Goal: Task Accomplishment & Management: Manage account settings

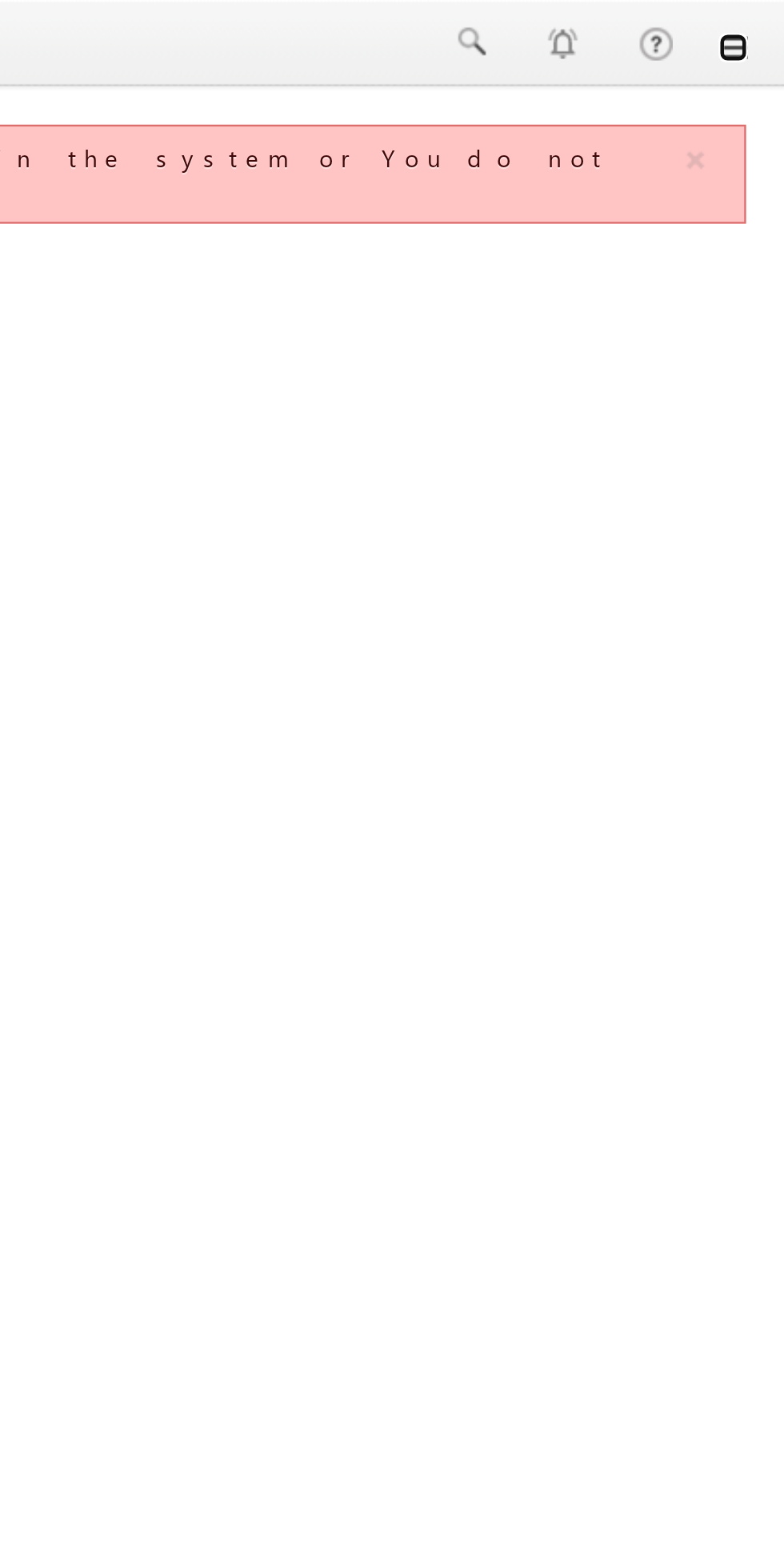
click at [764, 19] on link at bounding box center [761, 20] width 13 height 13
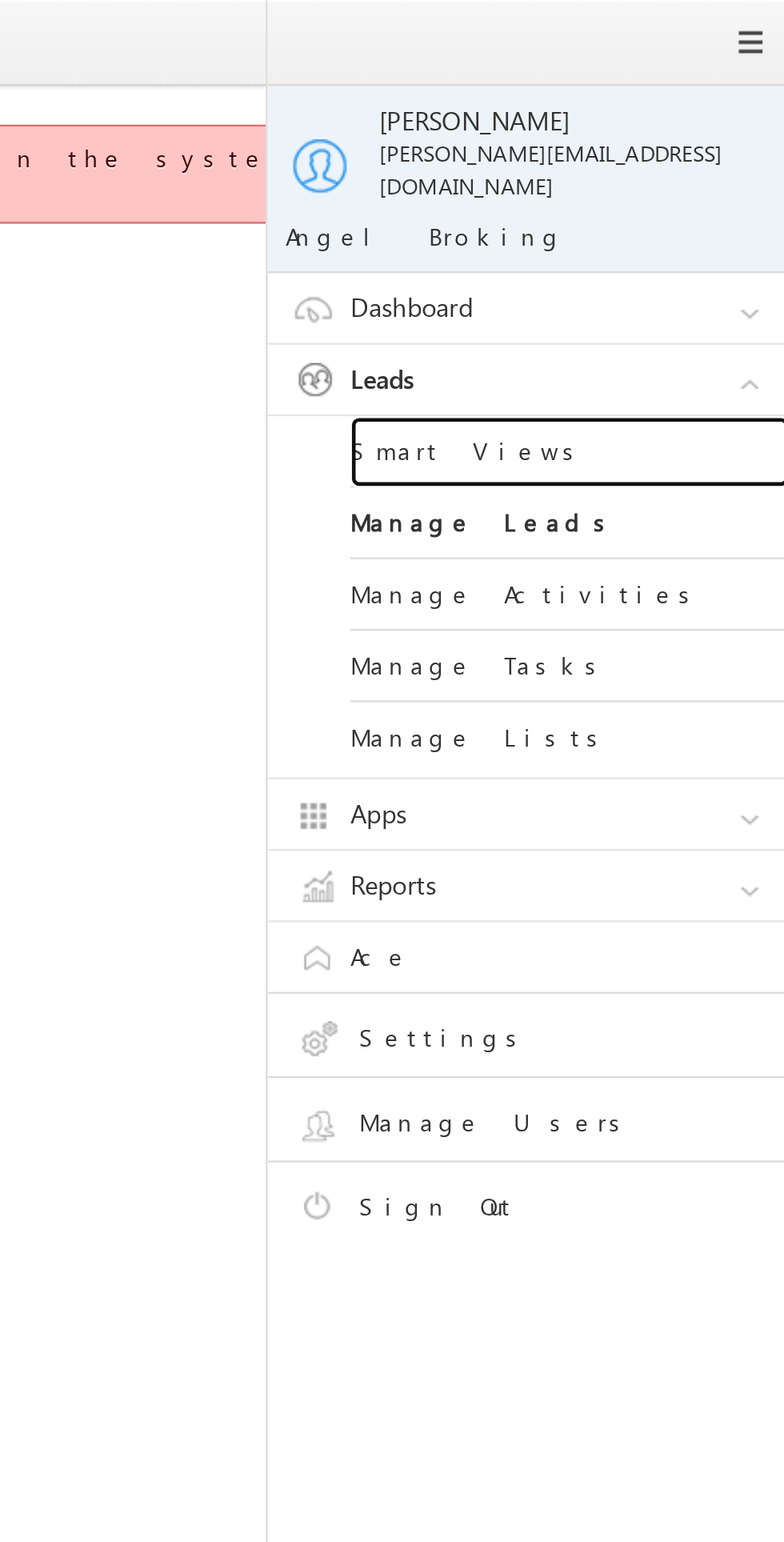
click at [635, 190] on link "Smart Views" at bounding box center [689, 196] width 192 height 31
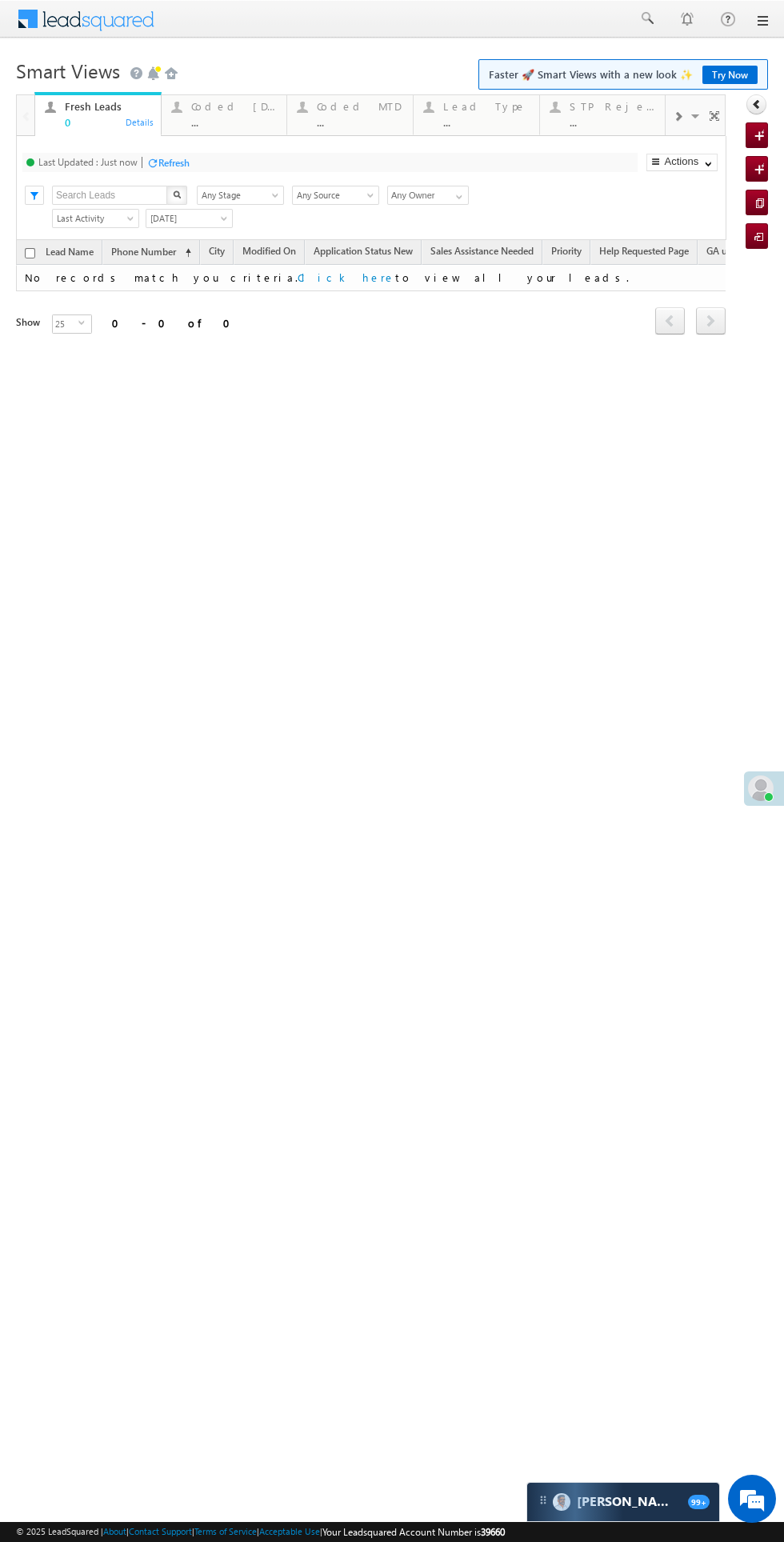
click at [214, 103] on div "Coded Today" at bounding box center [234, 106] width 87 height 13
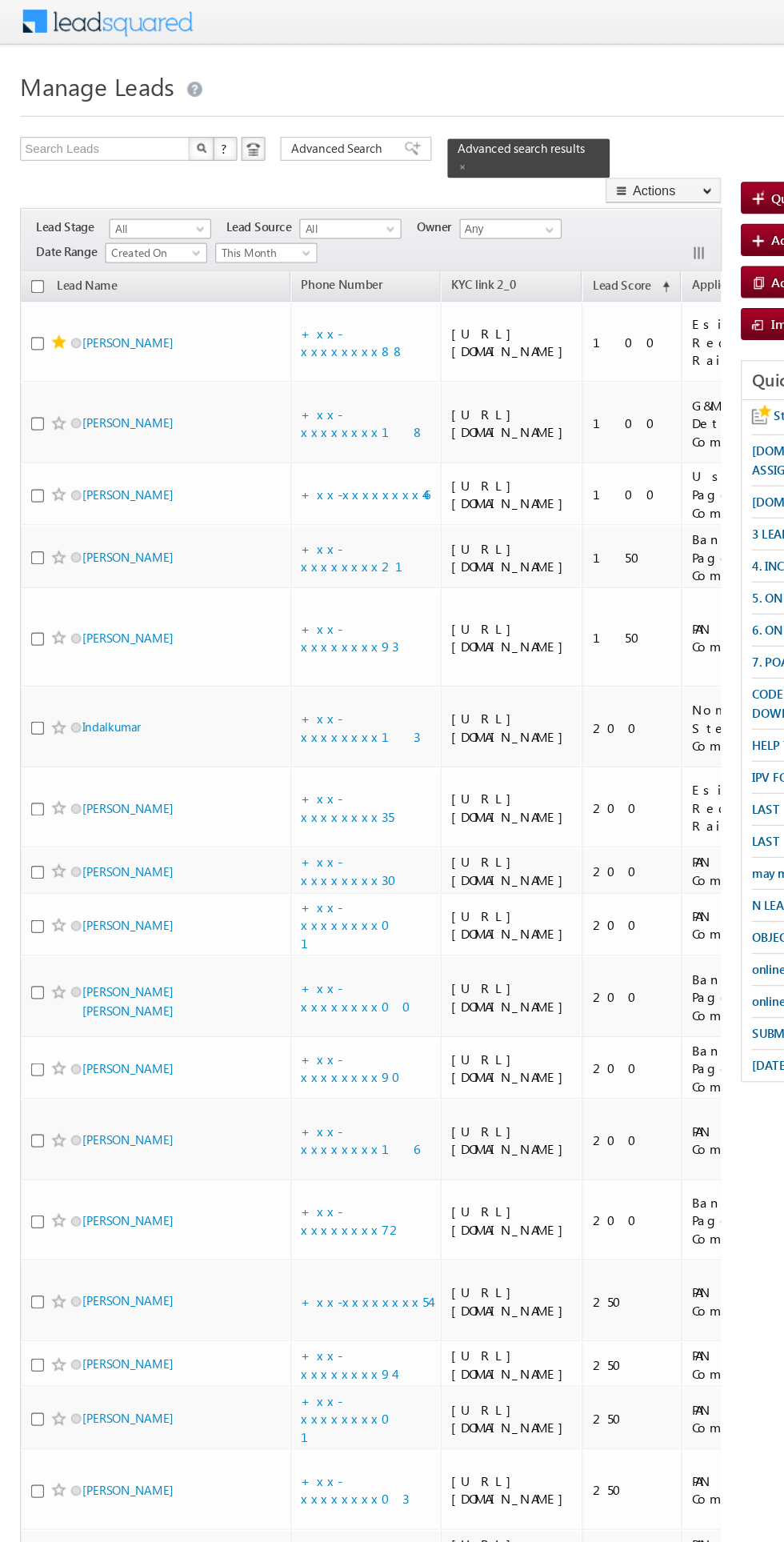
click at [61, 451] on span at bounding box center [61, 447] width 8 height 8
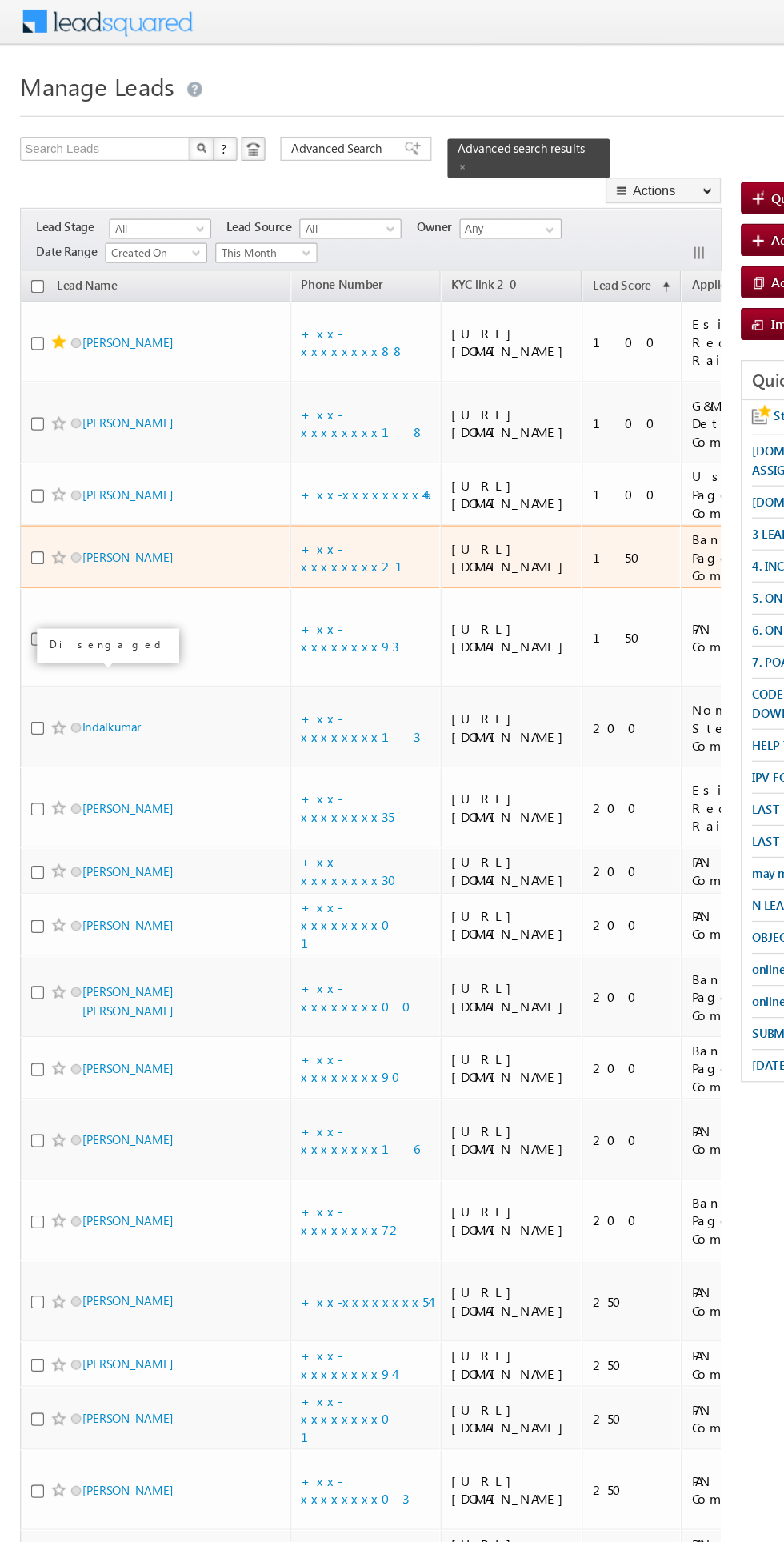
click at [83, 533] on div at bounding box center [87, 534] width 8 height 4
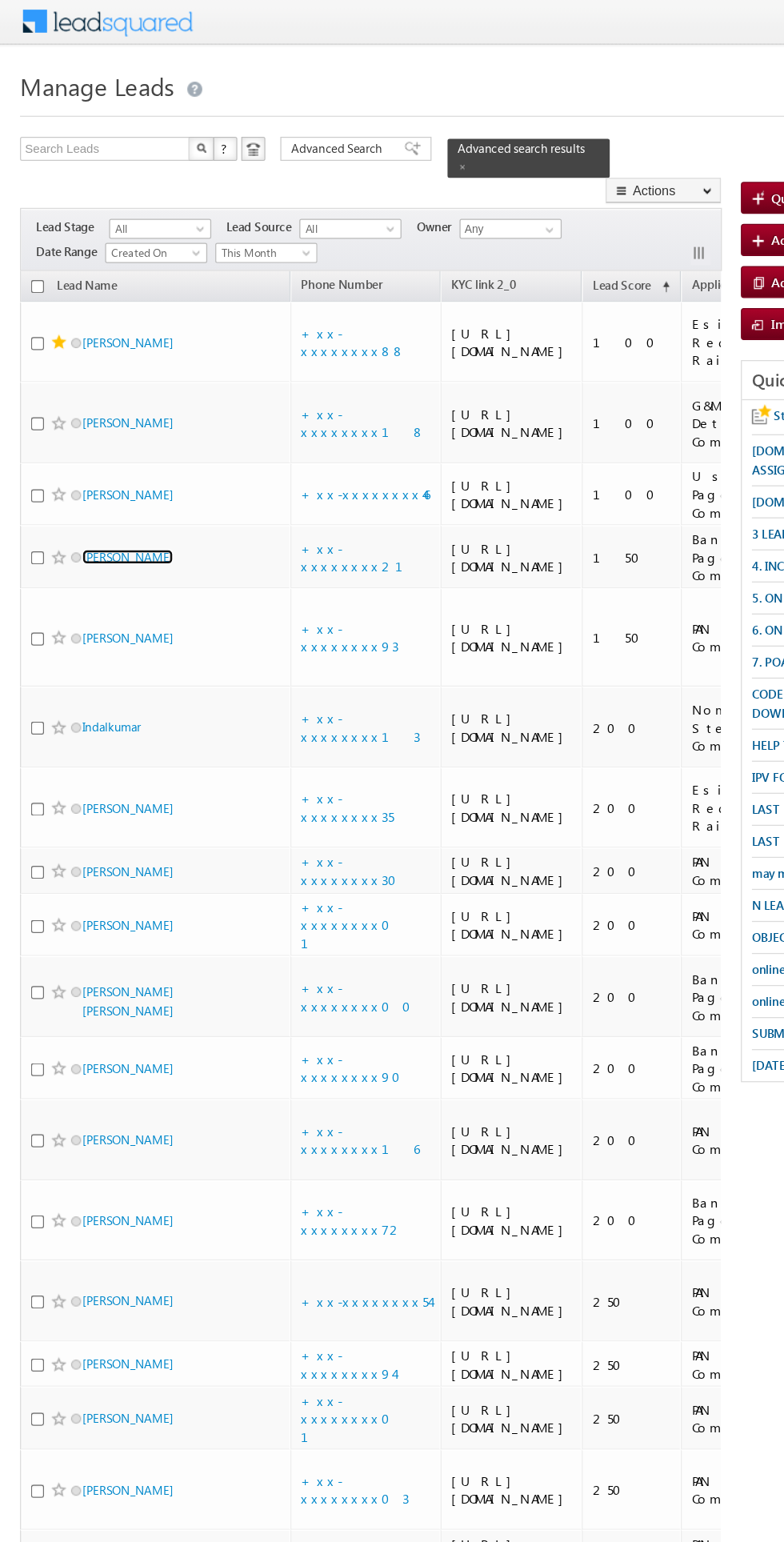
click at [84, 453] on link "[PERSON_NAME]" at bounding box center [101, 447] width 73 height 12
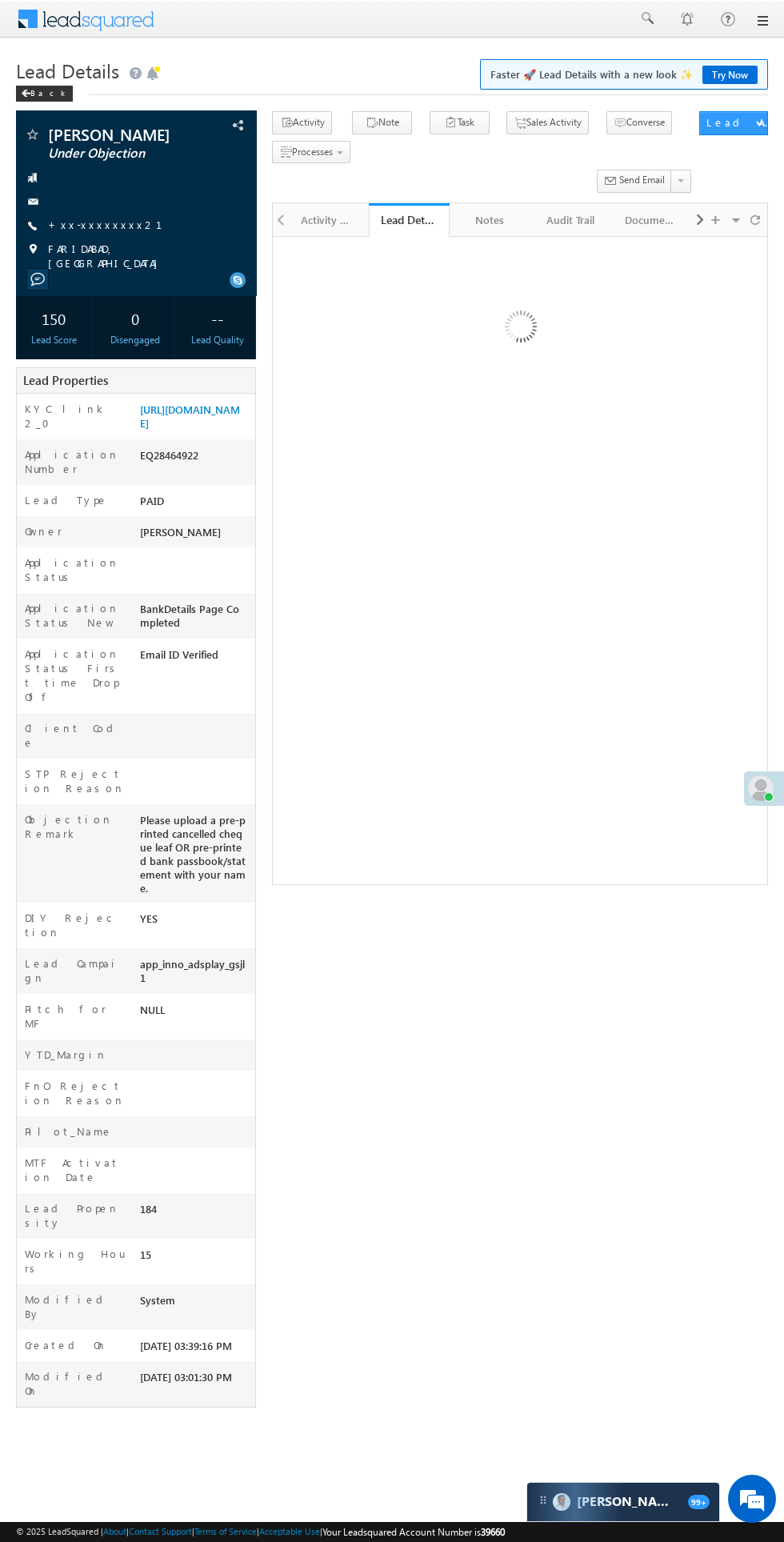
click at [319, 221] on div "Activity History" at bounding box center [327, 219] width 54 height 19
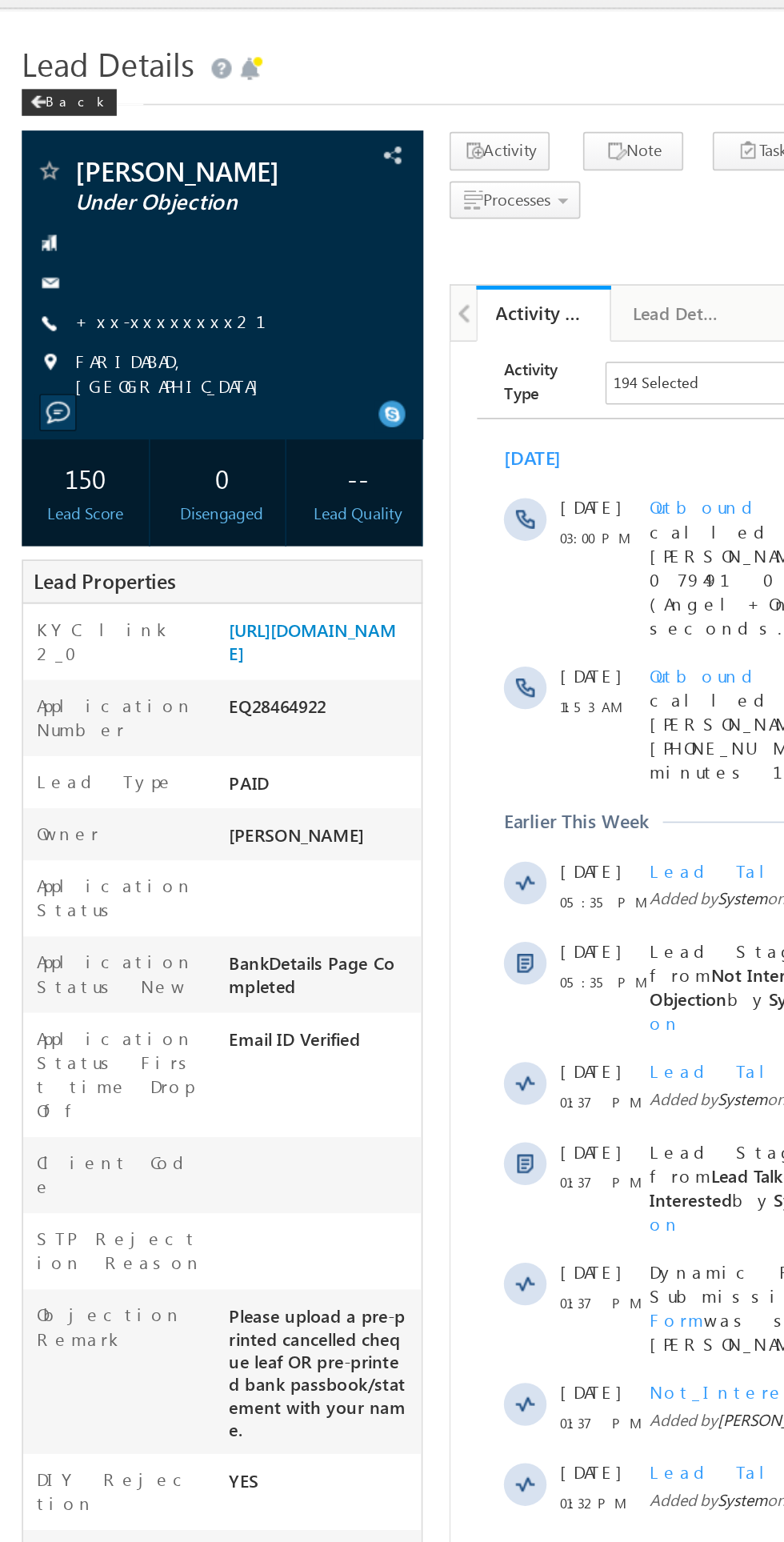
click at [80, 231] on link "+xx-xxxxxxxx21" at bounding box center [114, 225] width 133 height 14
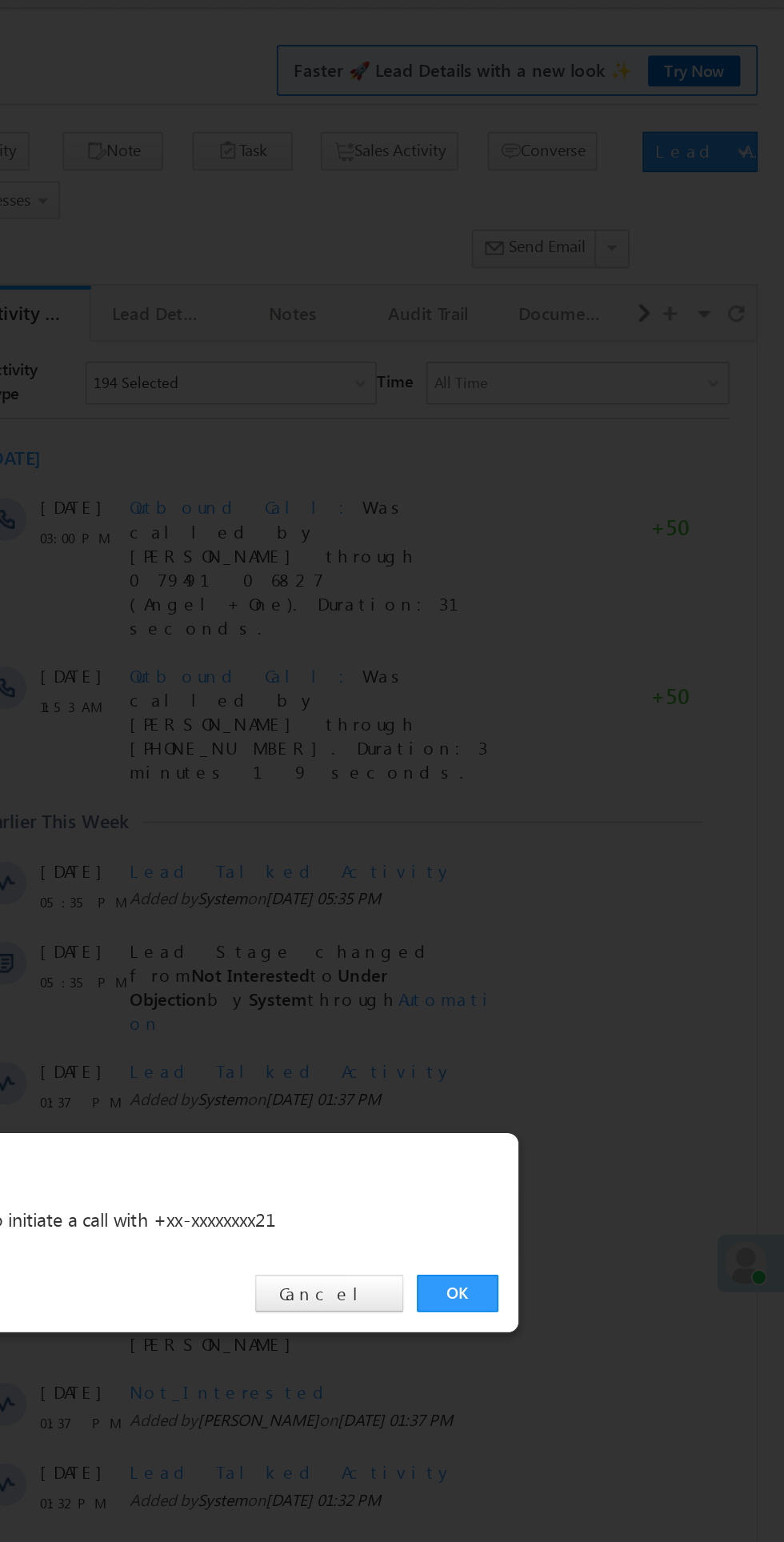
click at [585, 810] on link "OK" at bounding box center [588, 806] width 49 height 23
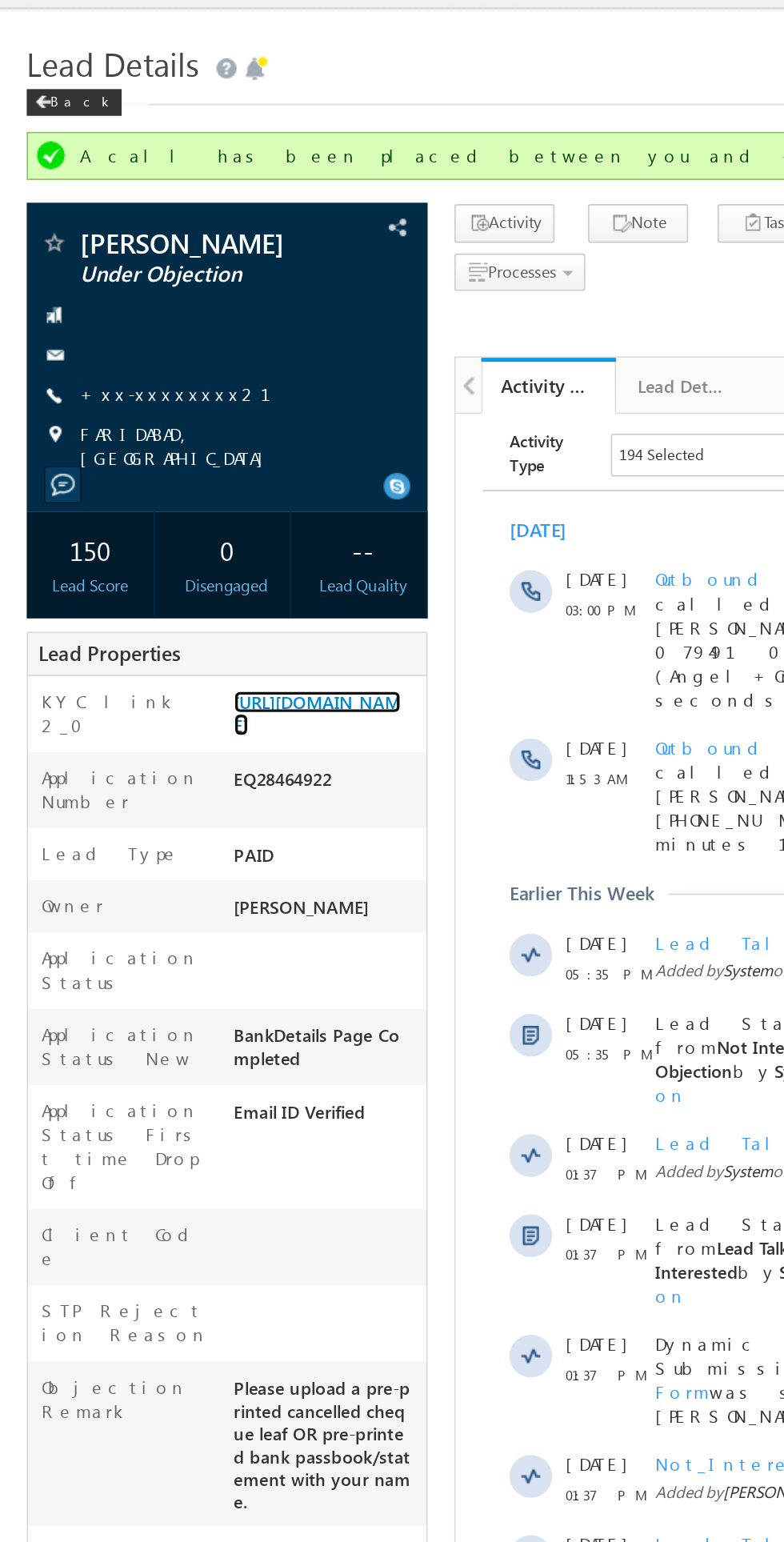
click at [178, 473] on link "[URL][DOMAIN_NAME]" at bounding box center [190, 459] width 99 height 27
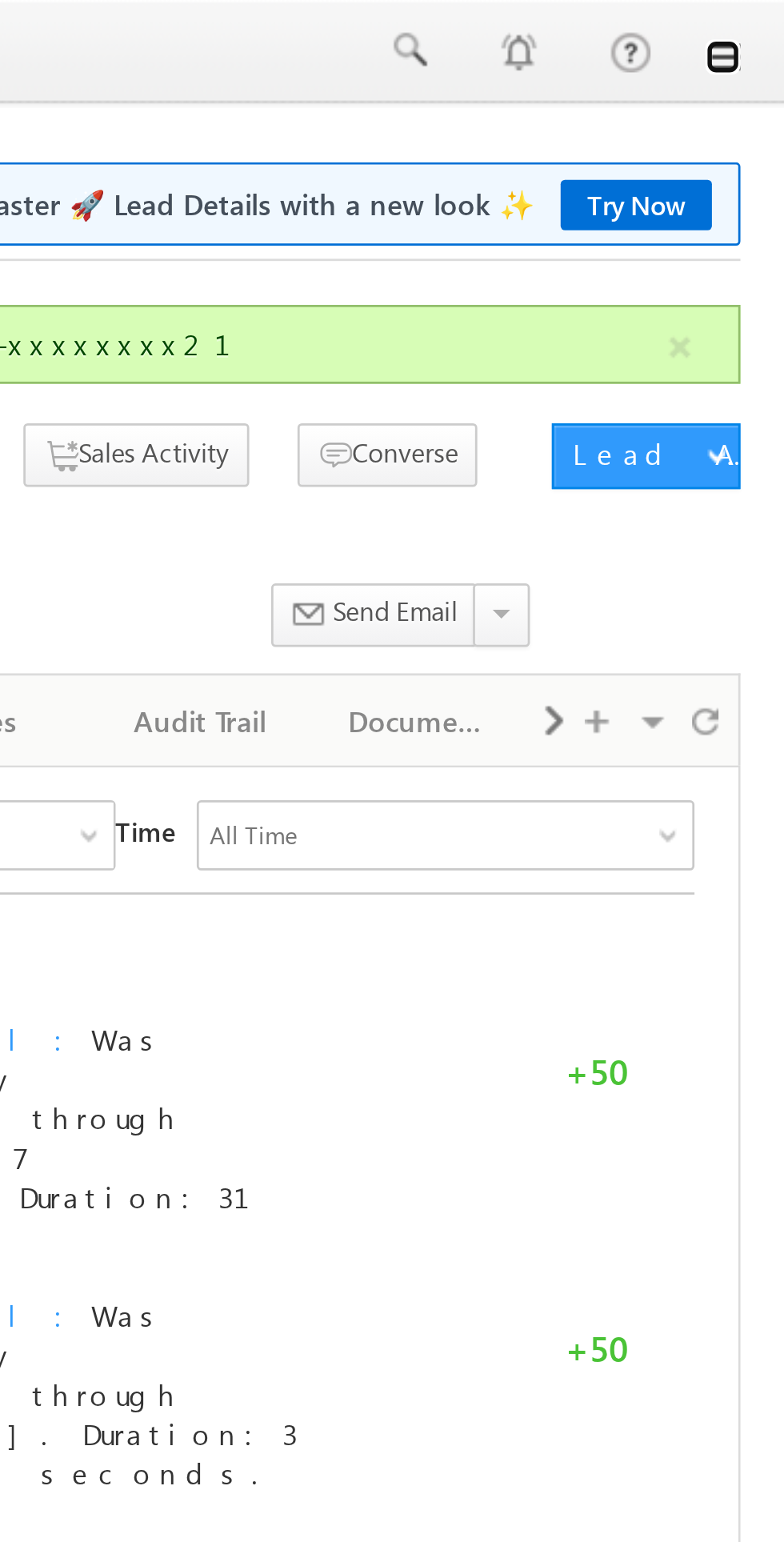
click at [761, 23] on link at bounding box center [761, 20] width 13 height 13
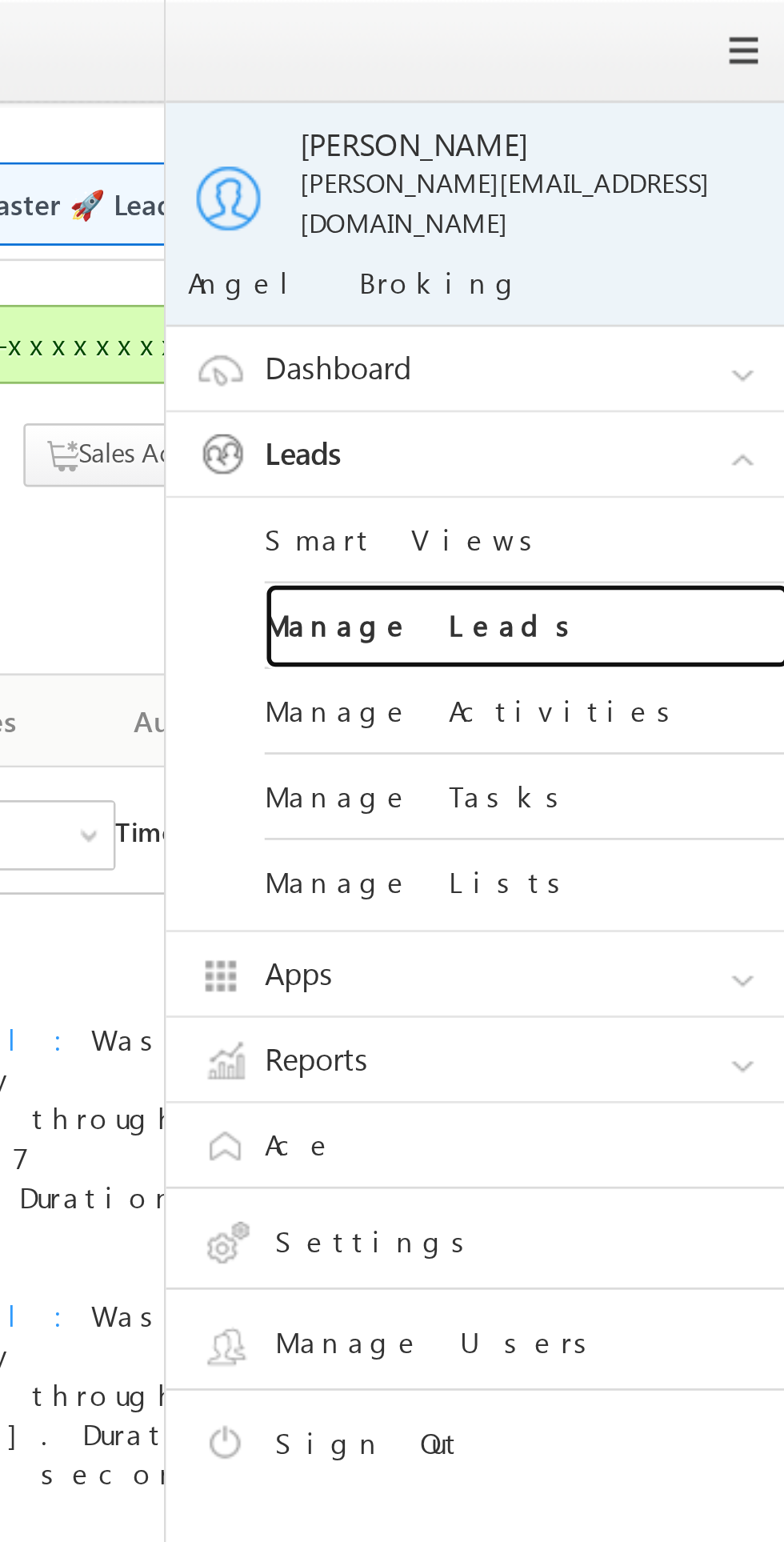
click at [634, 217] on link "Manage Leads" at bounding box center [689, 228] width 192 height 31
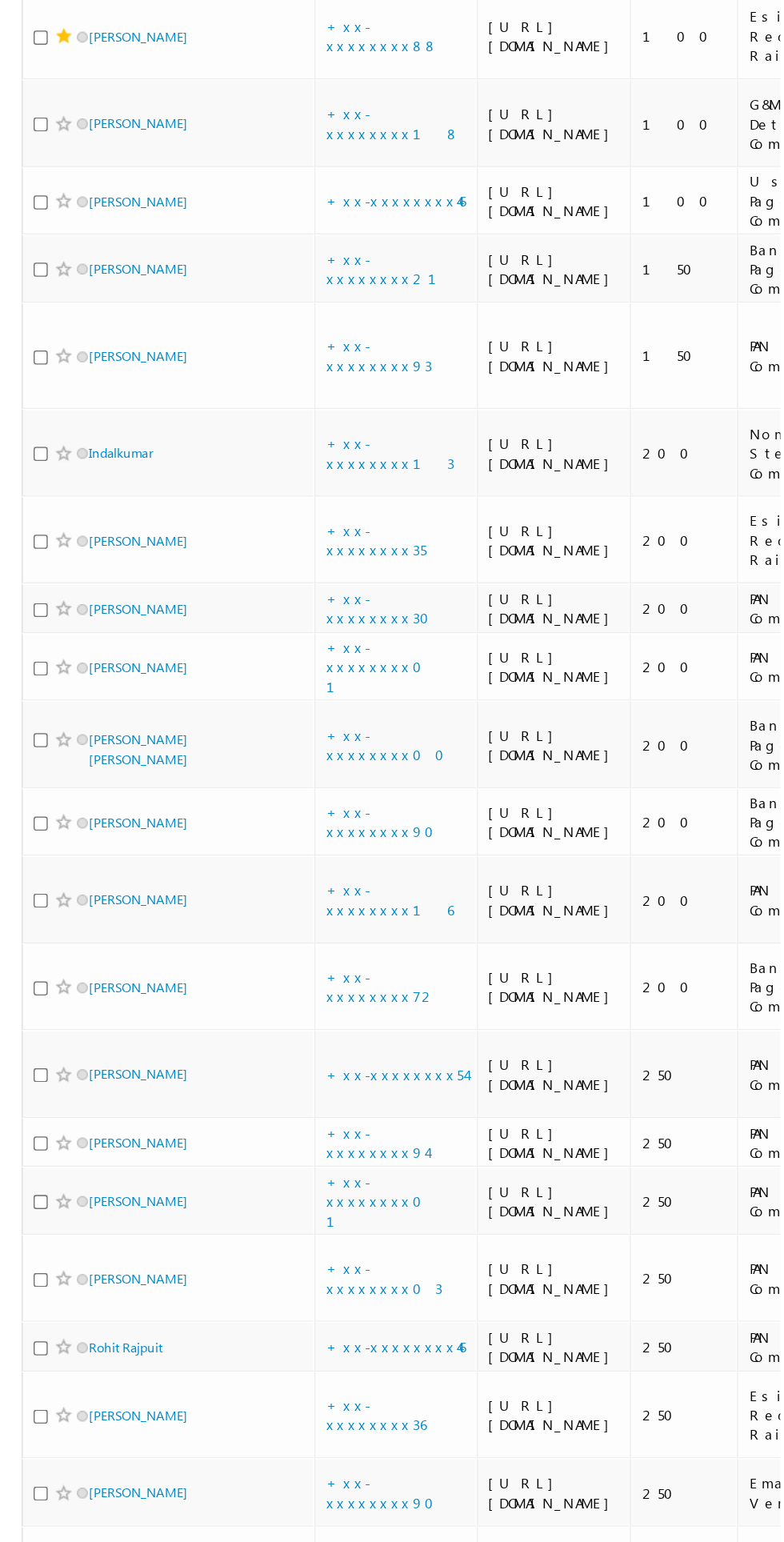
scroll to position [6, 0]
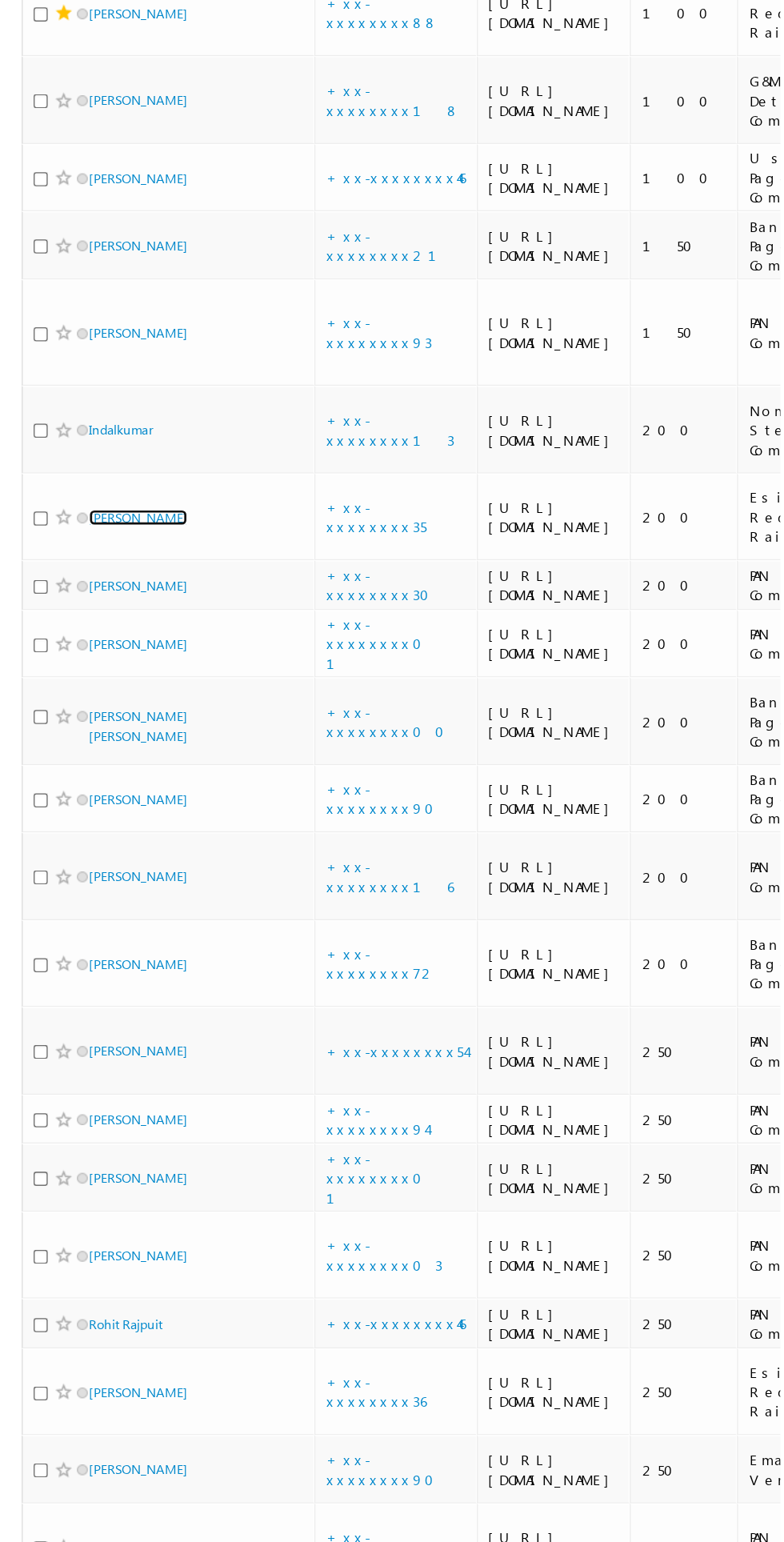
click at [85, 648] on link "[PERSON_NAME]" at bounding box center [101, 642] width 73 height 12
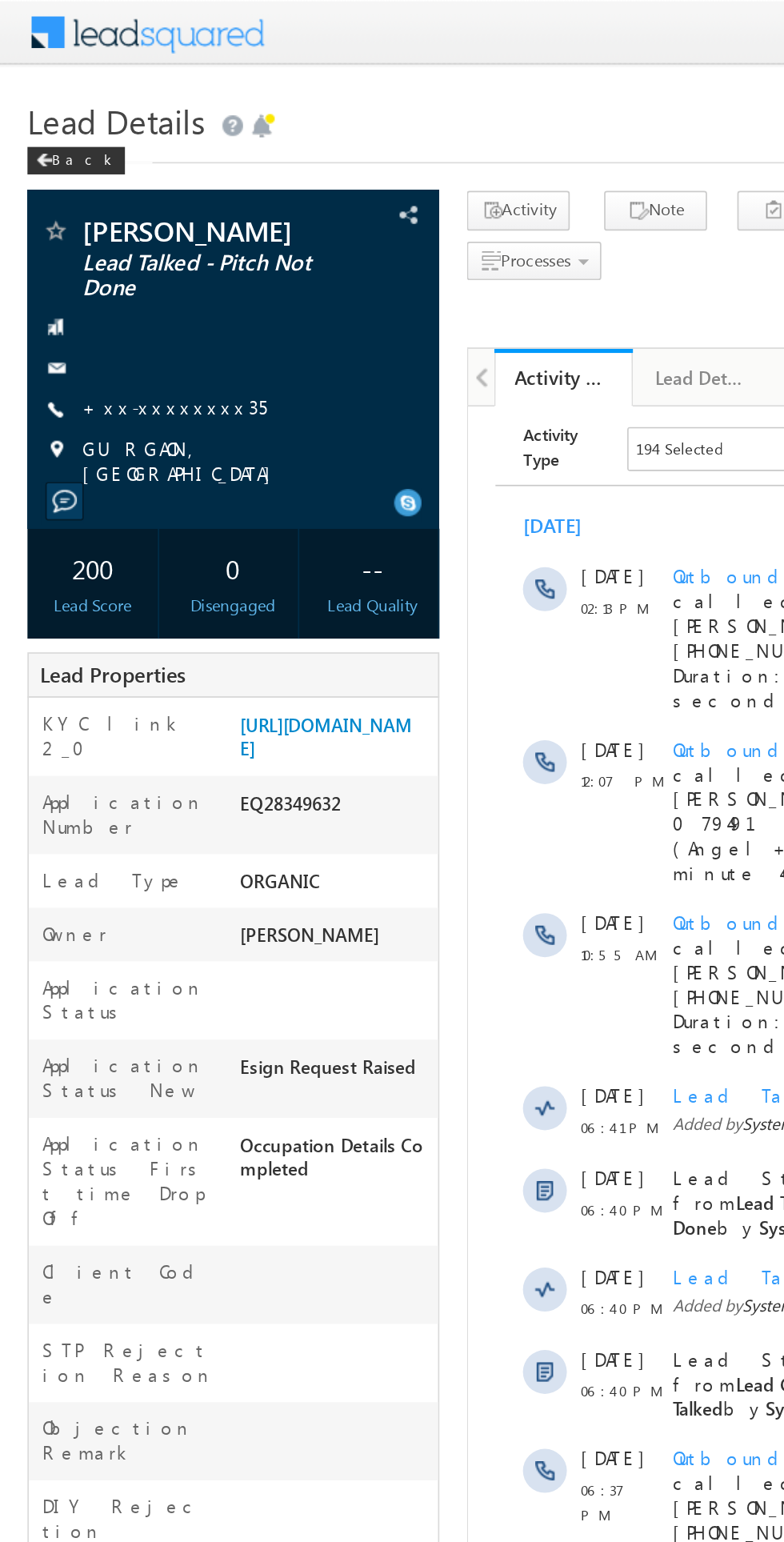
click at [83, 238] on link "+xx-xxxxxxxx35" at bounding box center [101, 238] width 107 height 14
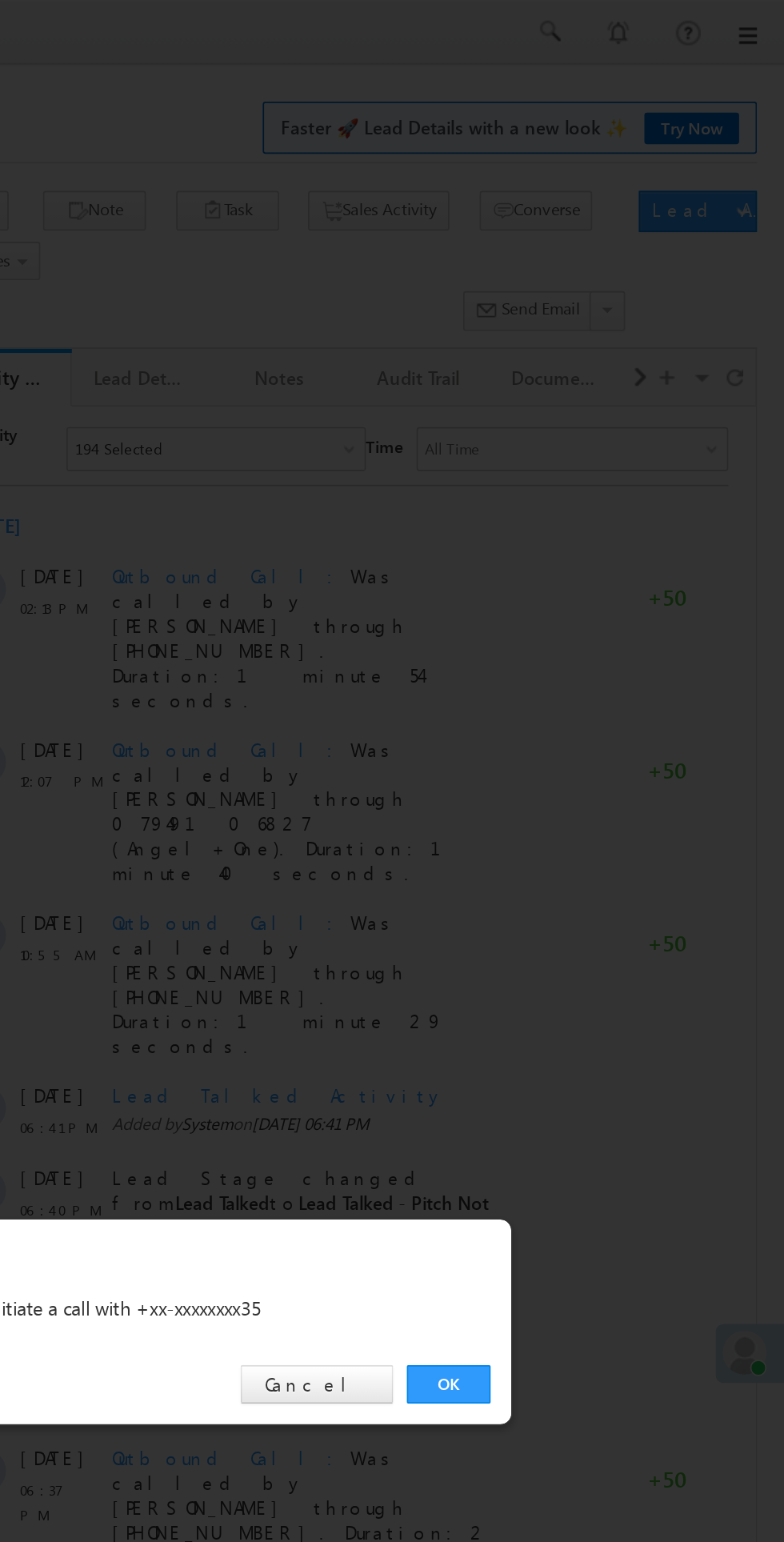
click at [591, 812] on link "OK" at bounding box center [588, 806] width 49 height 23
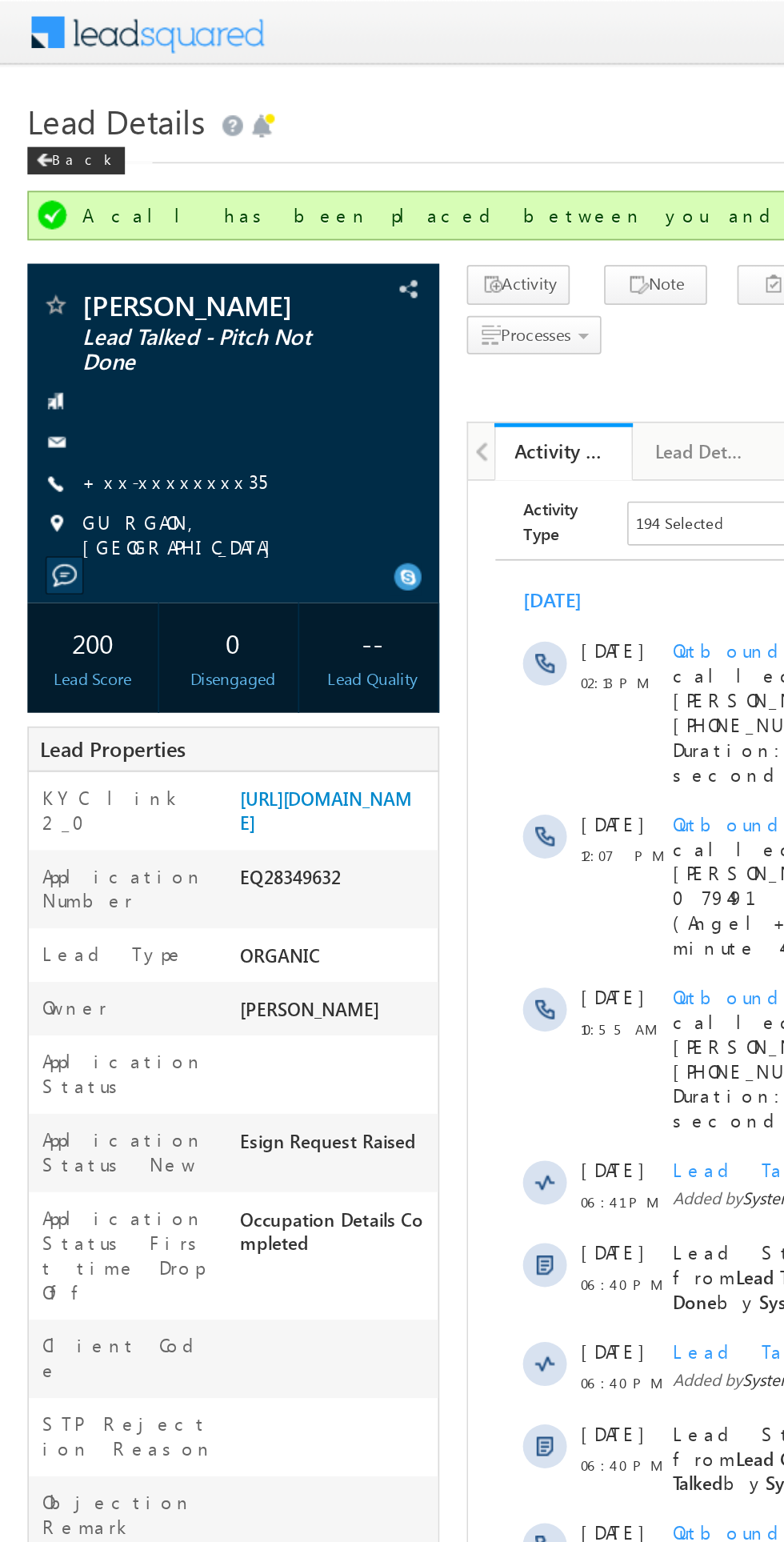
click at [583, 867] on div "04 Sep 06:41 PM Lead Talked Activity Added by System on 04 Sep 2025 06:41 PM" at bounding box center [714, 891] width 463 height 48
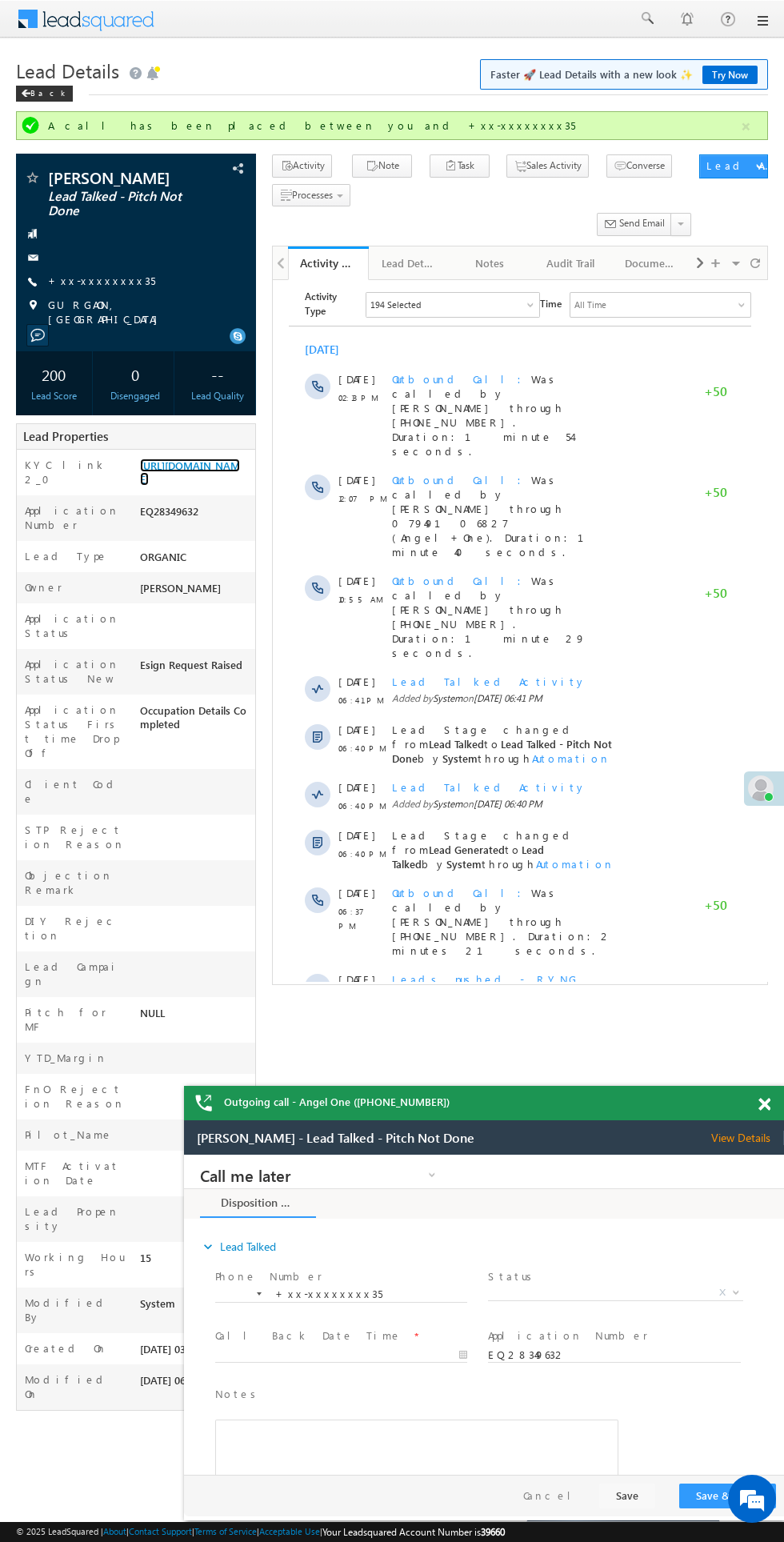
click at [172, 486] on link "https://angelbroking1-pk3em7sa.customui-test.leadsquared.com?leadId=952b11ea-20…" at bounding box center [190, 472] width 99 height 27
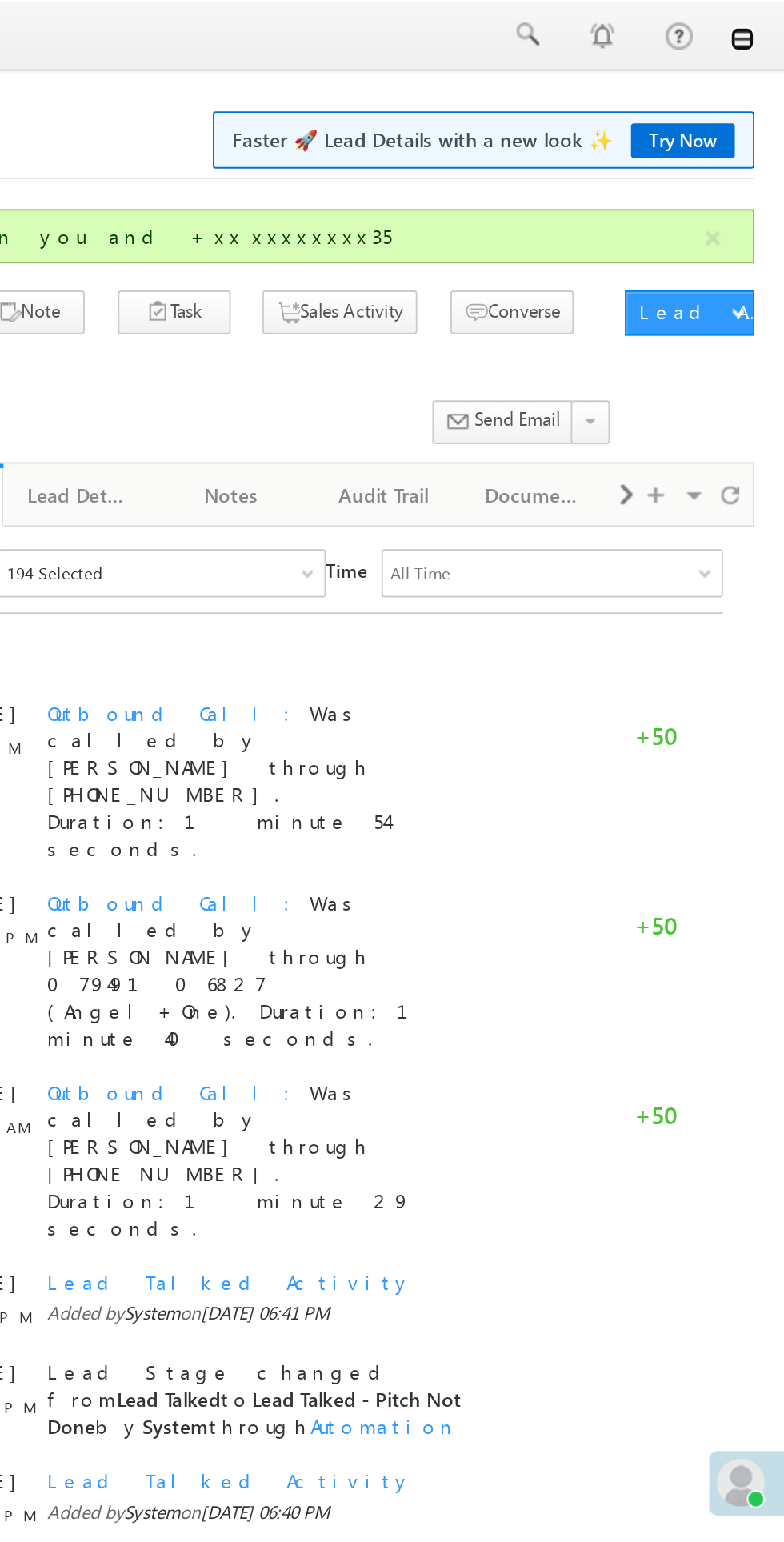
click at [760, 21] on link at bounding box center [761, 20] width 13 height 13
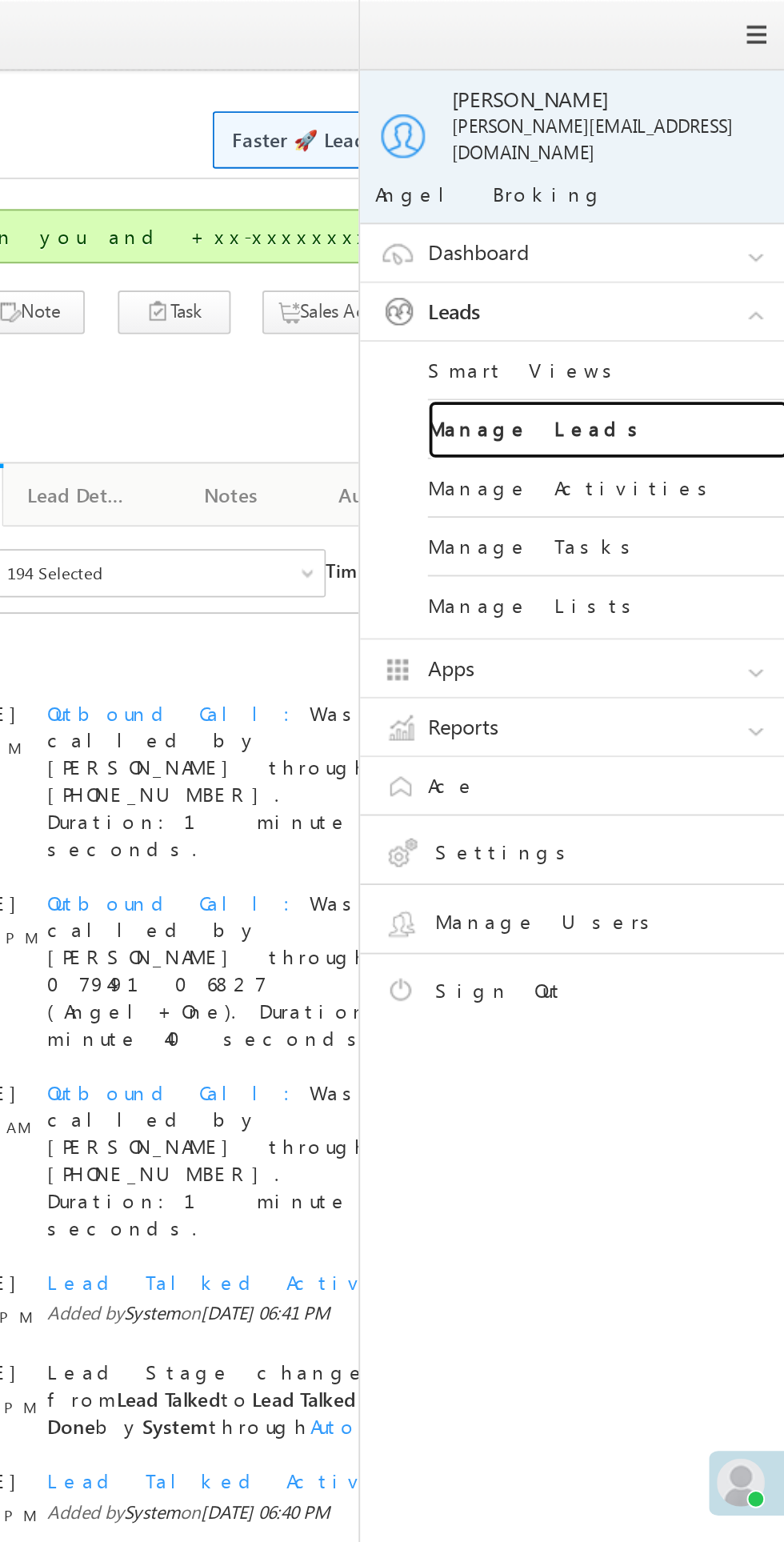
click at [640, 223] on link "Manage Leads" at bounding box center [689, 228] width 192 height 31
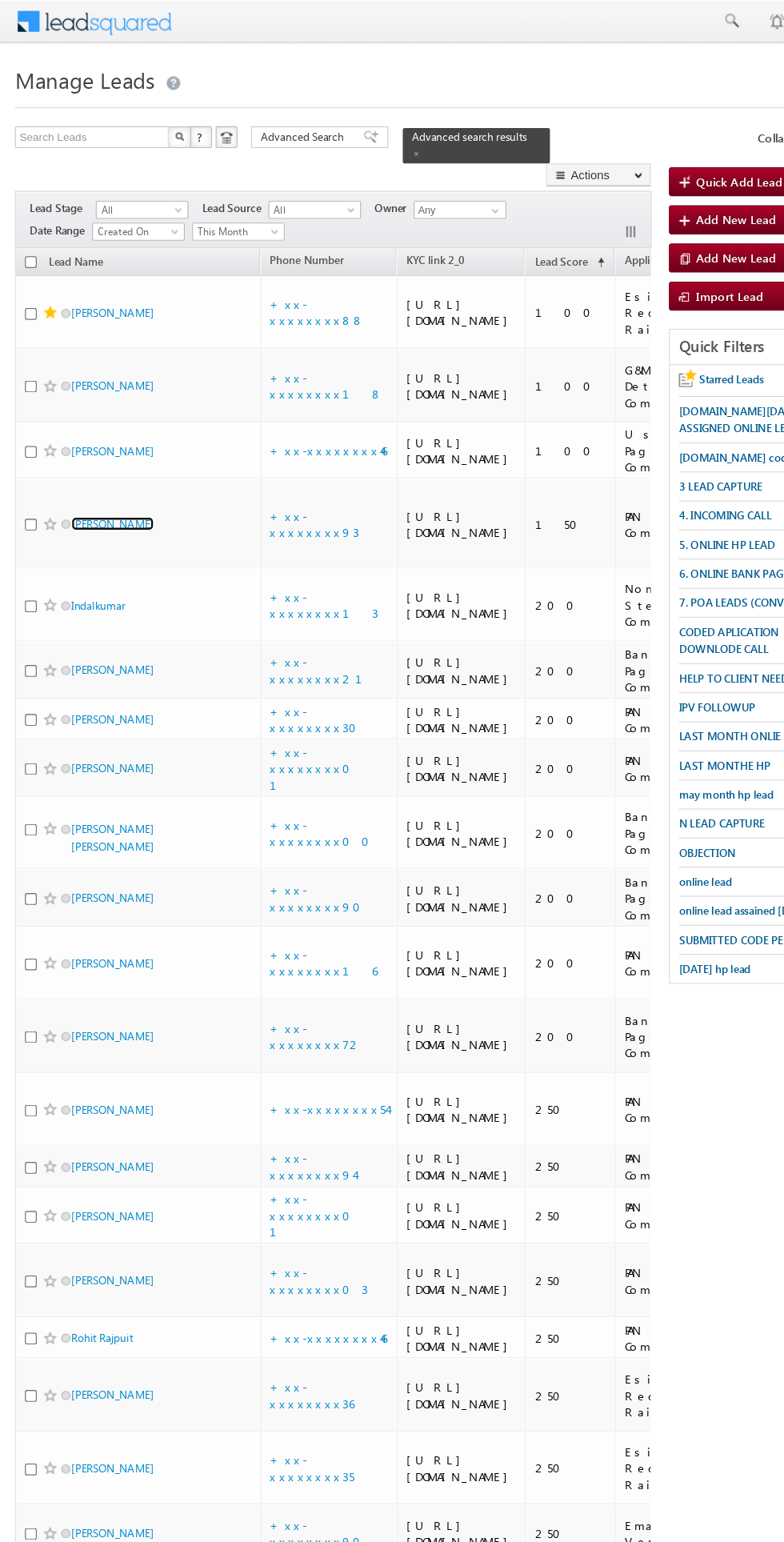
click at [104, 467] on link "Ritesh vishwakarma" at bounding box center [101, 461] width 73 height 12
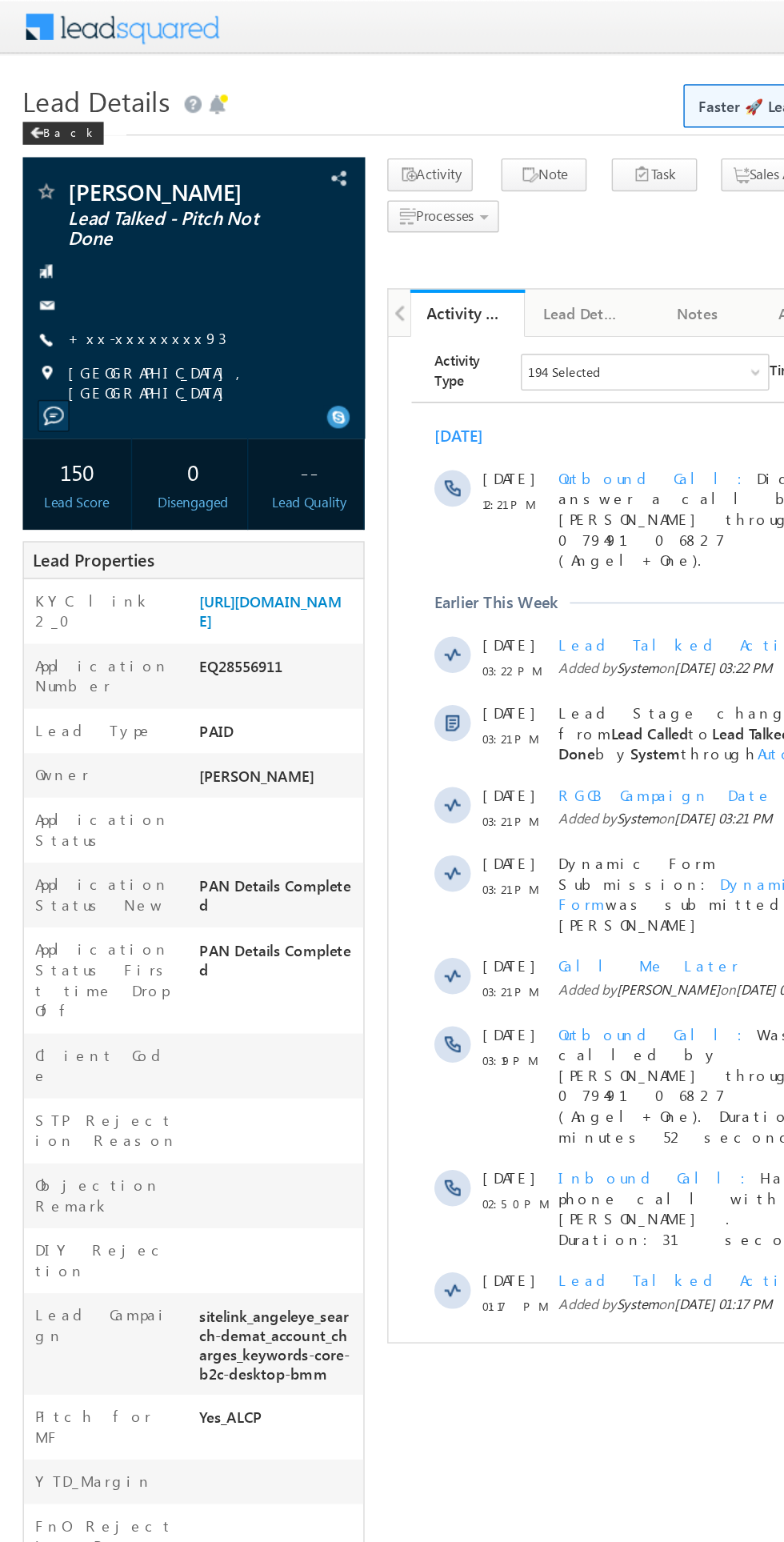
click at [90, 238] on link "+xx-xxxxxxxx93" at bounding box center [103, 238] width 111 height 14
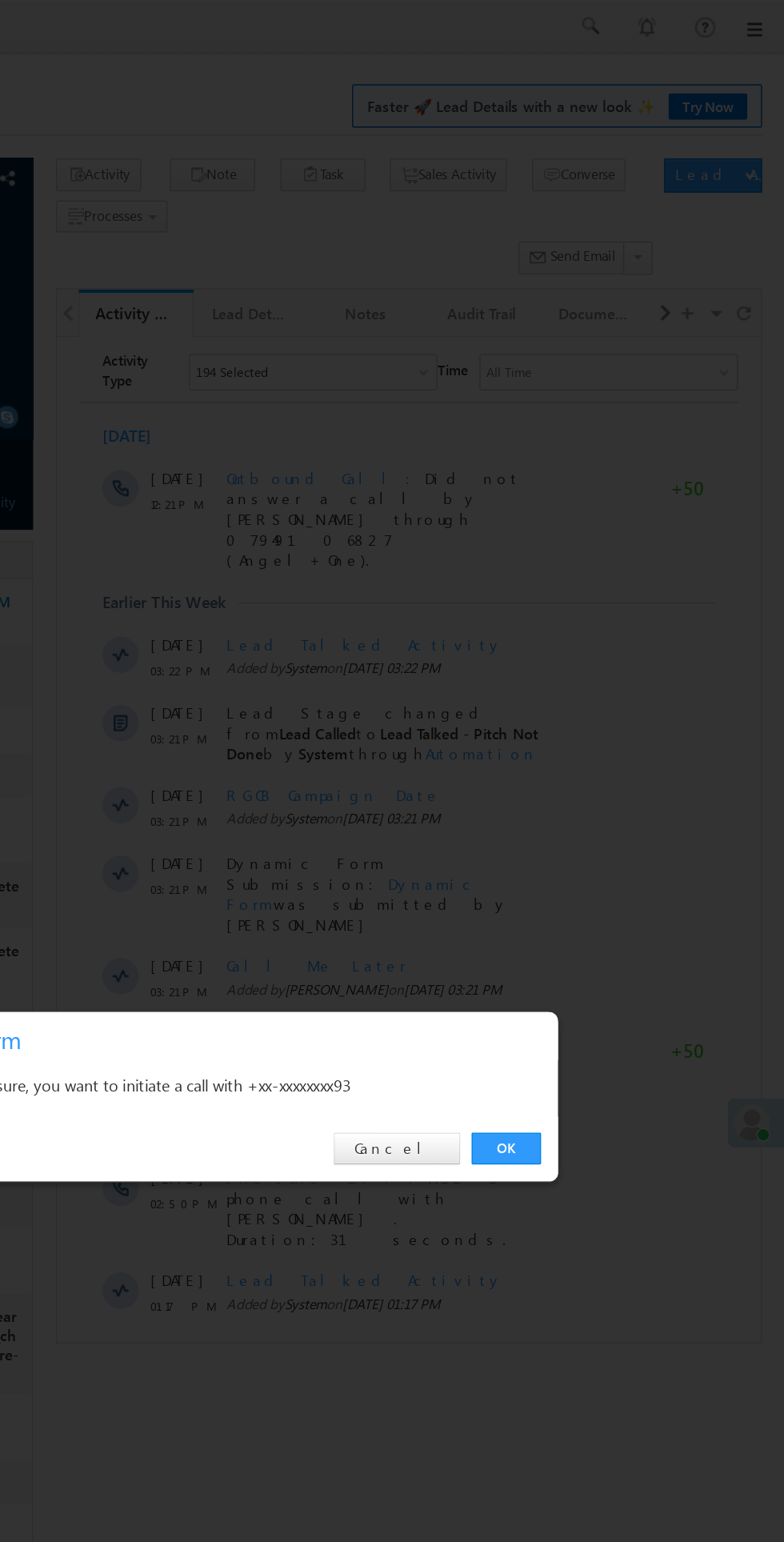
click at [589, 821] on div "OK Cancel" at bounding box center [401, 807] width 448 height 46
click at [571, 809] on link "OK" at bounding box center [588, 806] width 49 height 23
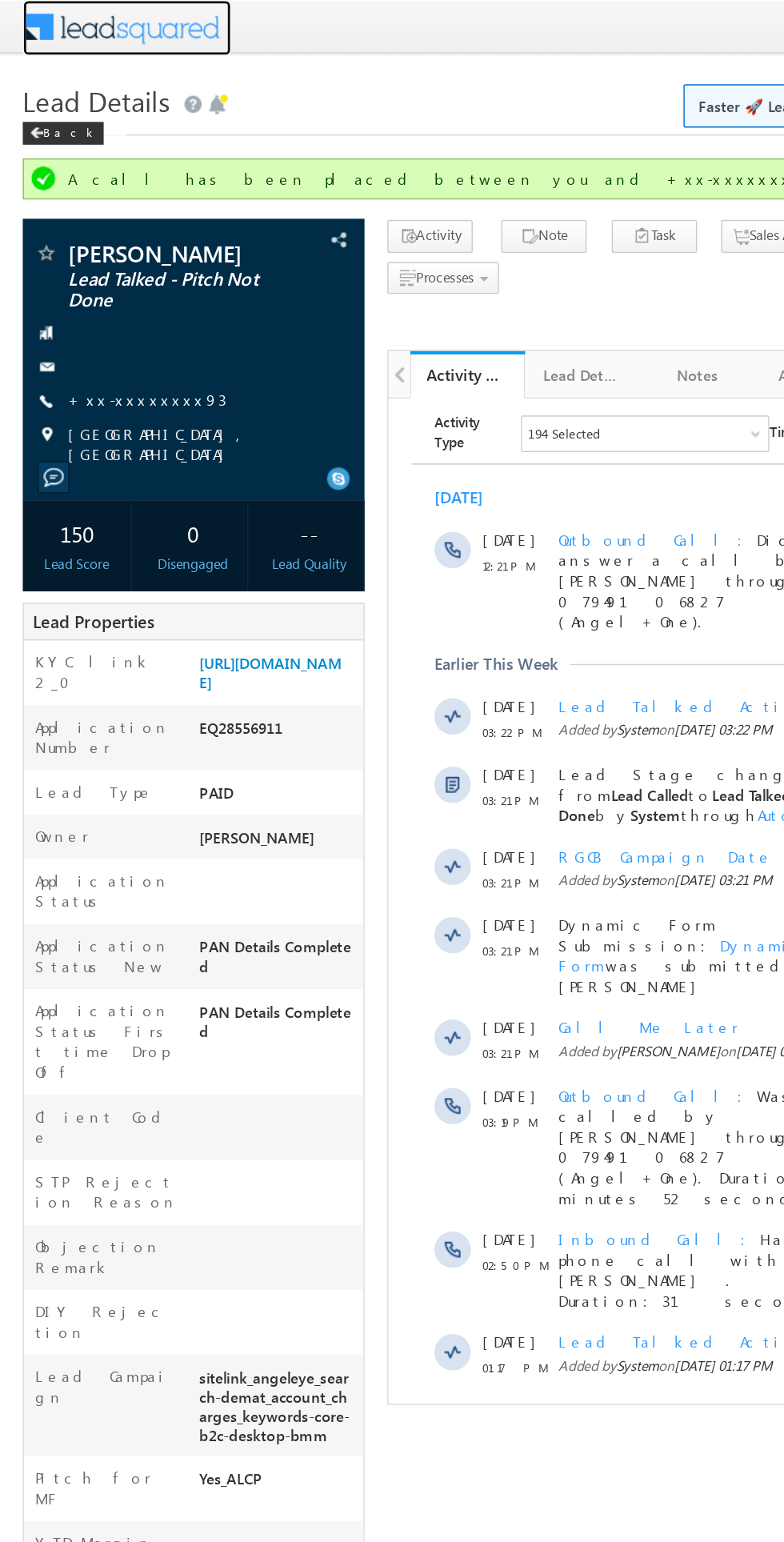
click at [60, 28] on span at bounding box center [97, 17] width 116 height 28
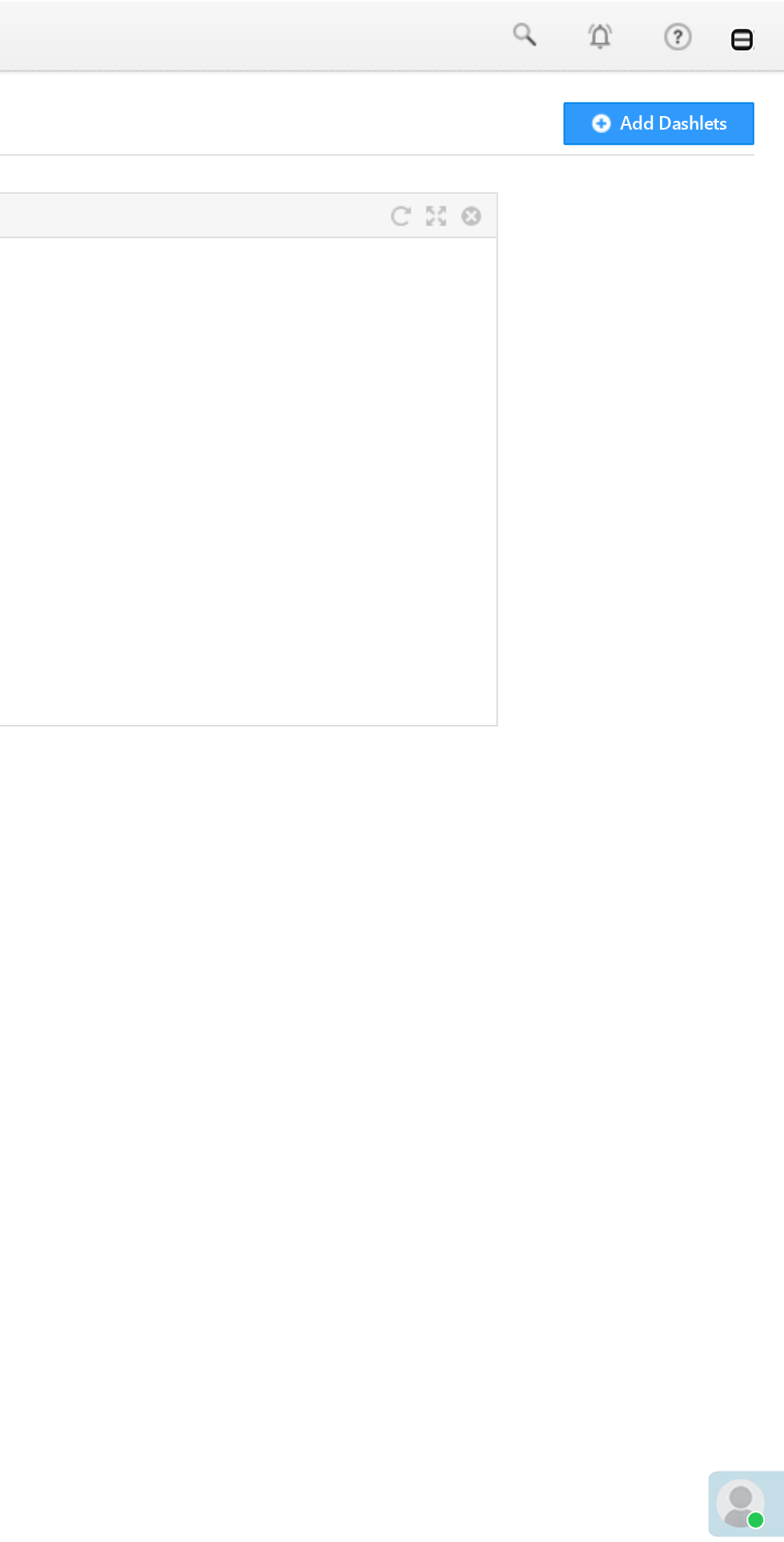
click at [759, 21] on link at bounding box center [761, 20] width 13 height 13
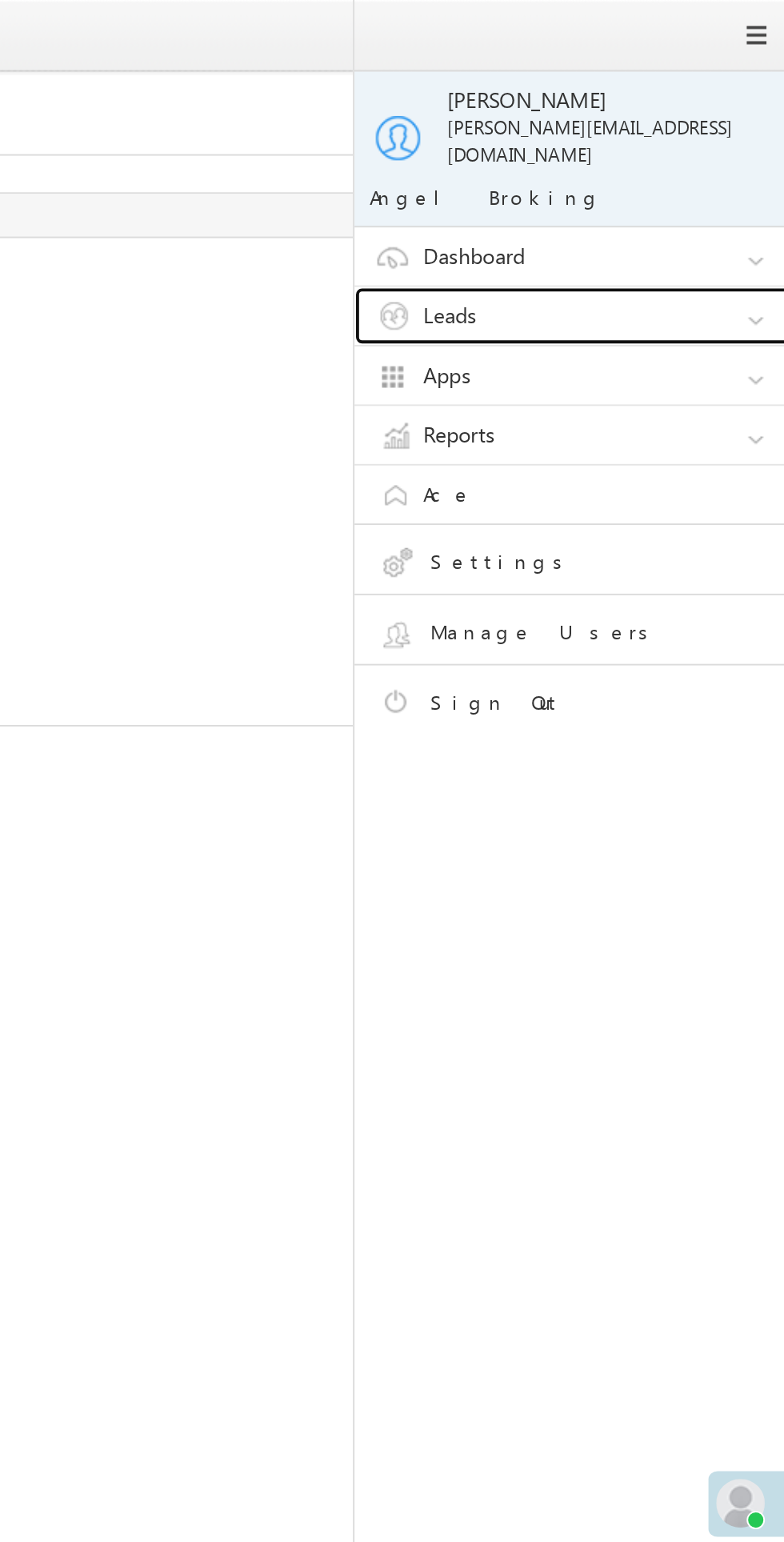
click at [616, 150] on link "Leads" at bounding box center [678, 165] width 240 height 31
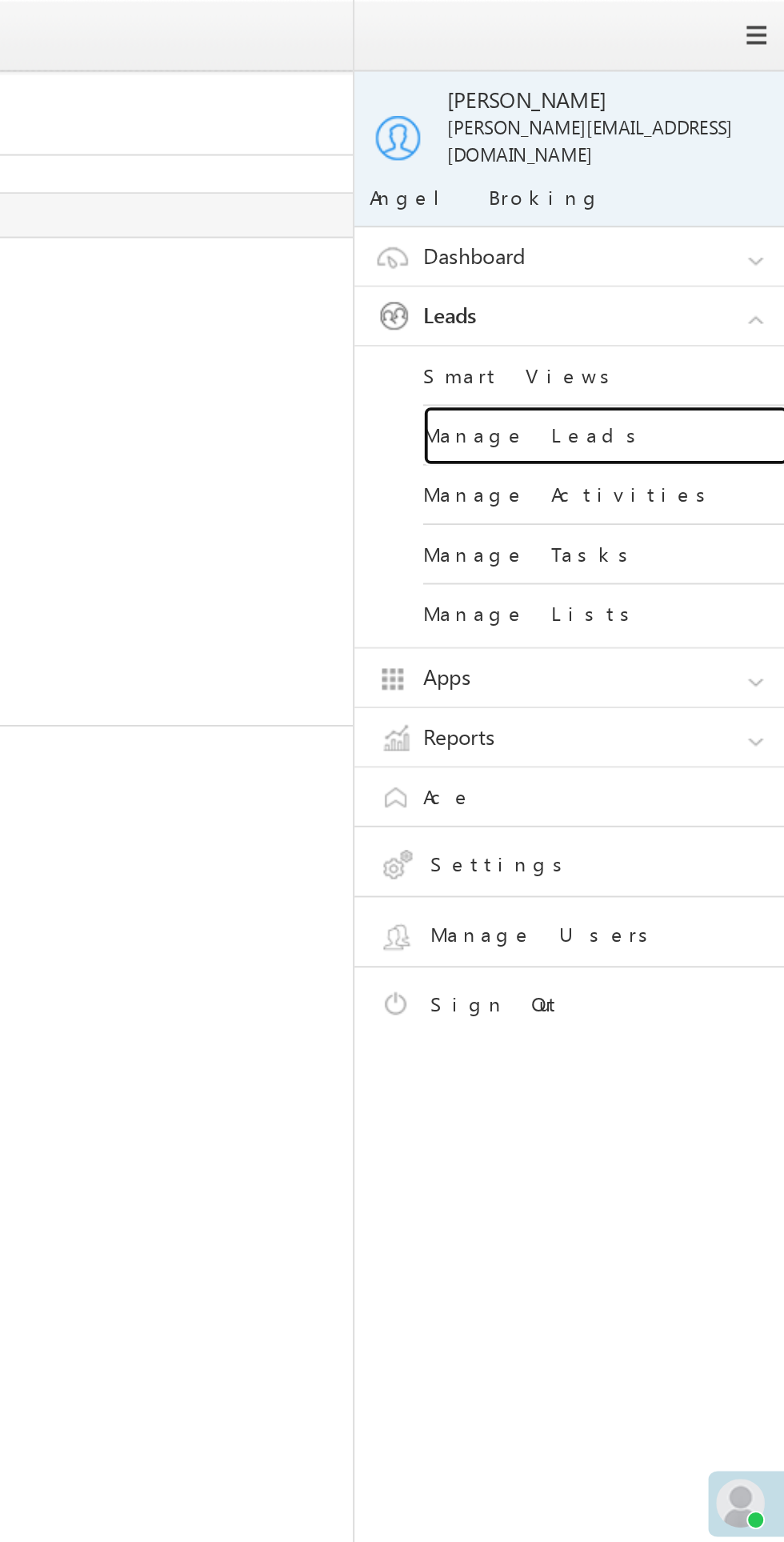
click at [626, 213] on link "Manage Leads" at bounding box center [689, 228] width 192 height 31
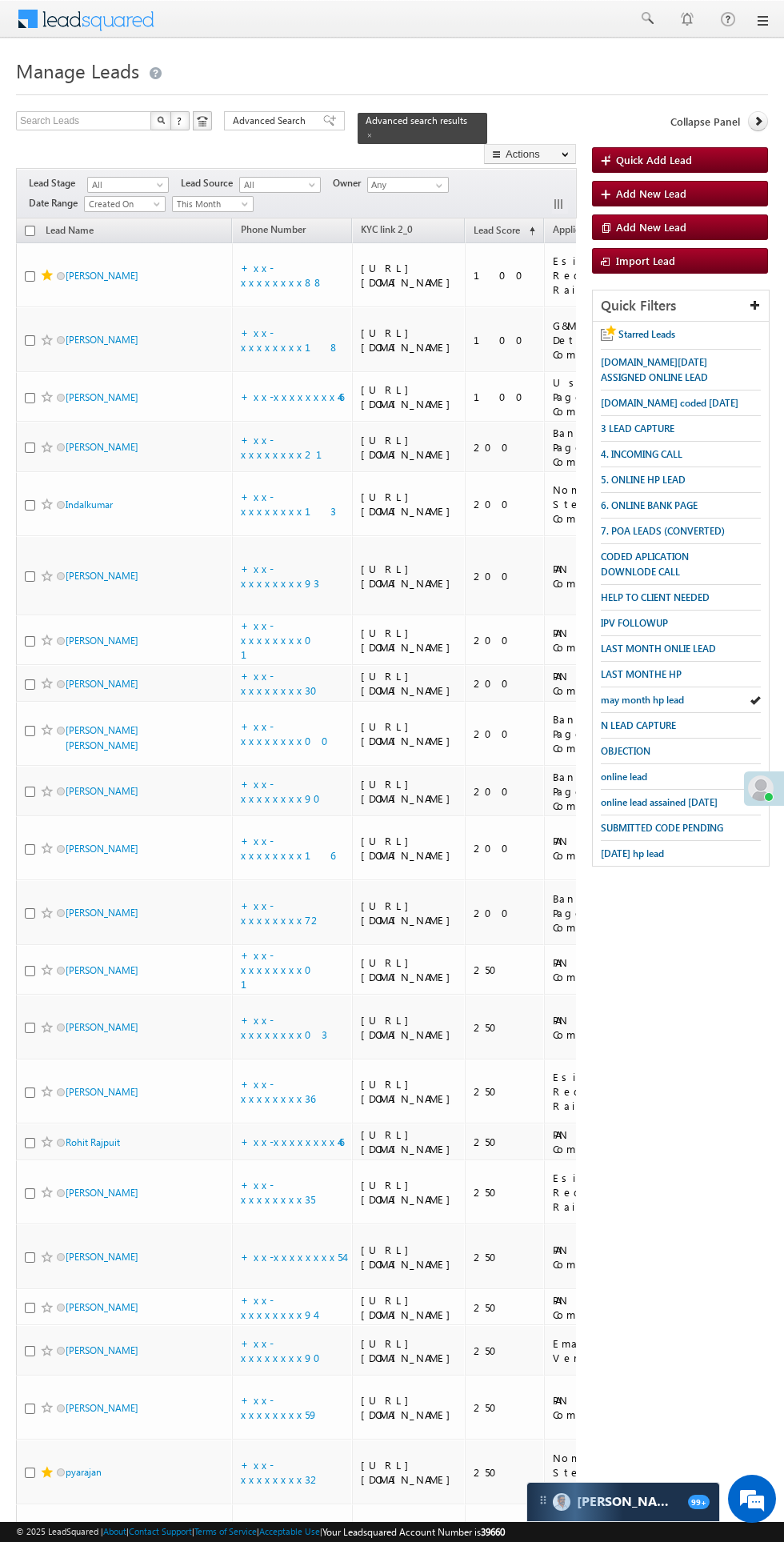
click at [27, 945] on td "[PERSON_NAME]" at bounding box center [123, 912] width 216 height 65
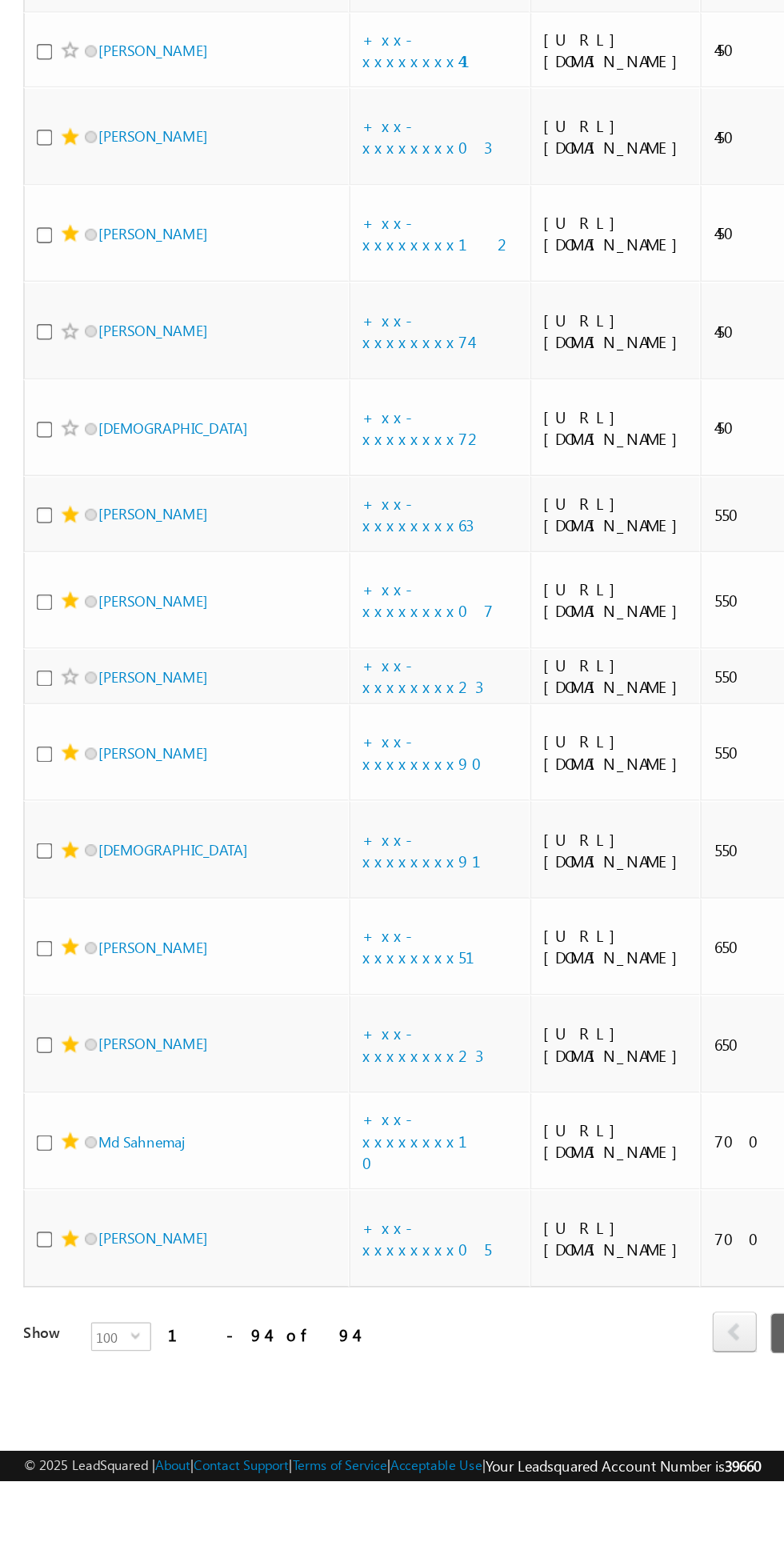
scroll to position [7441, 0]
click at [292, 1396] on link "+xx-xxxxxxxx05" at bounding box center [284, 1382] width 86 height 28
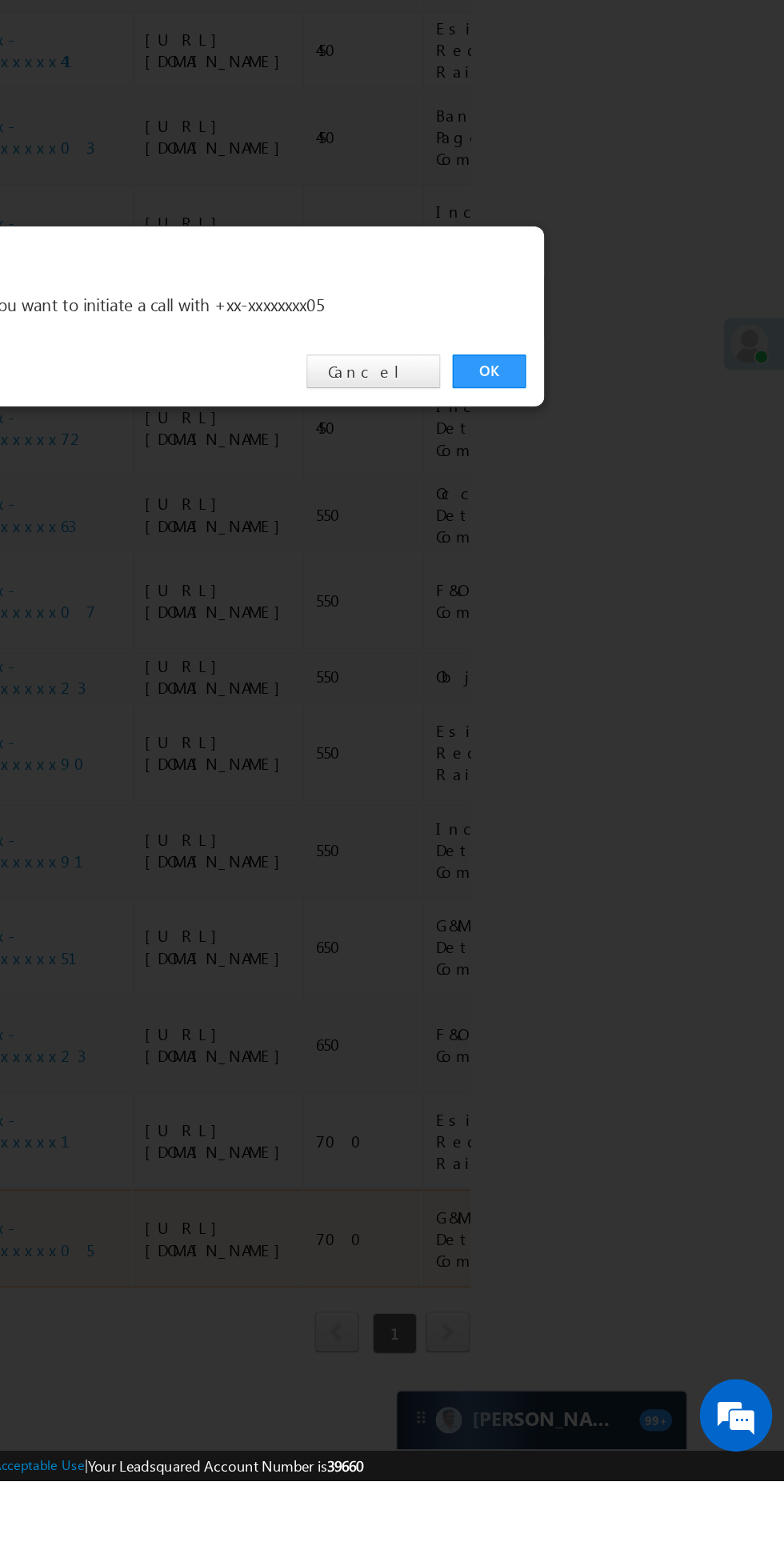
click at [584, 818] on link "OK" at bounding box center [588, 806] width 49 height 23
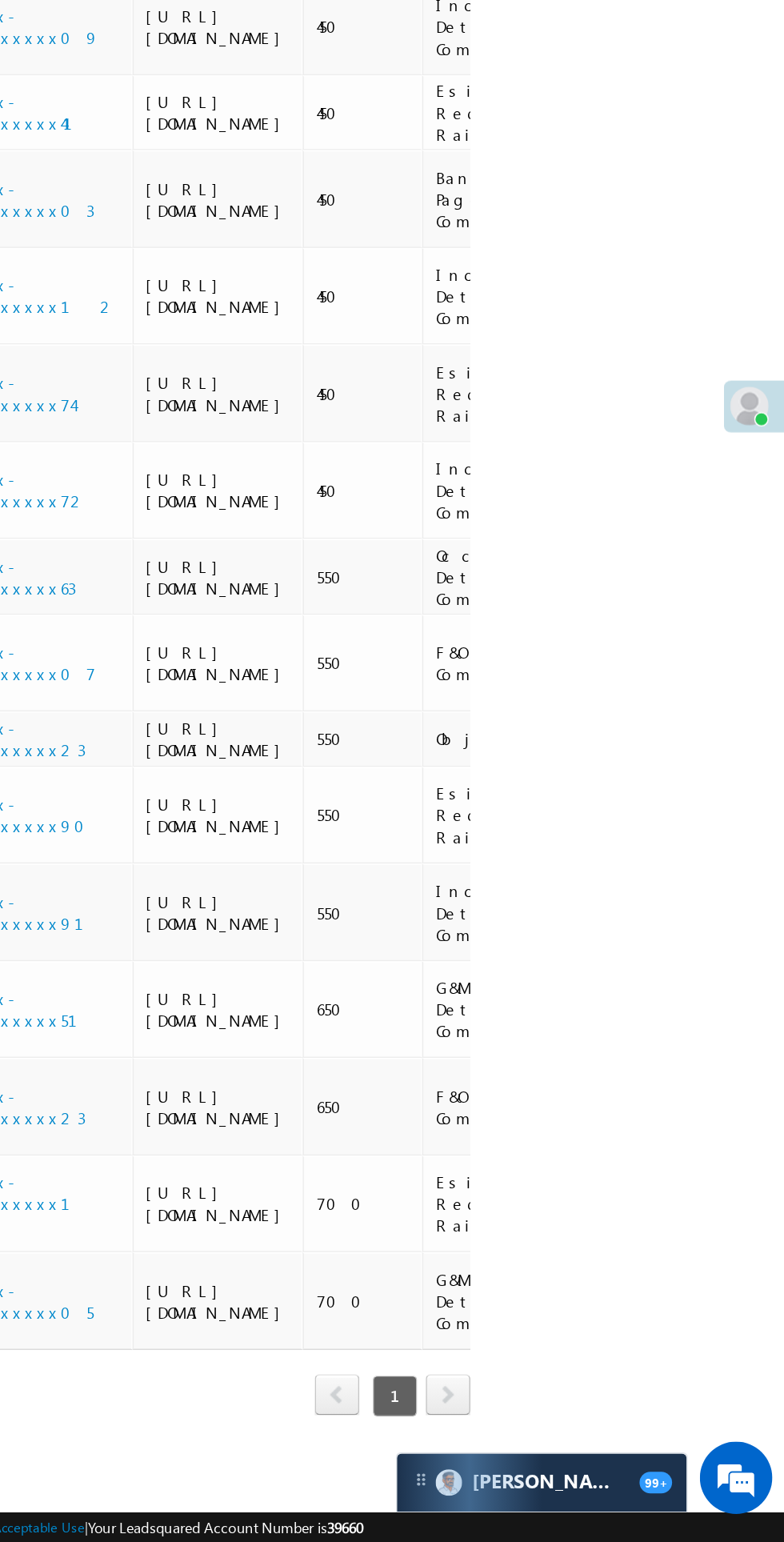
scroll to position [7526, 0]
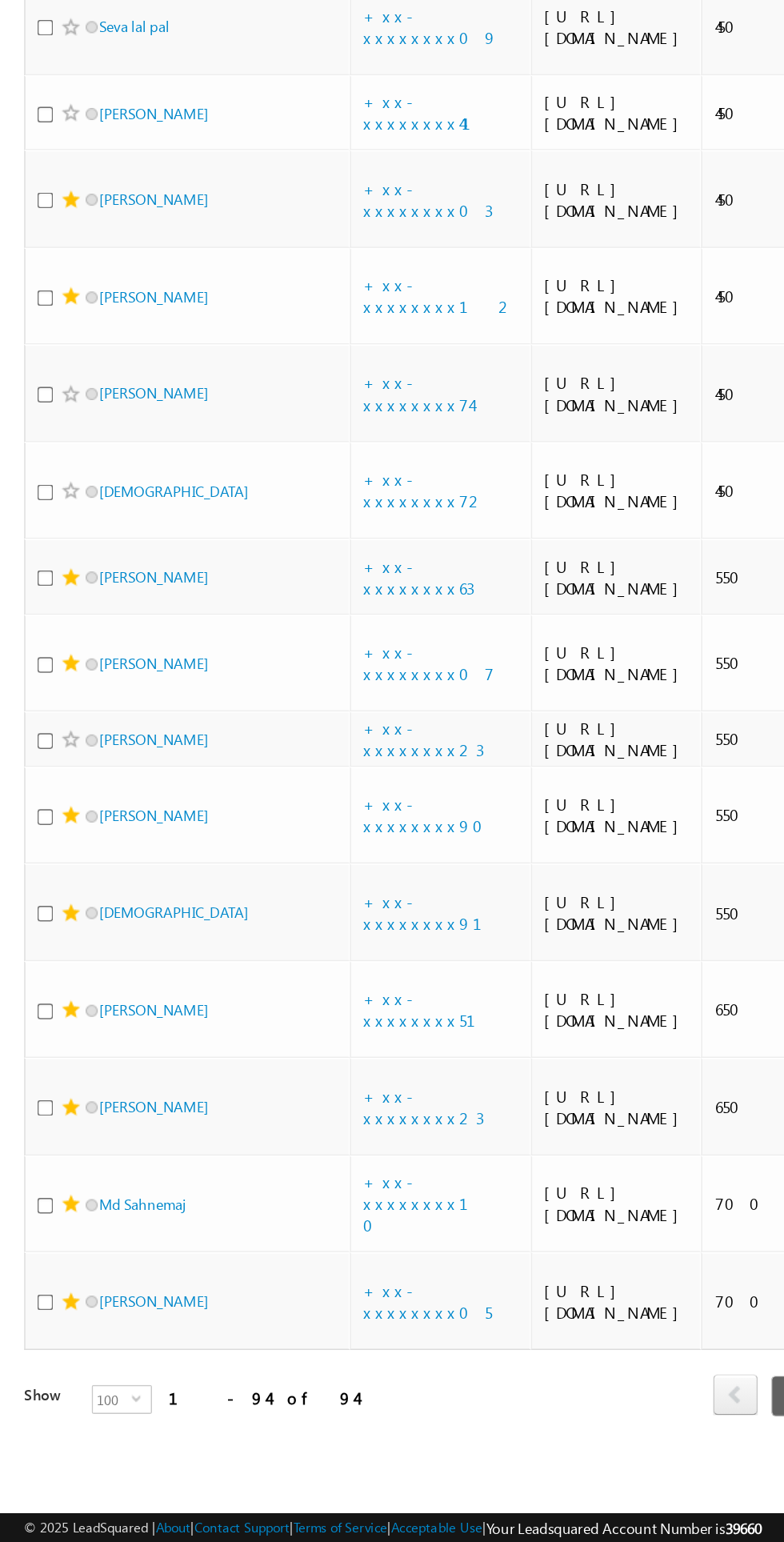
click at [47, 1389] on span at bounding box center [47, 1382] width 13 height 13
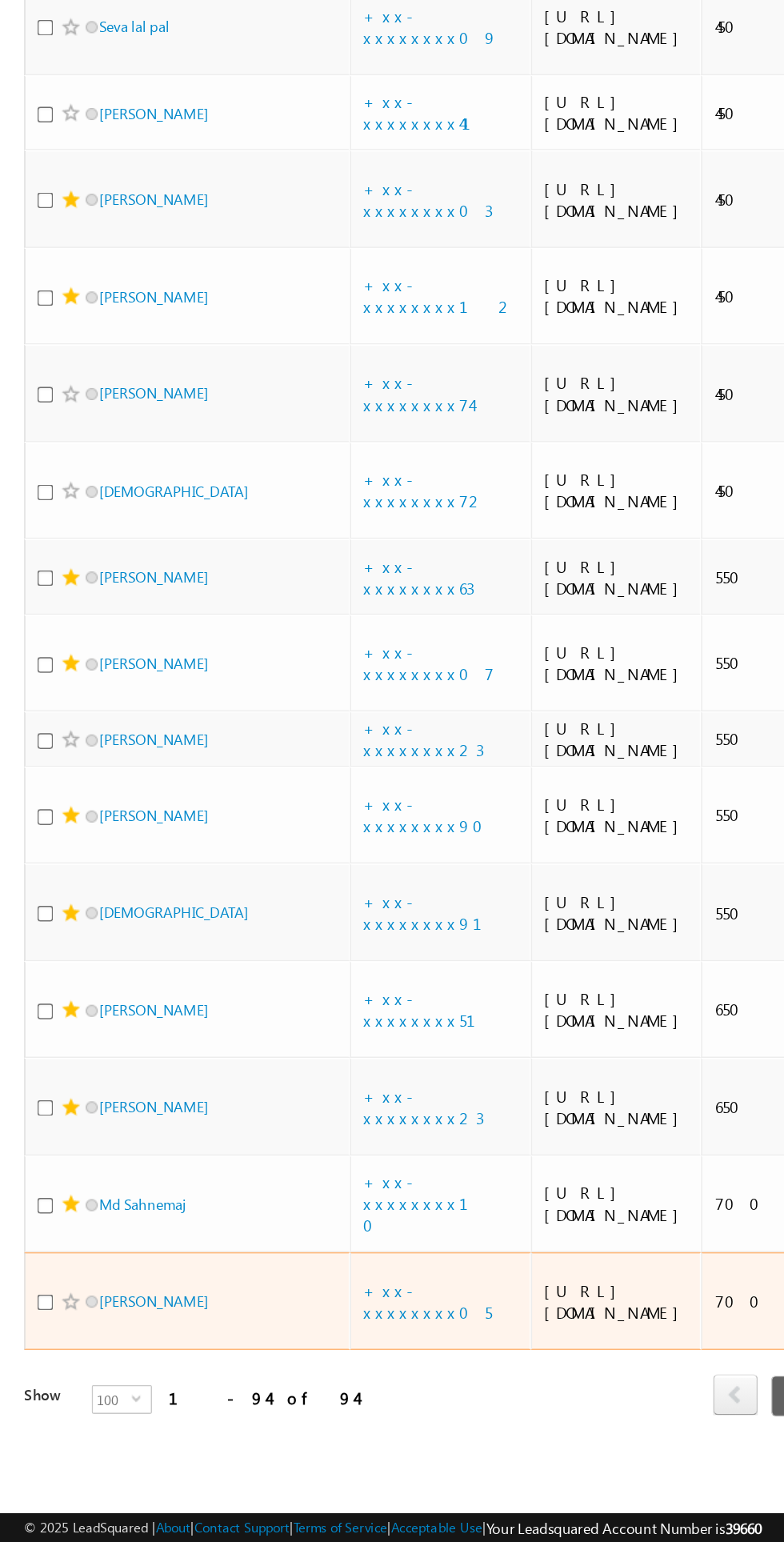
click at [47, 1002] on span at bounding box center [47, 1008] width 13 height 13
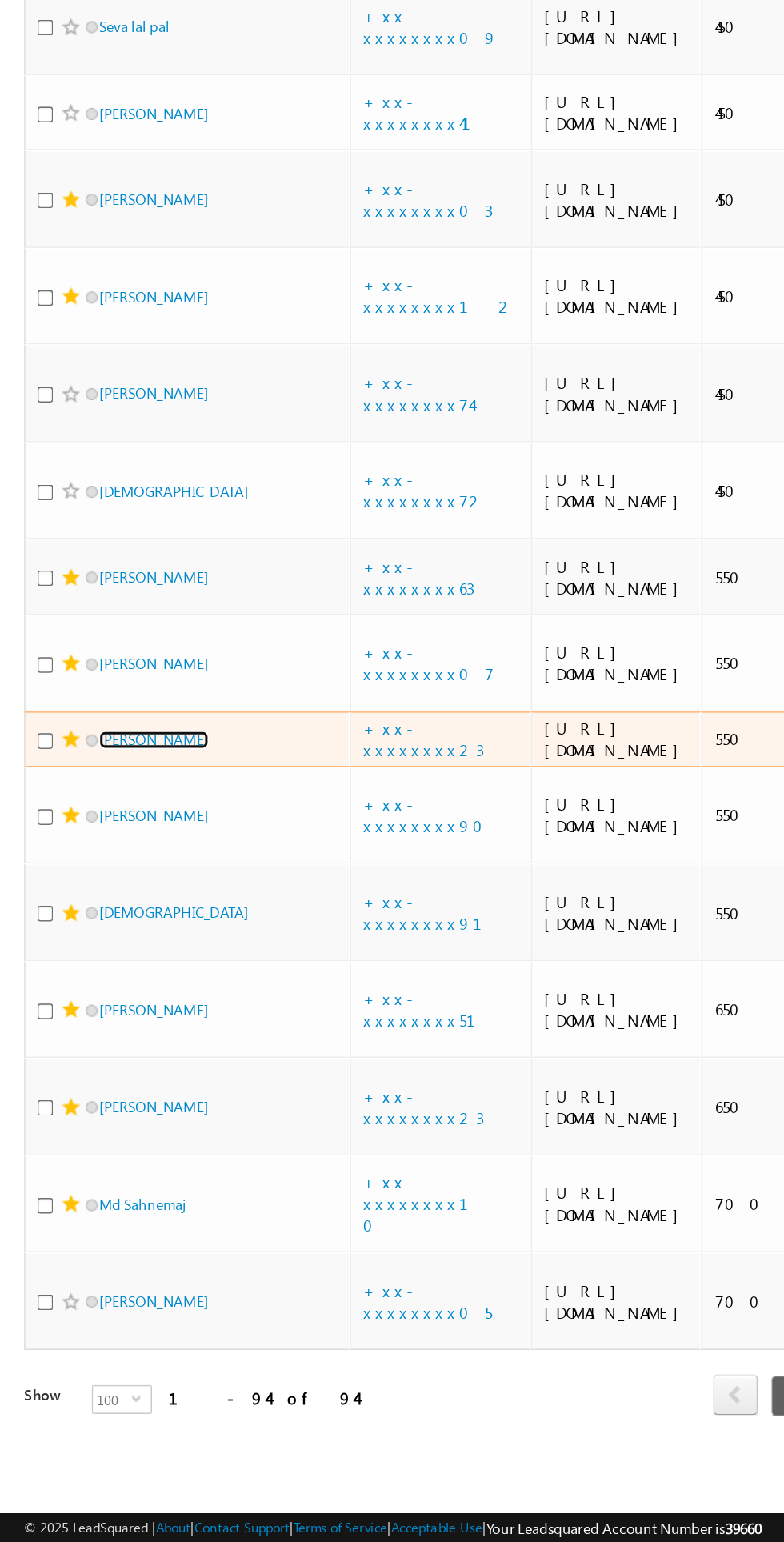
click at [108, 1003] on link "Santosh Agham" at bounding box center [101, 1009] width 73 height 12
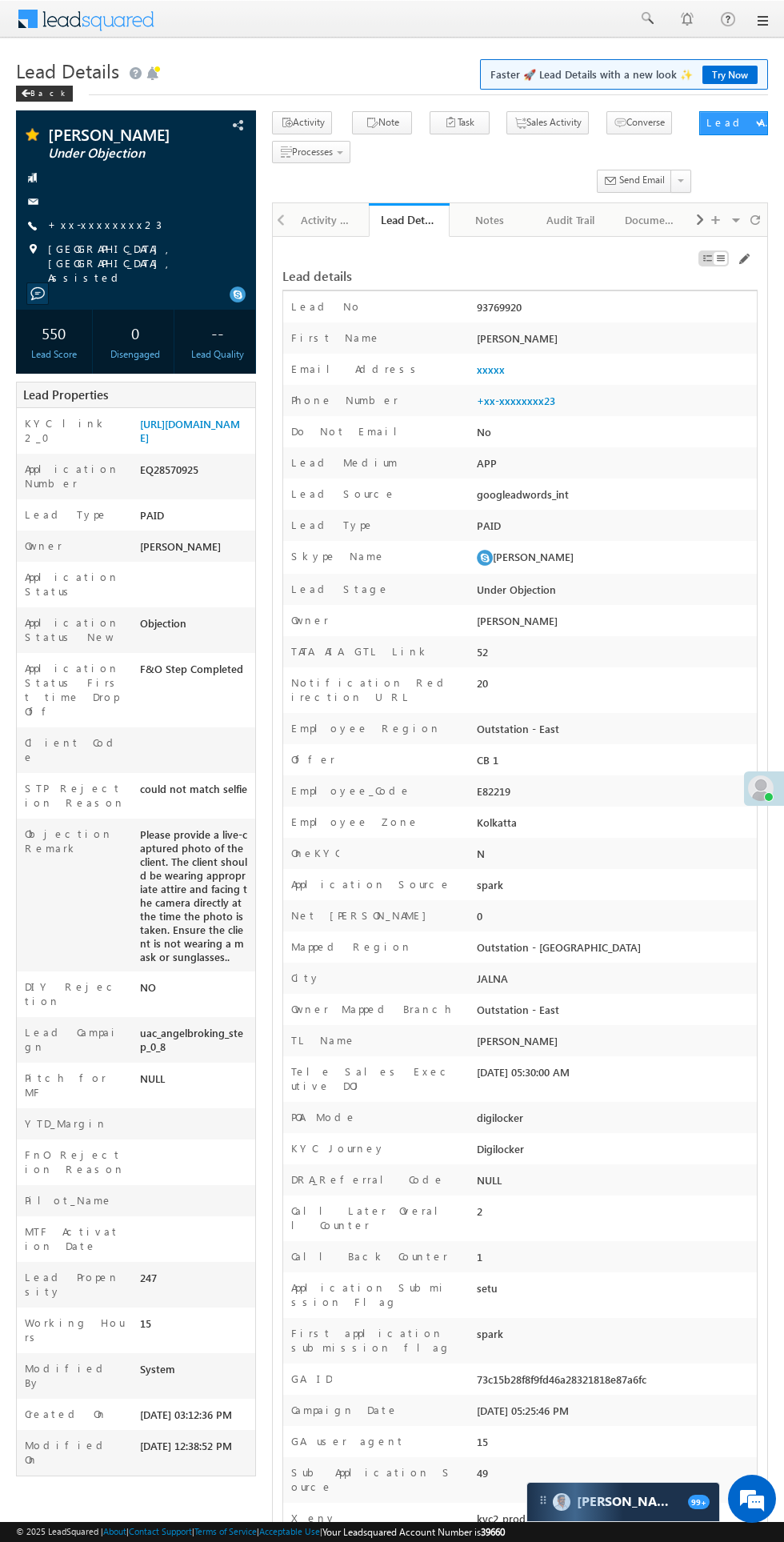
click at [318, 221] on div "Activity History" at bounding box center [327, 219] width 54 height 19
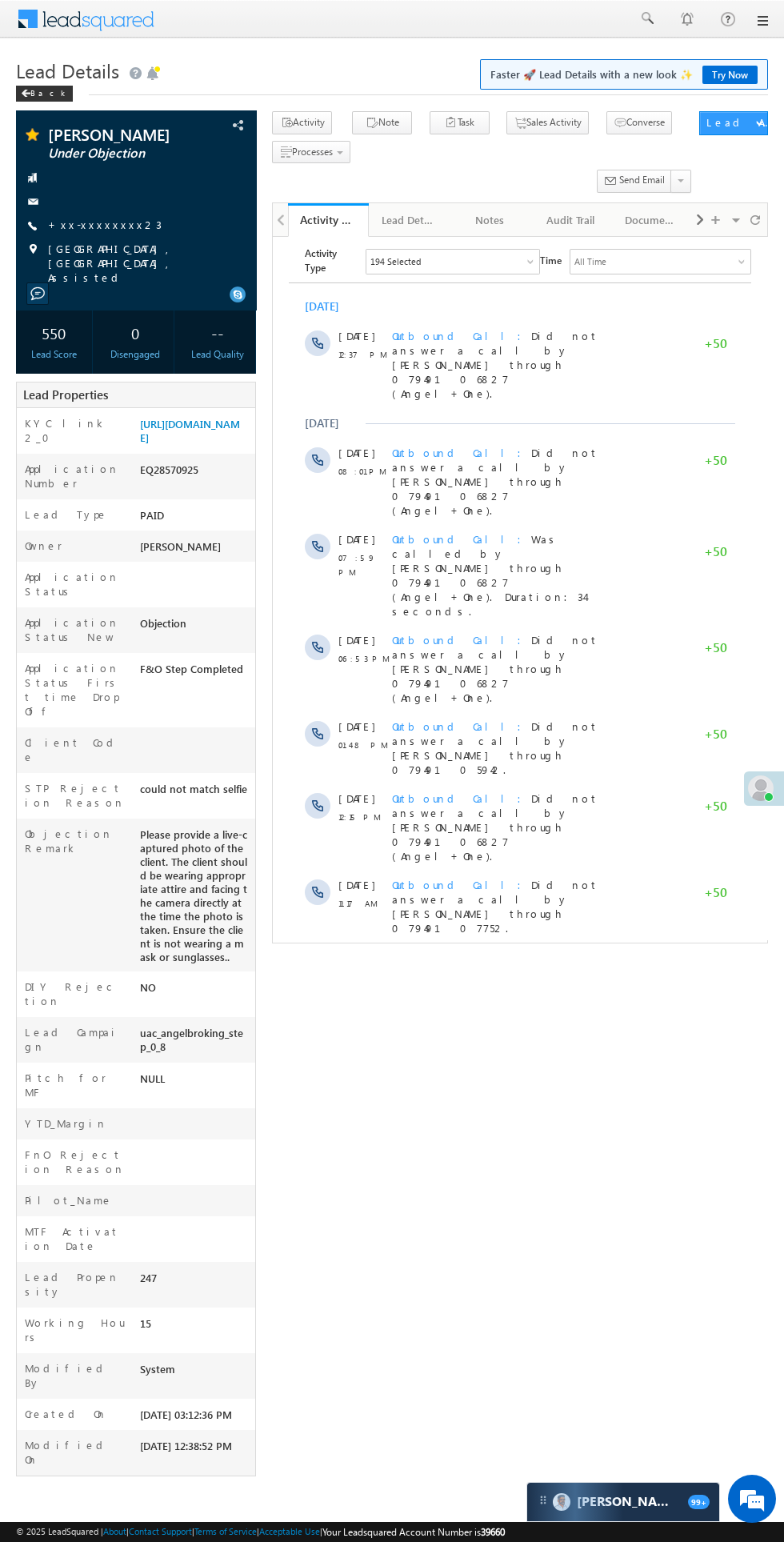
click at [87, 225] on link "+xx-xxxxxxxx23" at bounding box center [104, 225] width 113 height 14
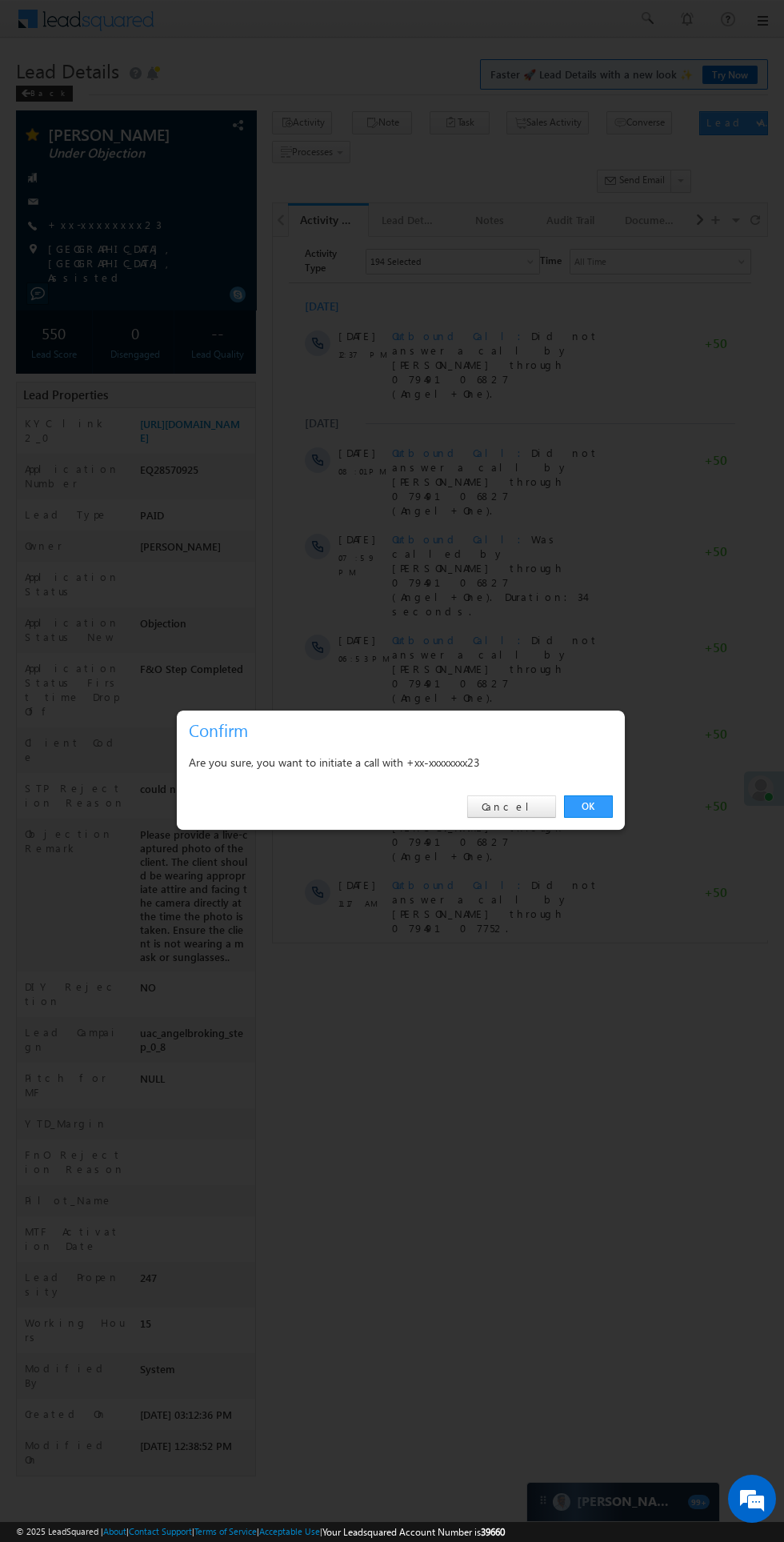
click at [588, 806] on link "OK" at bounding box center [588, 806] width 49 height 23
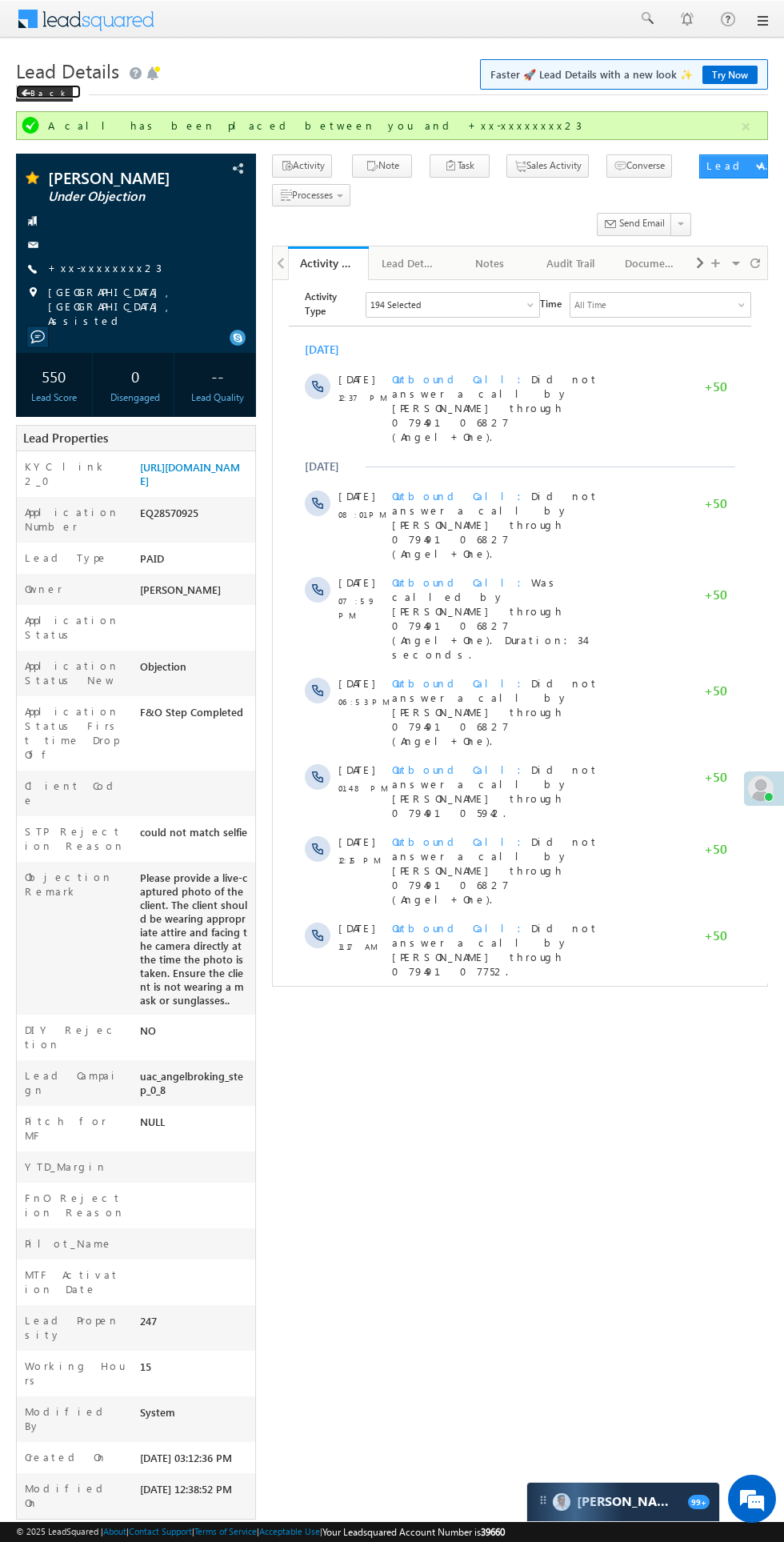
click at [26, 94] on span at bounding box center [26, 94] width 10 height 8
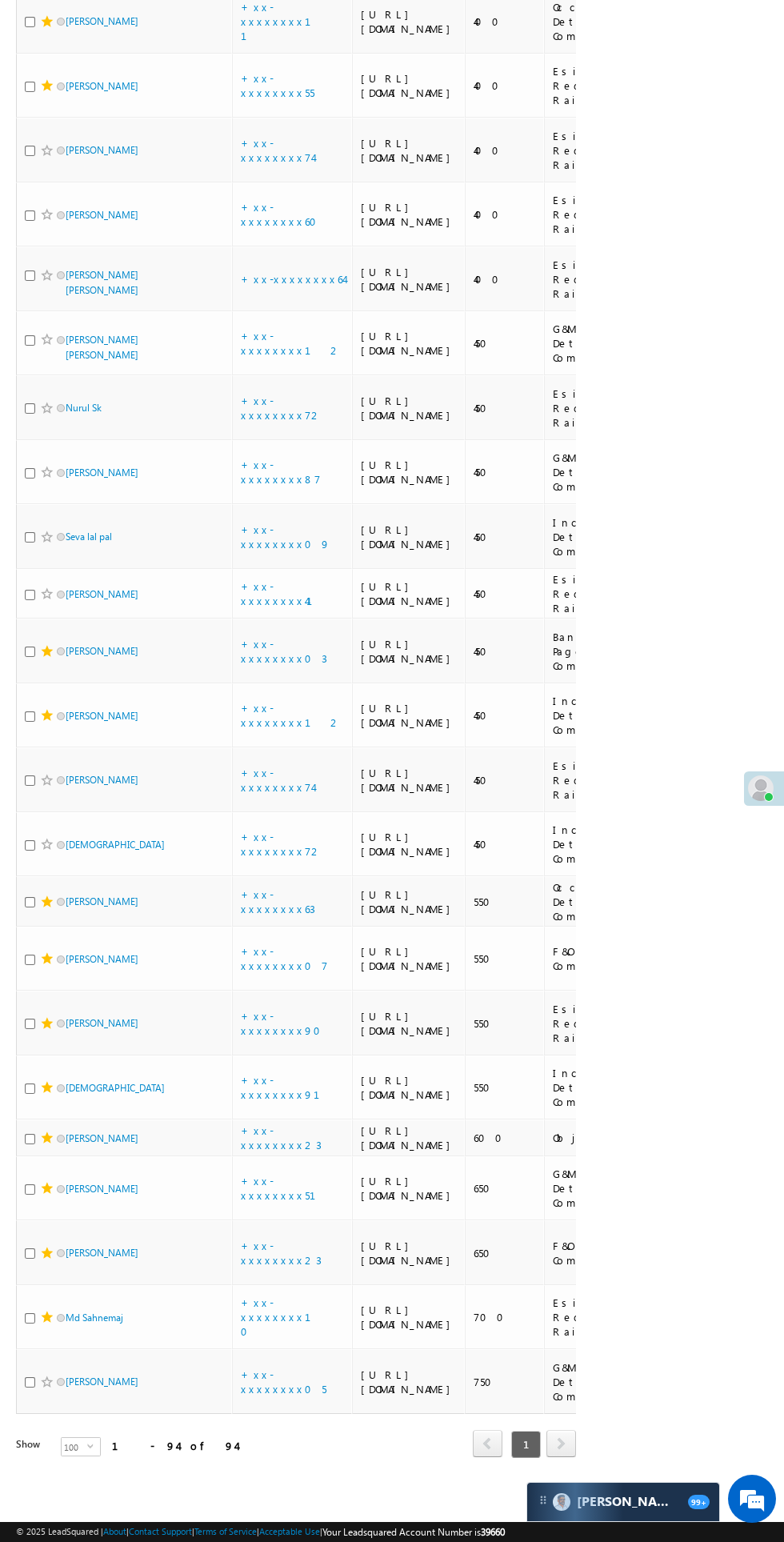
scroll to position [7441, 0]
click at [84, 1082] on link "[DEMOGRAPHIC_DATA]" at bounding box center [115, 1088] width 99 height 12
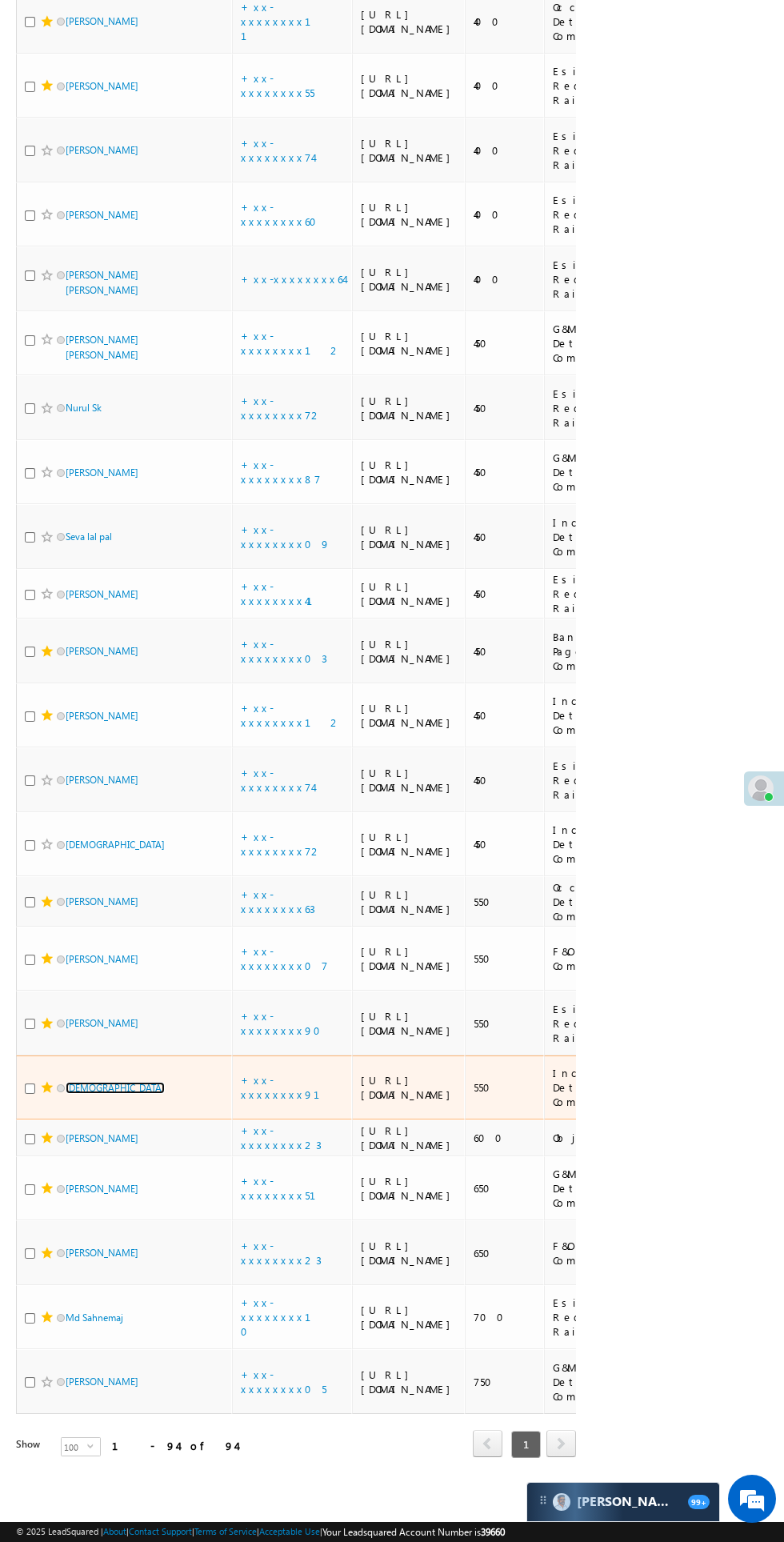
scroll to position [7543, 0]
click at [275, 1073] on link "+xx-xxxxxxxx91" at bounding box center [290, 1087] width 98 height 28
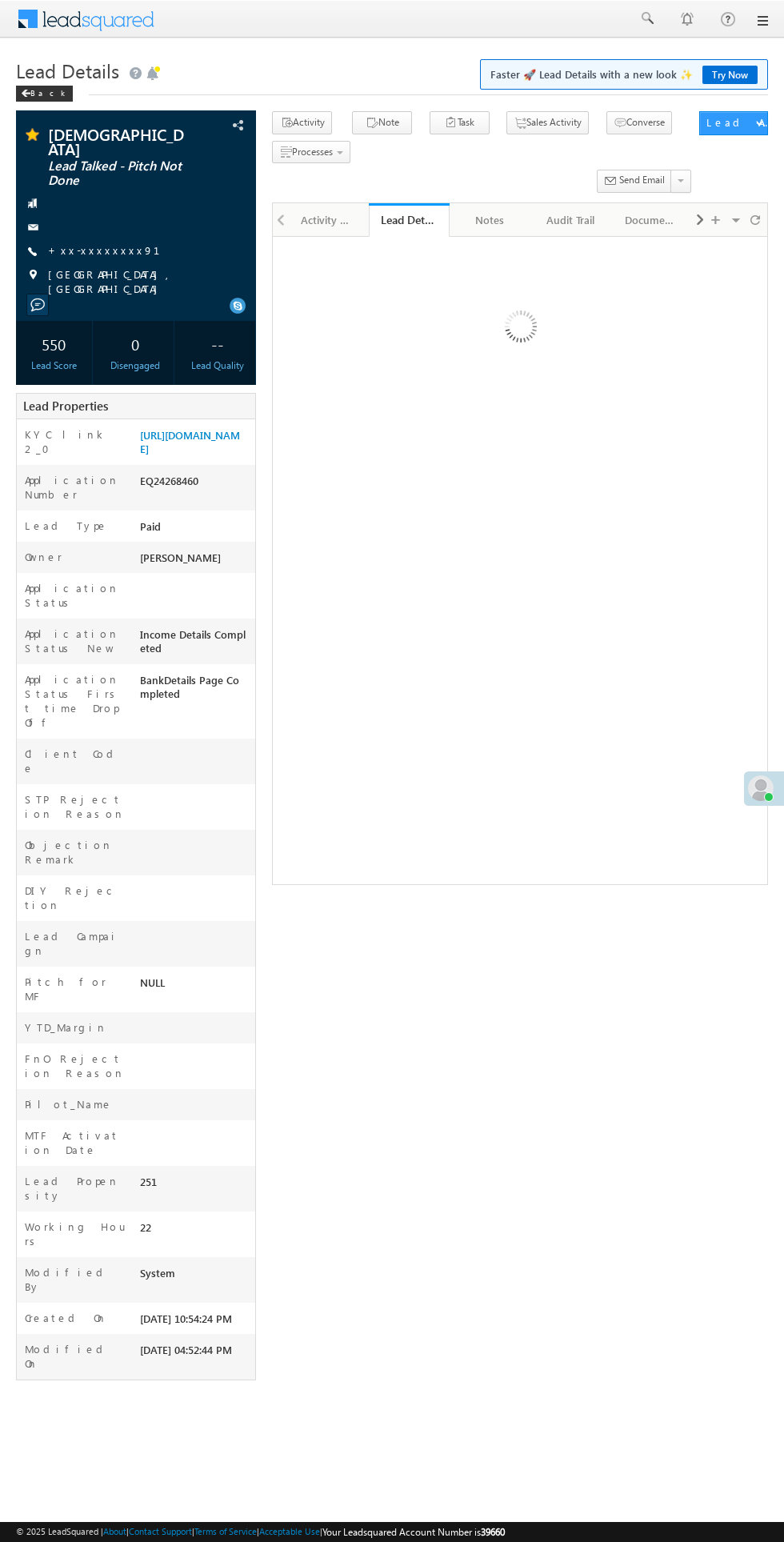
click at [581, 827] on div at bounding box center [519, 560] width 495 height 649
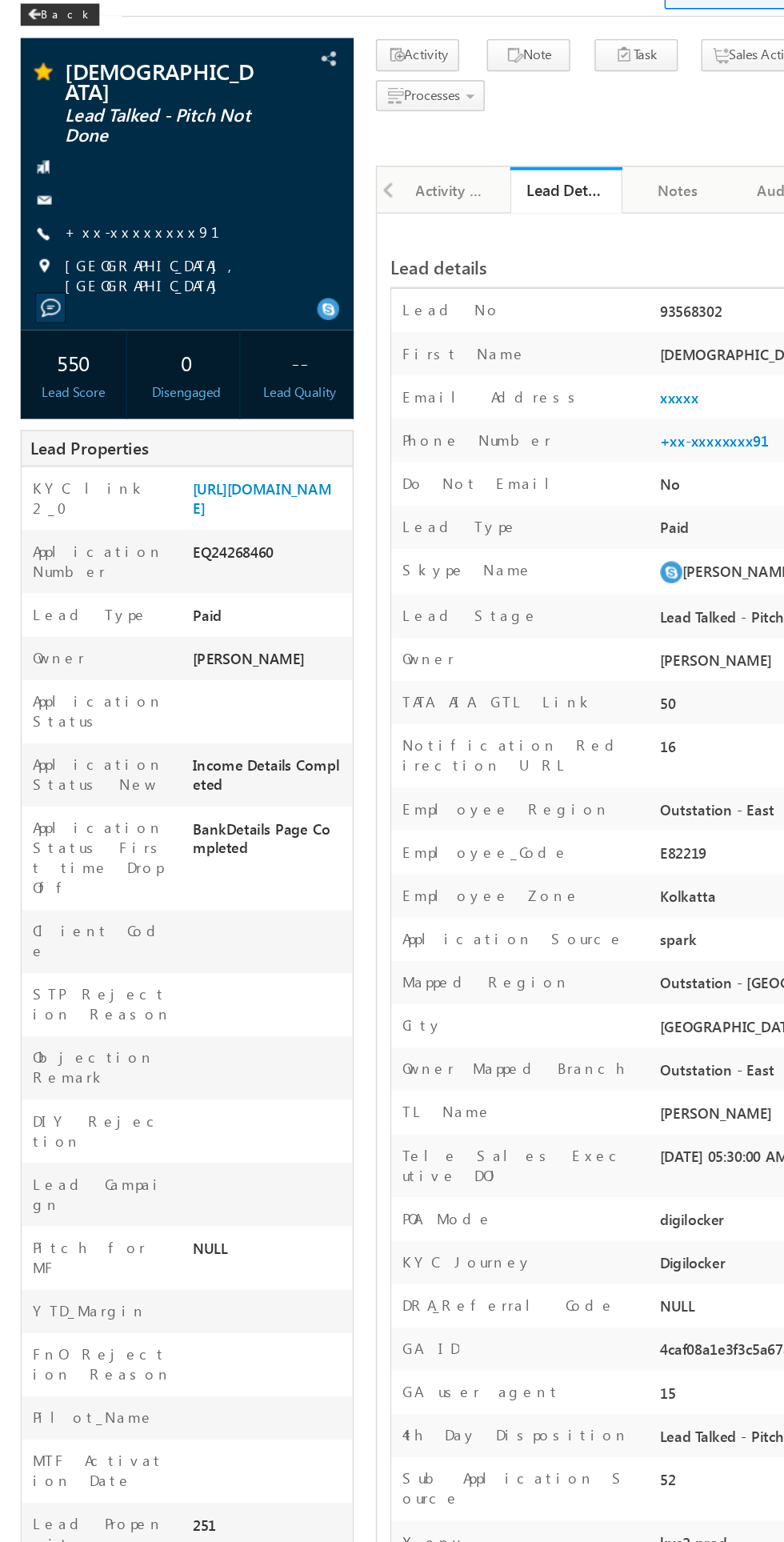
click at [320, 227] on div "Activity History" at bounding box center [327, 219] width 54 height 19
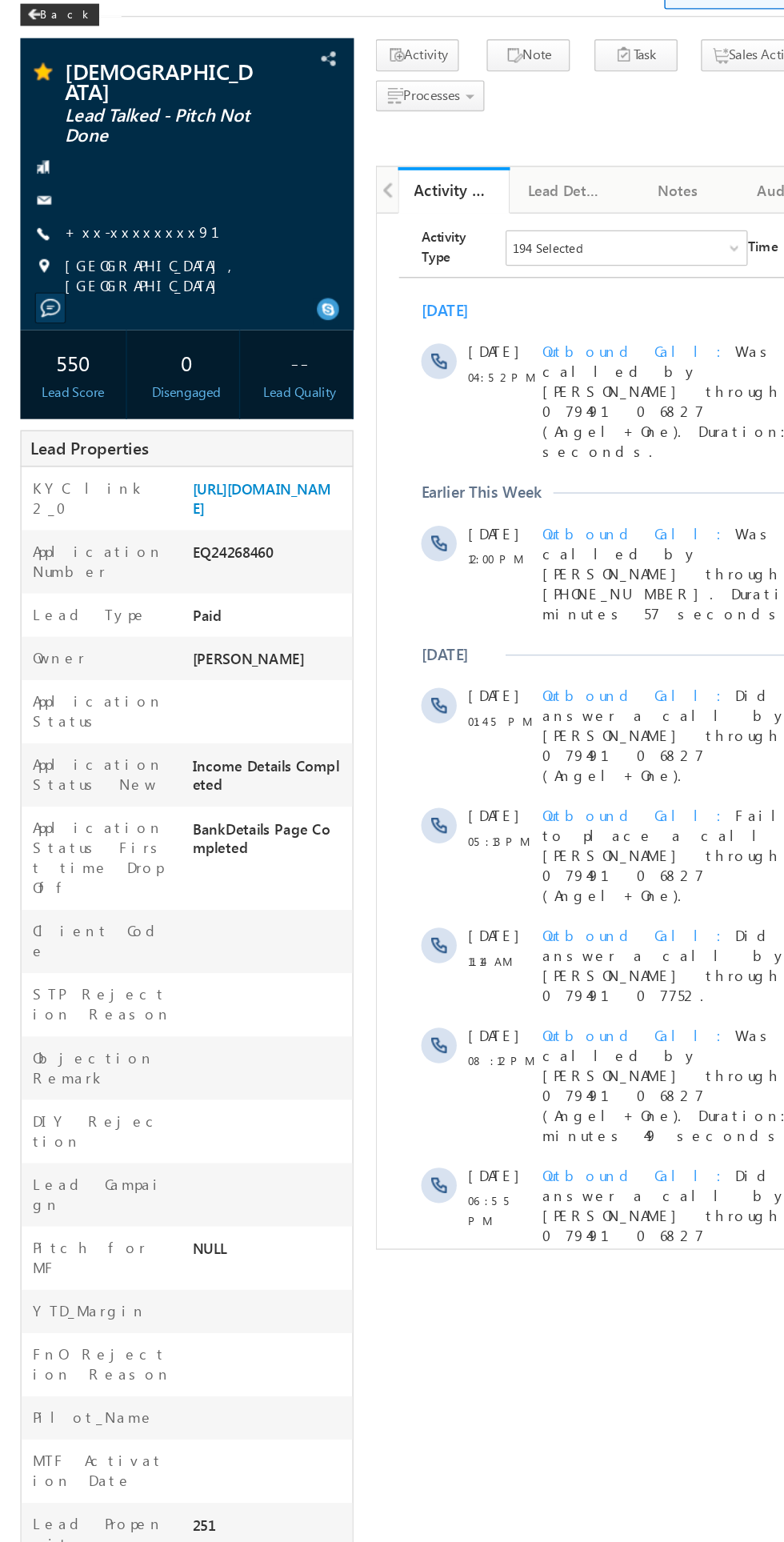
click at [85, 243] on link "+xx-xxxxxxxx91" at bounding box center [113, 250] width 131 height 14
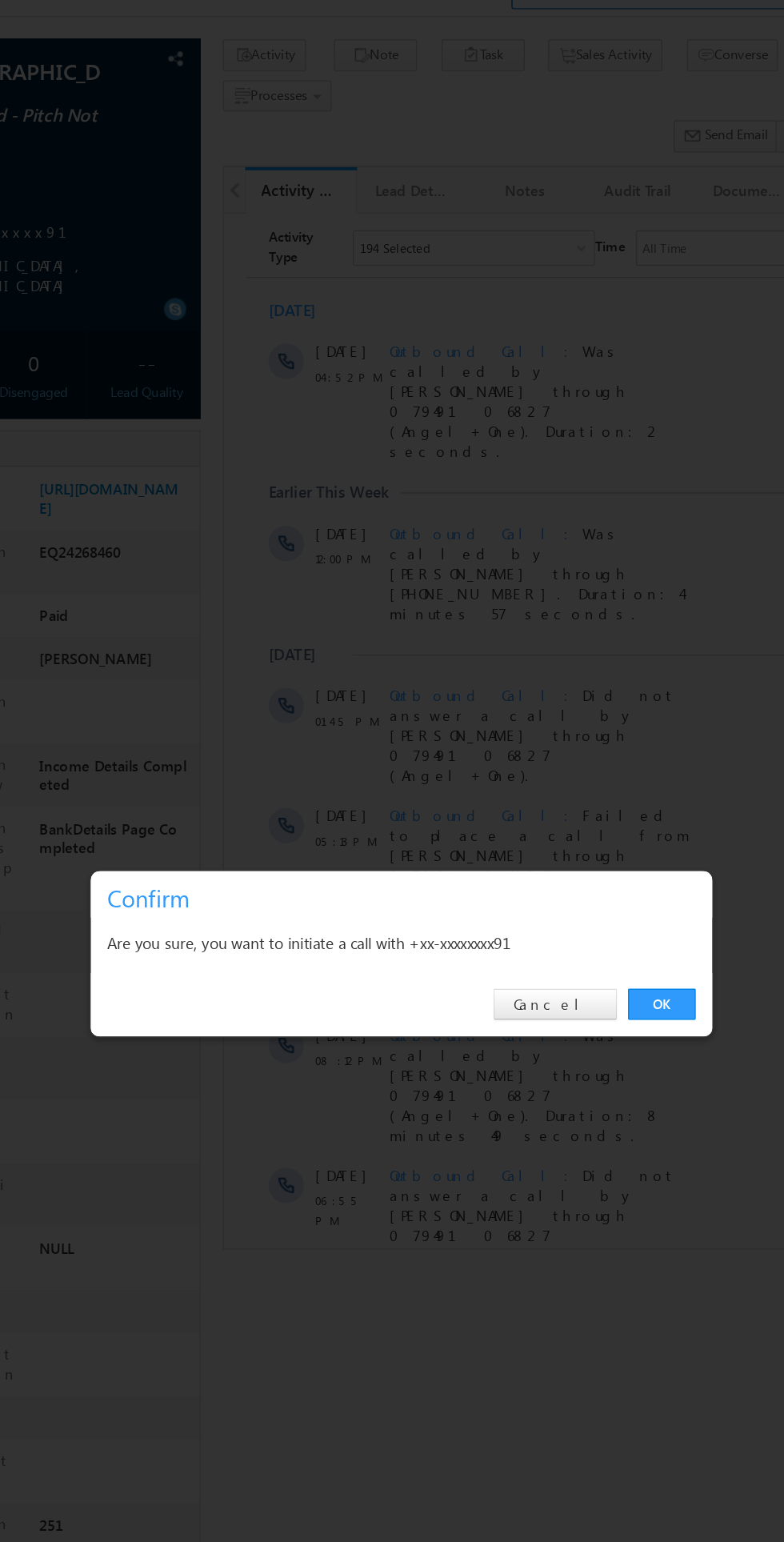
click at [596, 815] on link "OK" at bounding box center [588, 806] width 49 height 23
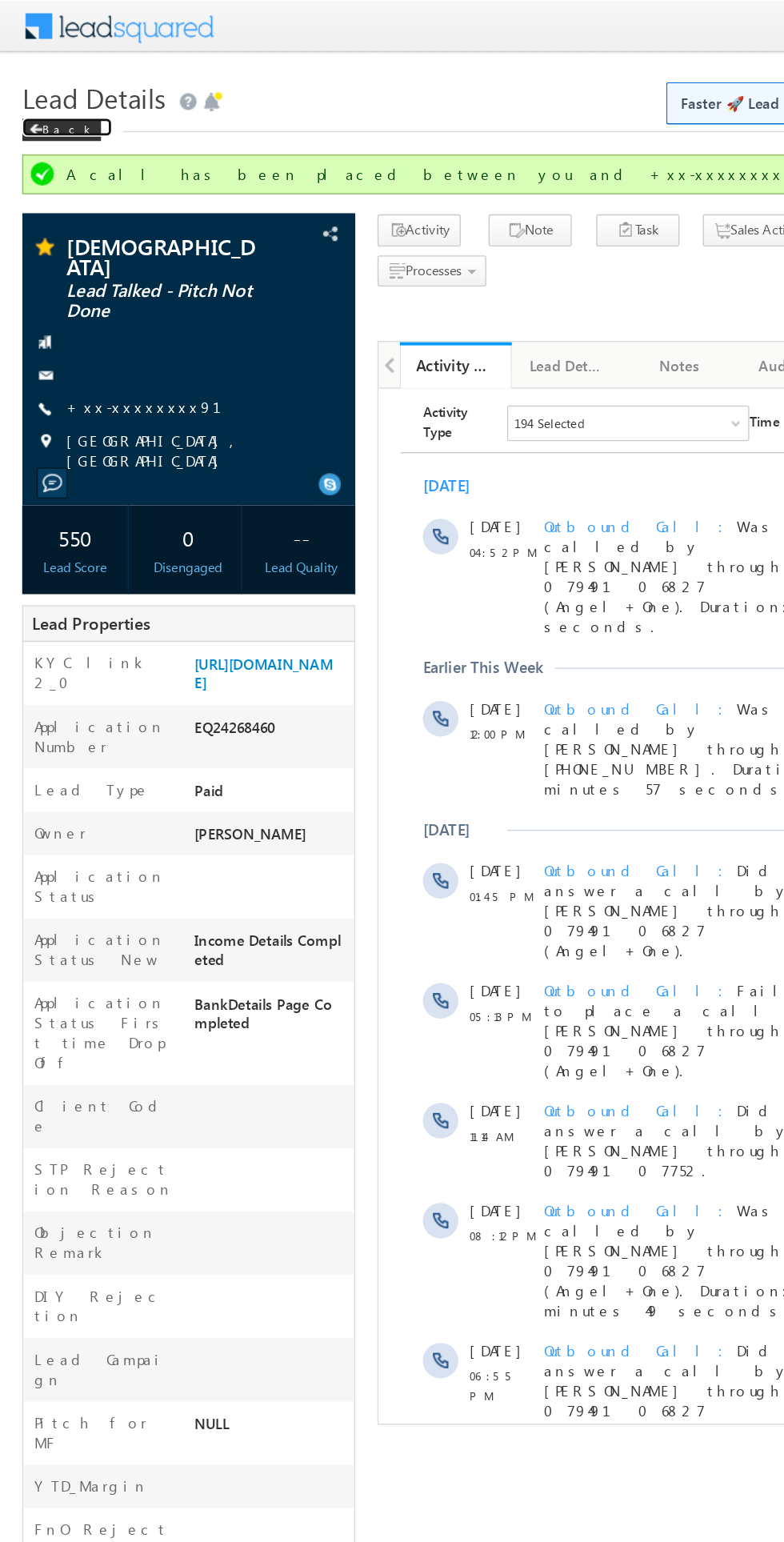
click at [26, 94] on span at bounding box center [26, 94] width 10 height 8
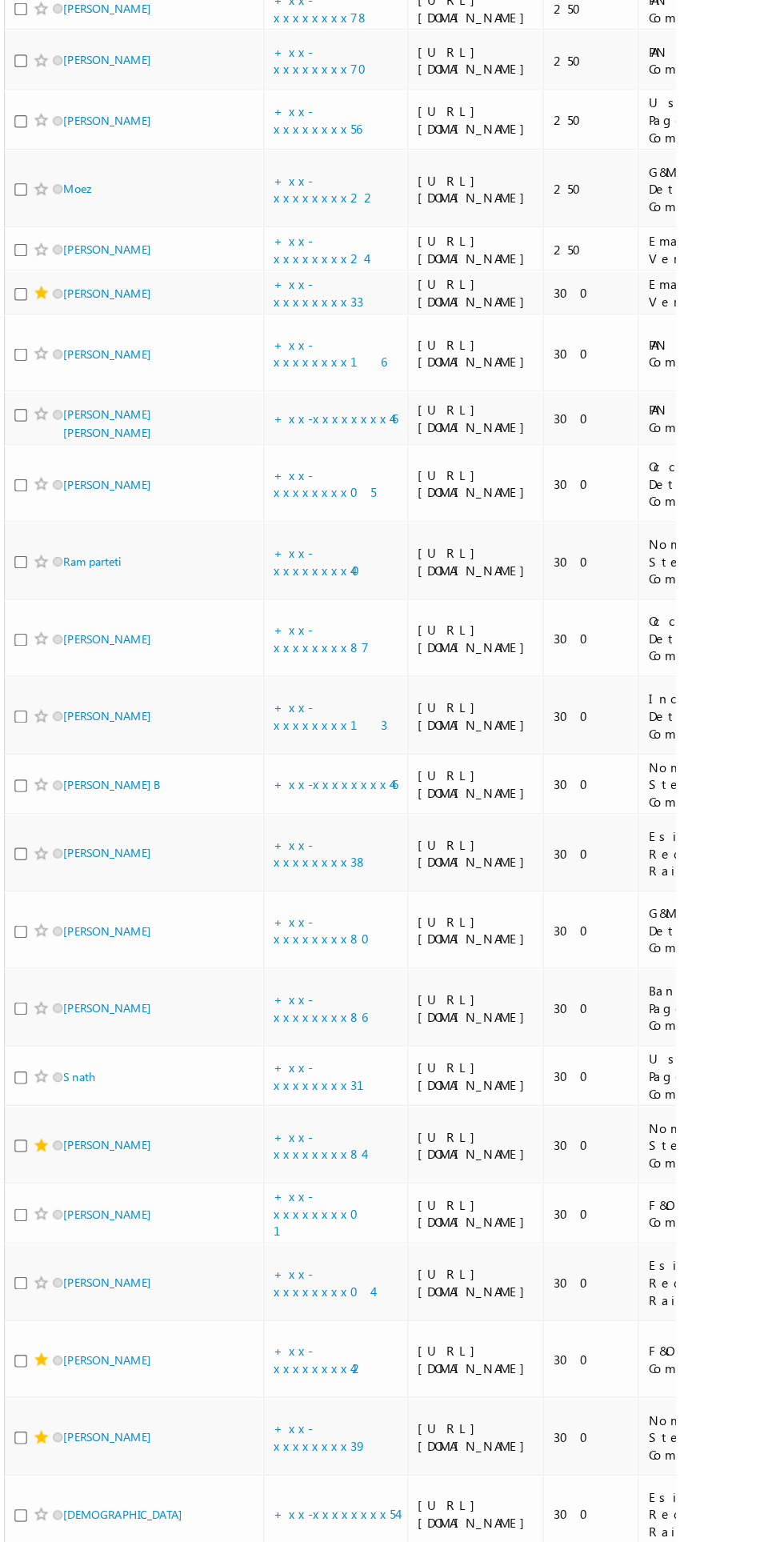
scroll to position [1556, 0]
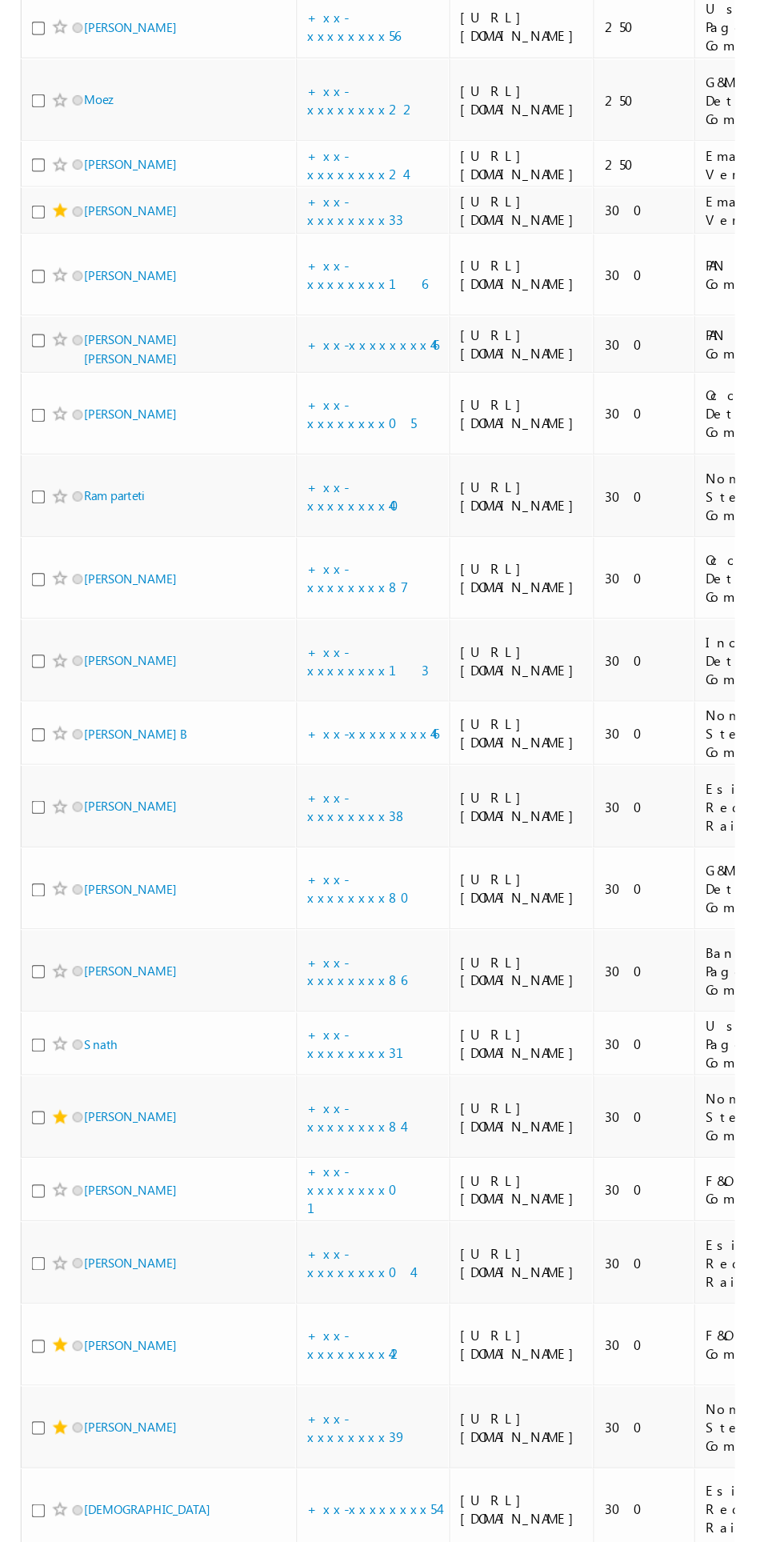
click at [289, 45] on link "+xx-xxxxxxxx35" at bounding box center [278, 31] width 75 height 28
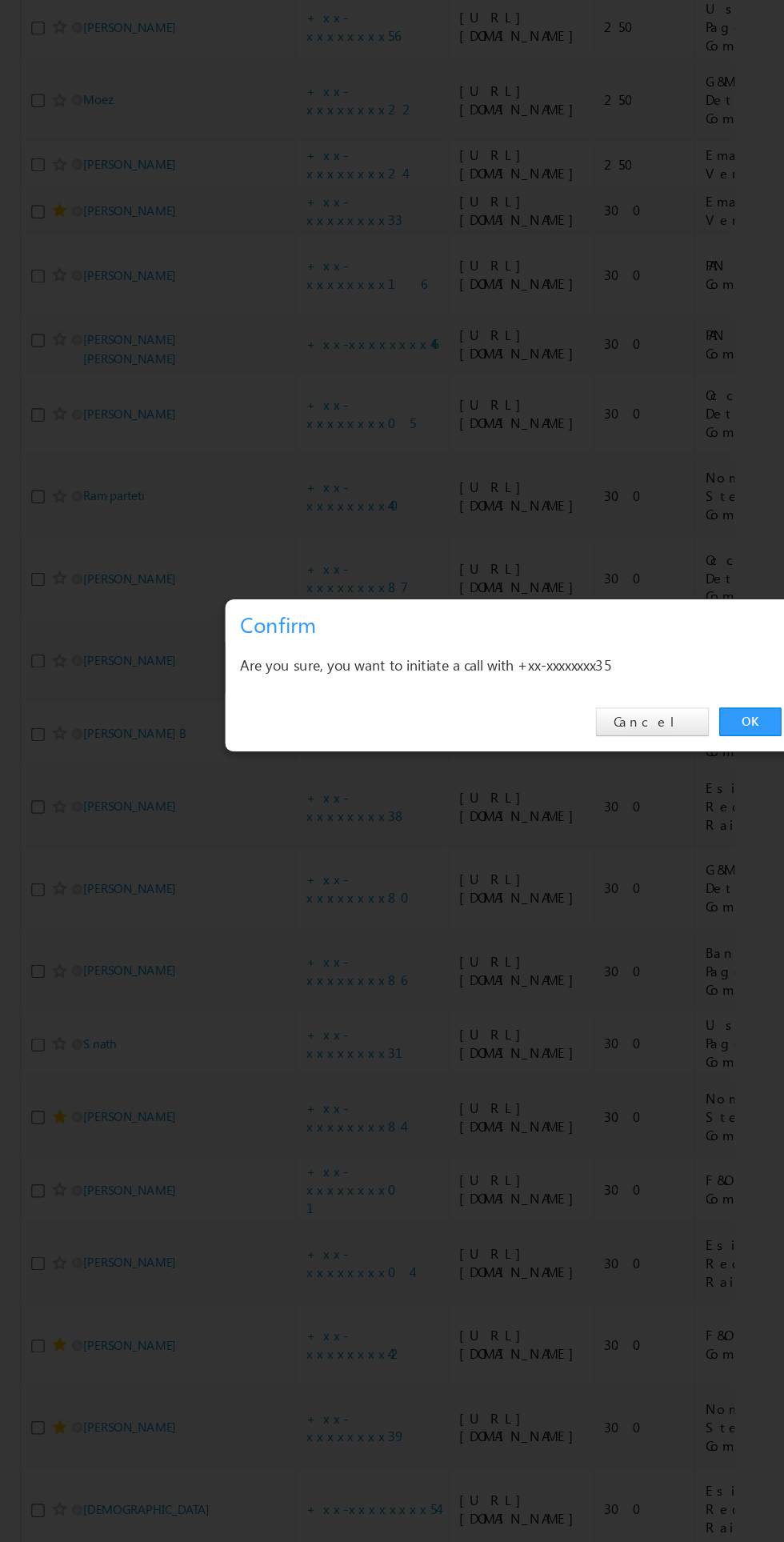
scroll to position [0, 0]
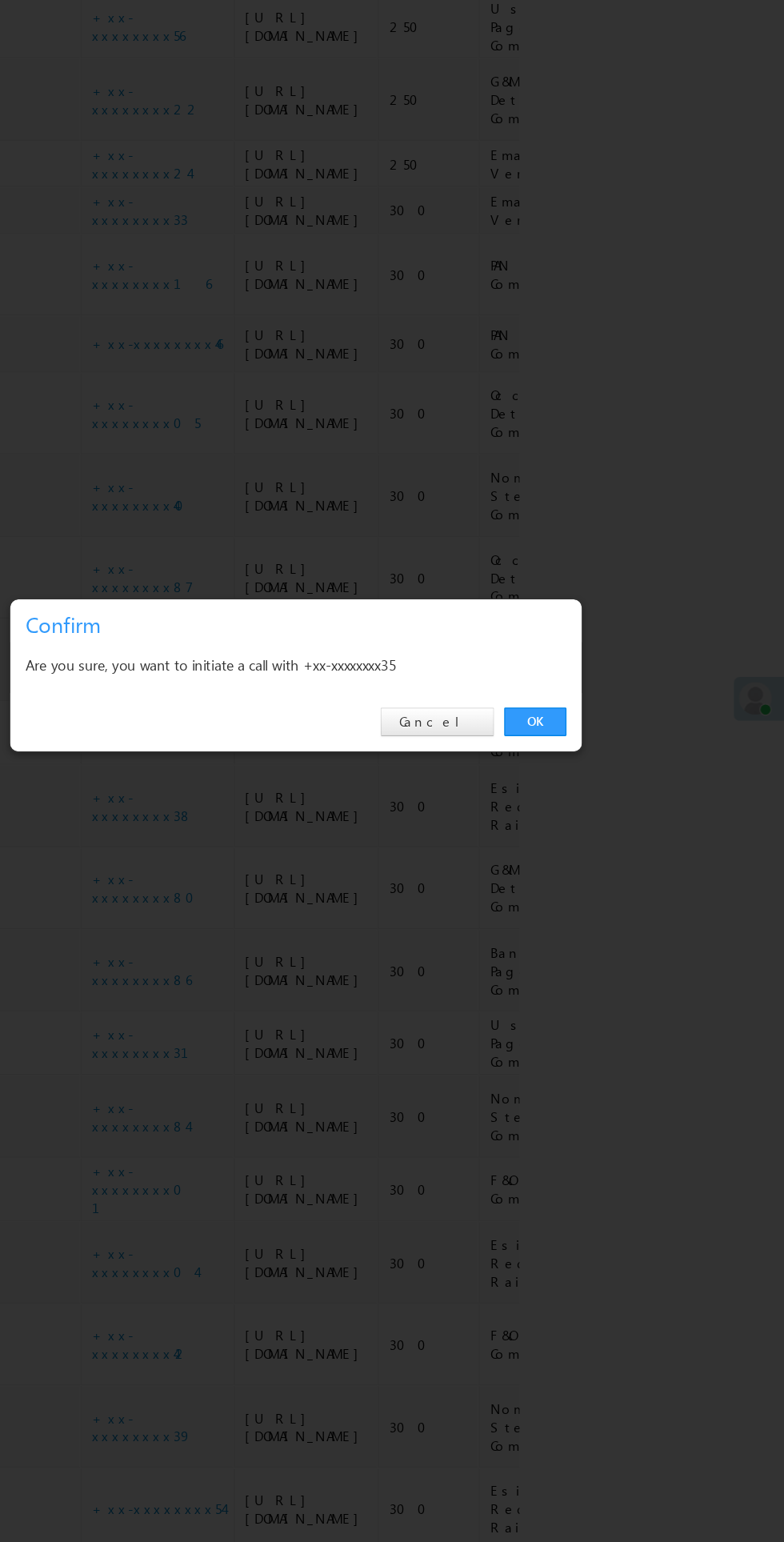
click at [595, 830] on div "OK Cancel" at bounding box center [401, 807] width 448 height 46
click at [588, 818] on link "OK" at bounding box center [588, 806] width 49 height 23
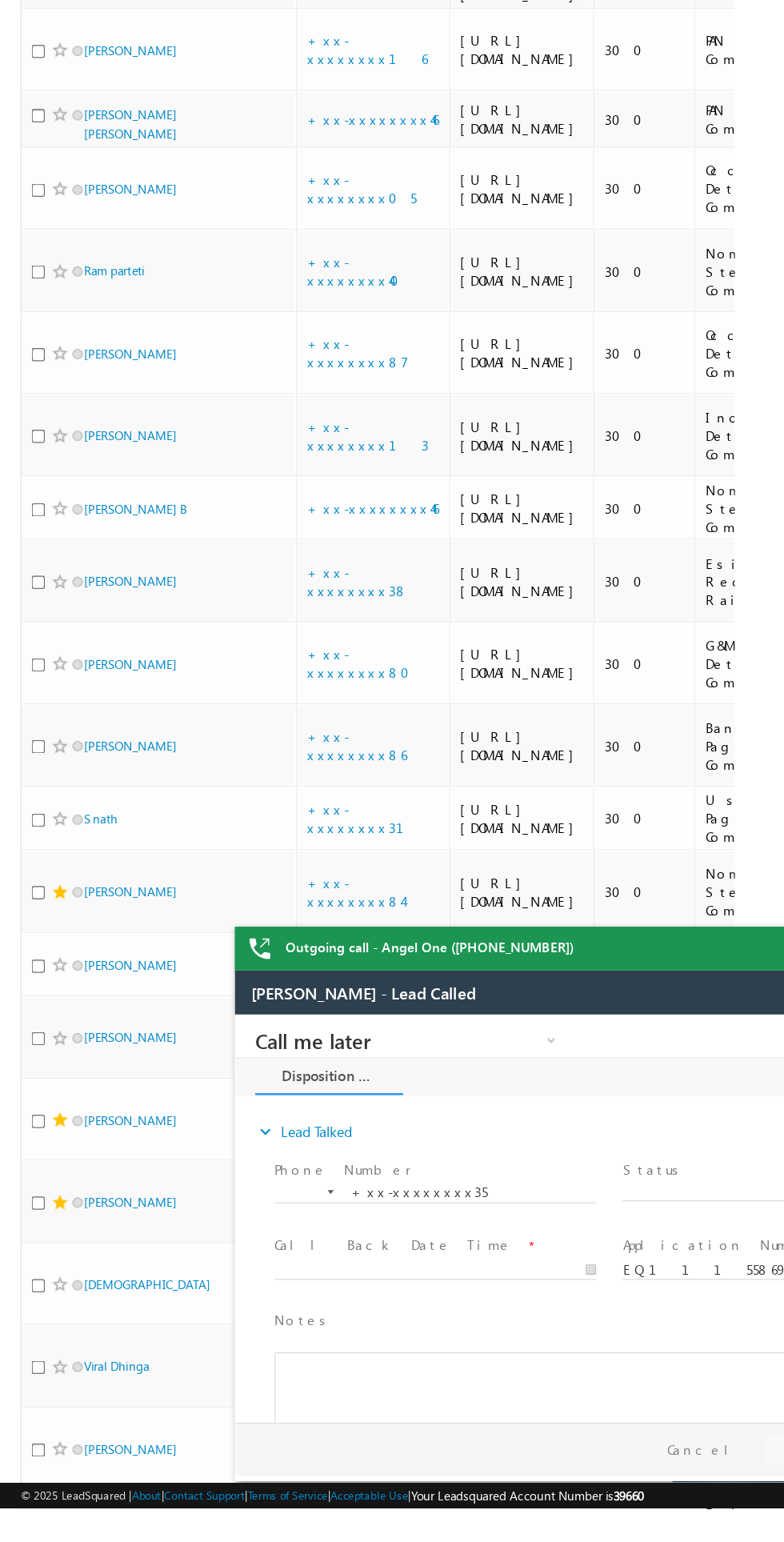
scroll to position [1656, 0]
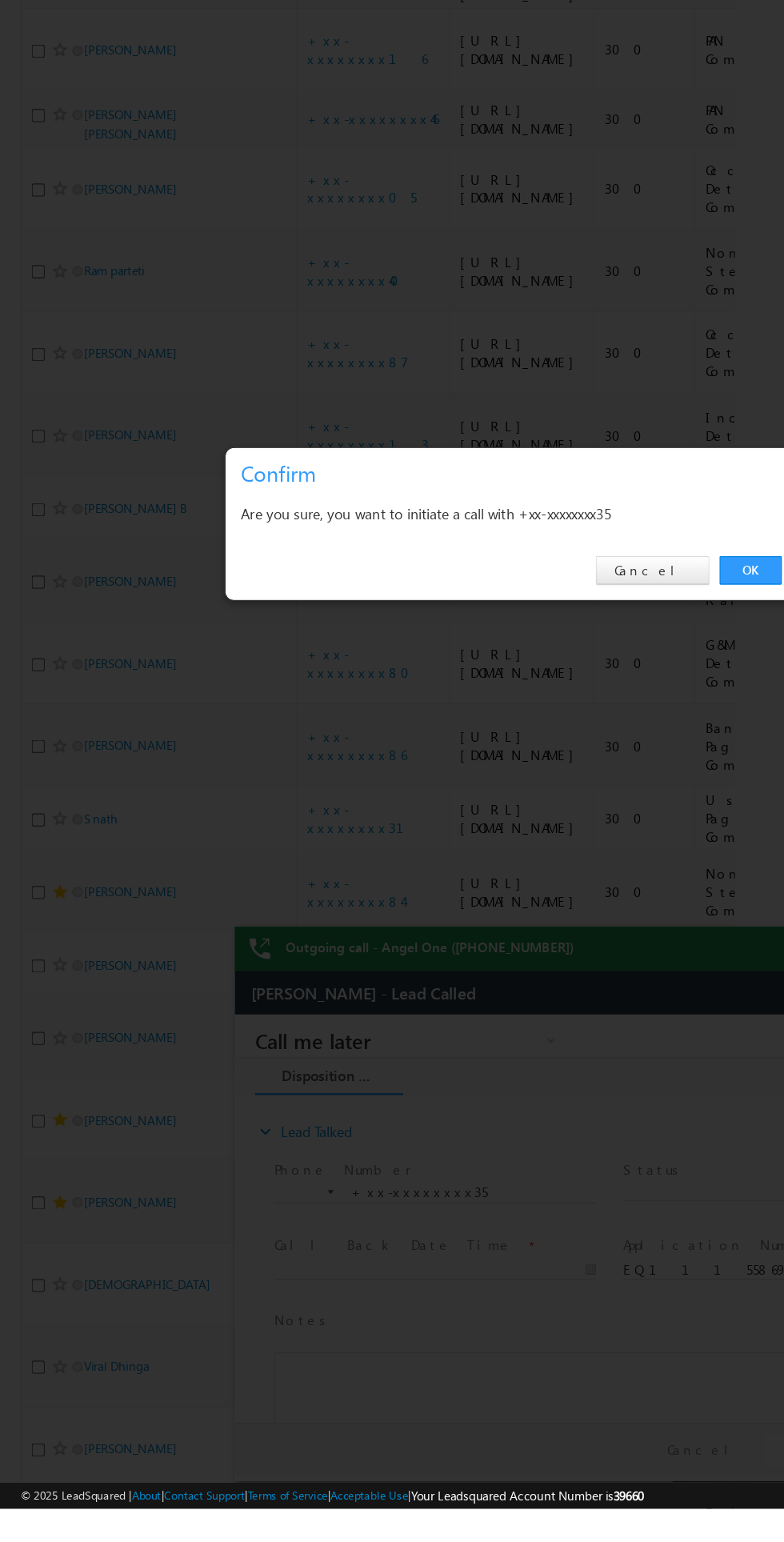
click at [593, 818] on link "OK" at bounding box center [588, 806] width 49 height 23
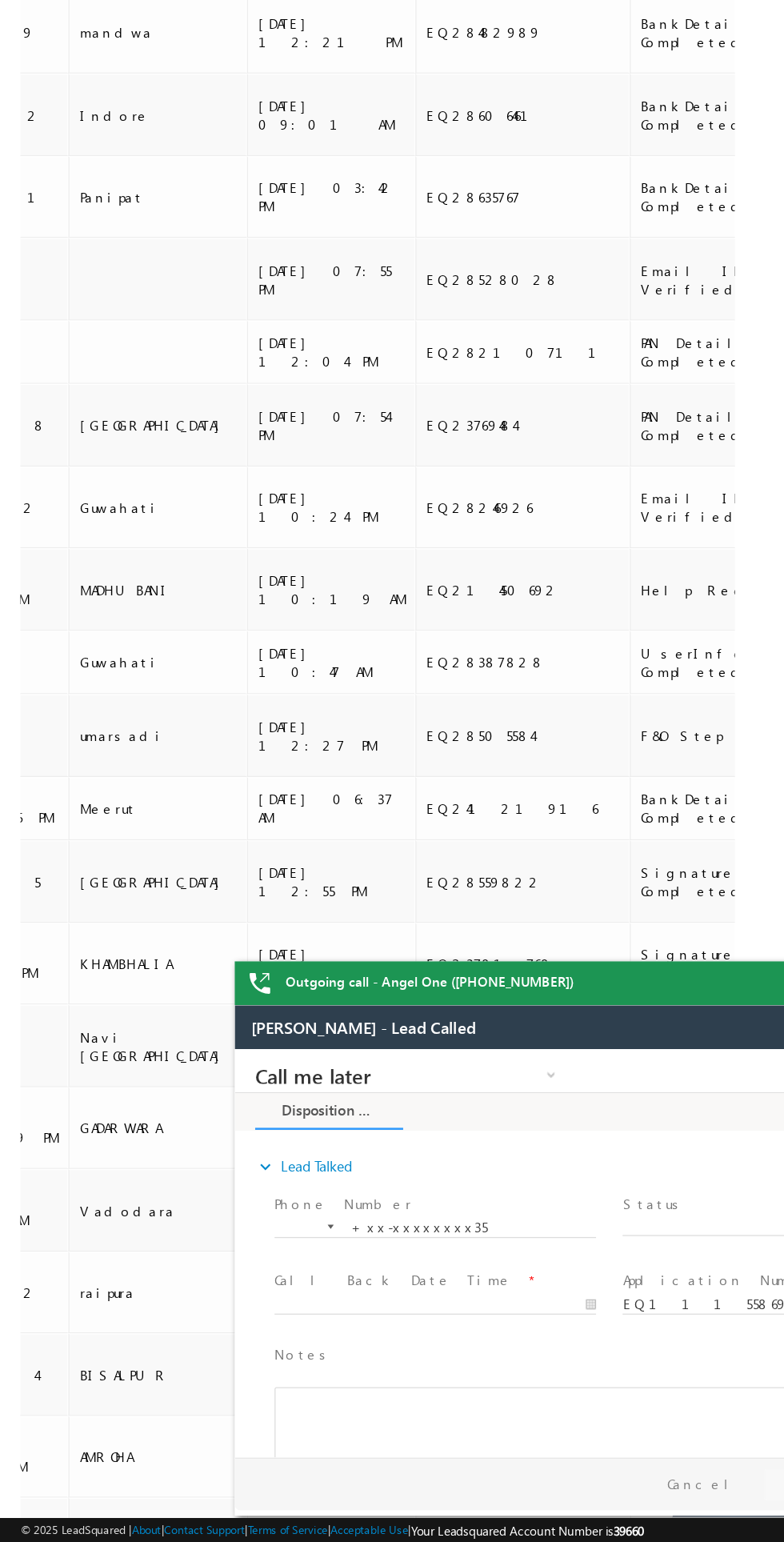
scroll to position [0, 1582]
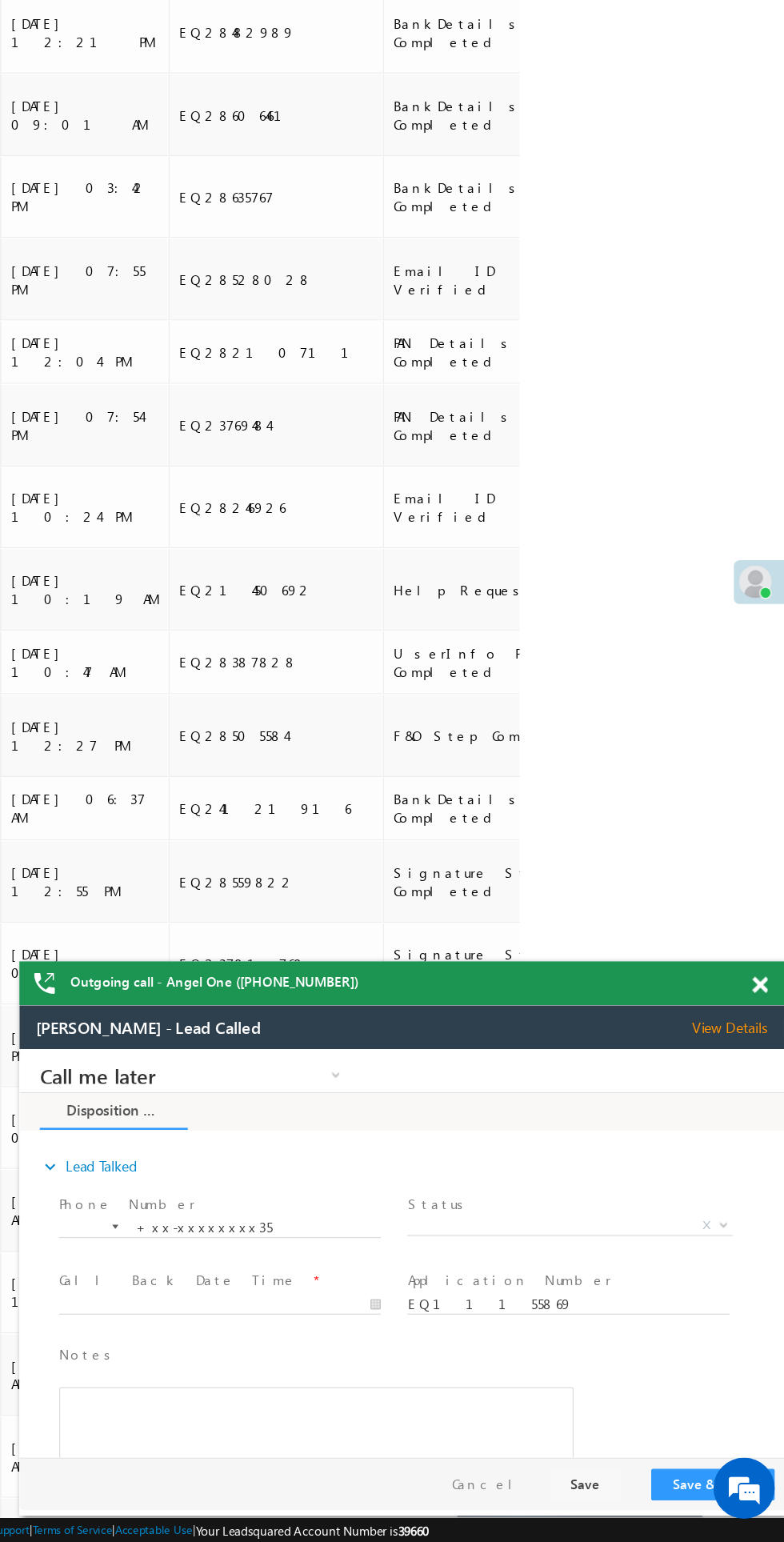
click at [589, 1018] on span "View Details" at bounding box center [582, 1022] width 73 height 14
click at [593, 1021] on span "View Details" at bounding box center [582, 1022] width 73 height 14
click at [759, 1108] on span at bounding box center [764, 1105] width 12 height 14
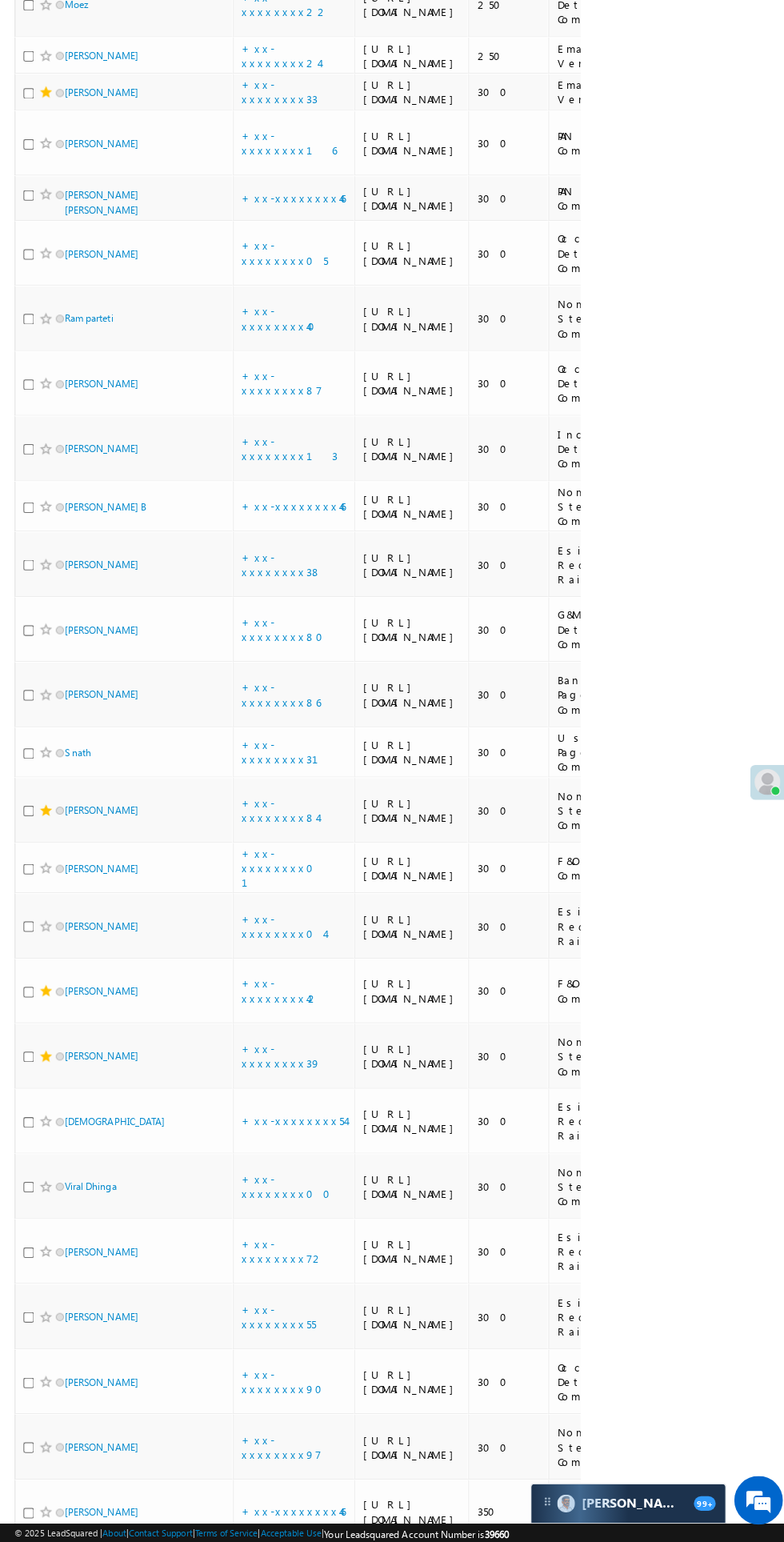
scroll to position [1897, 0]
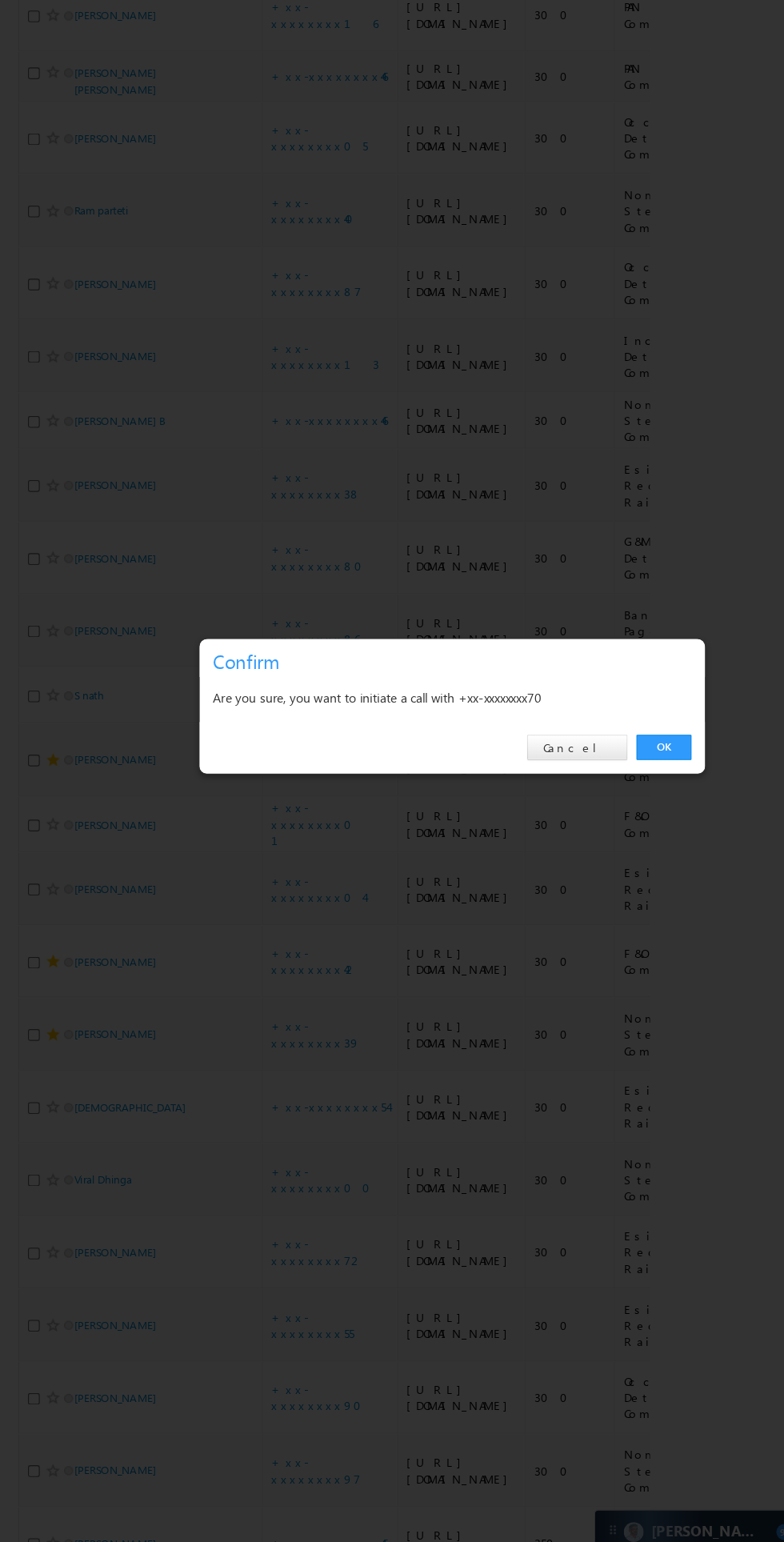
click at [594, 810] on link "OK" at bounding box center [588, 806] width 49 height 23
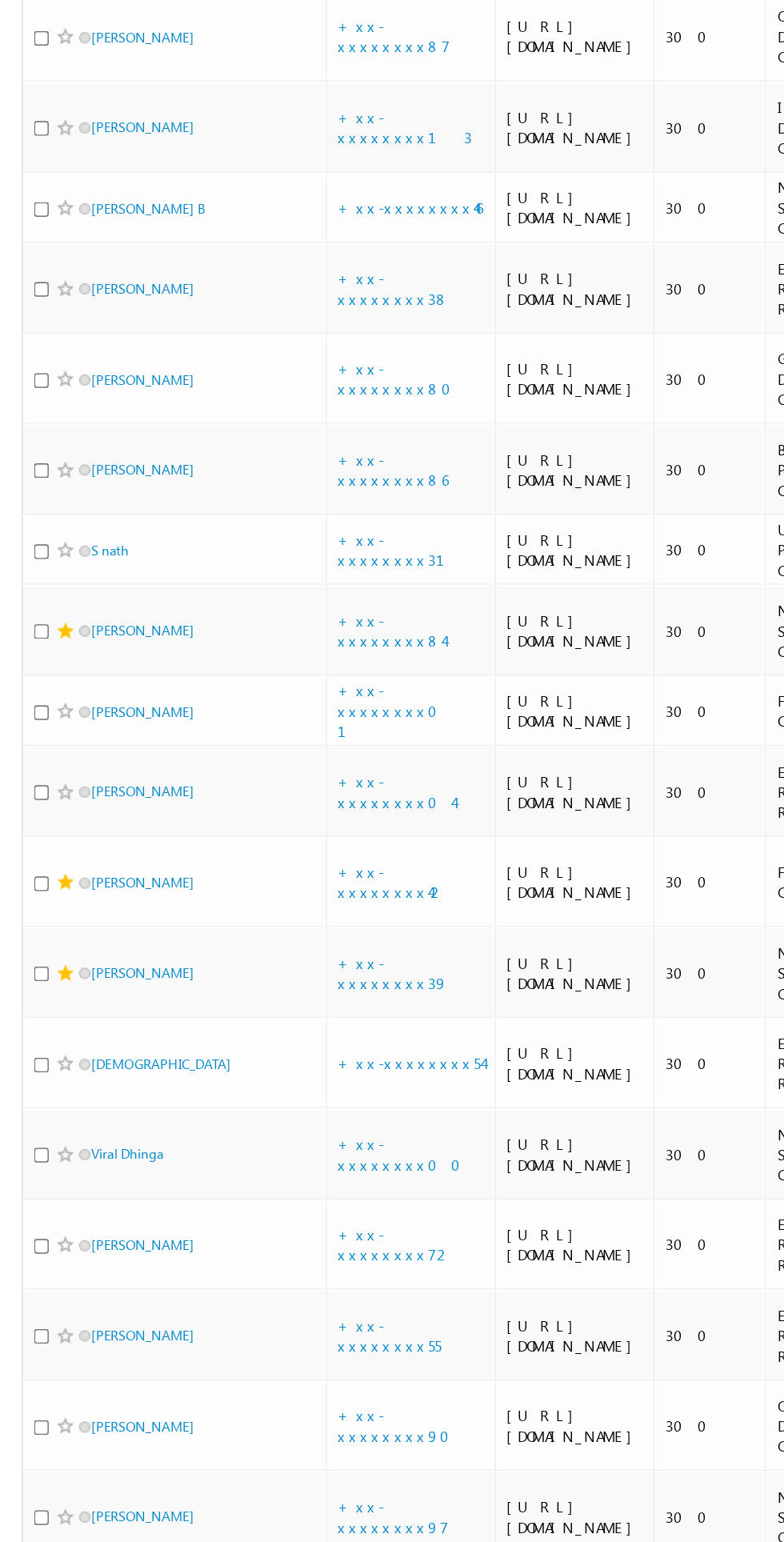
click at [61, 112] on span at bounding box center [61, 109] width 8 height 8
click at [55, 1272] on div "Disengaged" at bounding box center [86, 1273] width 100 height 16
click at [104, 113] on link "[PERSON_NAME]" at bounding box center [101, 108] width 73 height 12
click at [91, 113] on link "[PERSON_NAME]" at bounding box center [101, 108] width 73 height 12
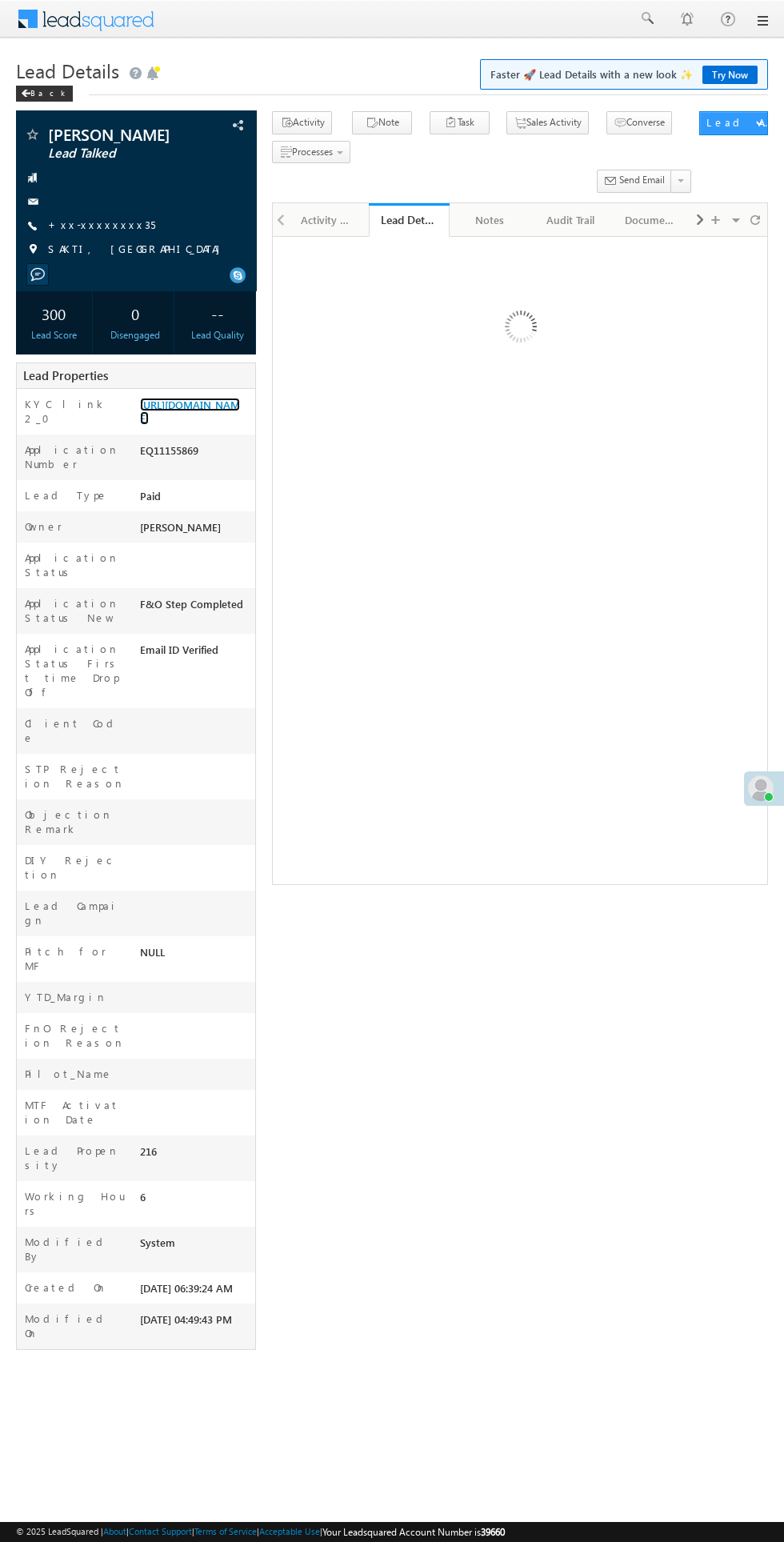
click at [186, 425] on link "[URL][DOMAIN_NAME]" at bounding box center [190, 411] width 99 height 27
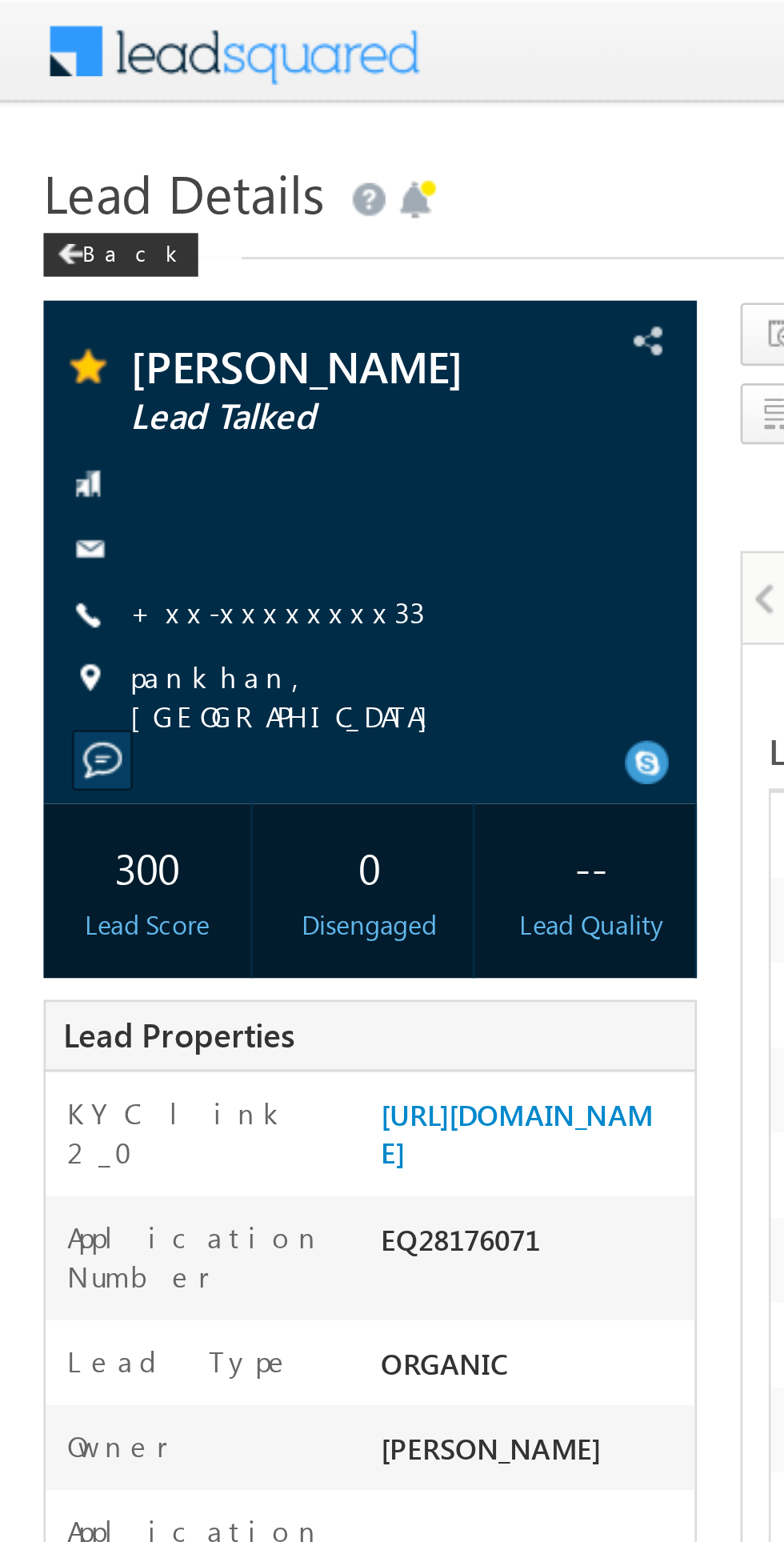
click at [88, 230] on link "+xx-xxxxxxxx33" at bounding box center [101, 225] width 108 height 14
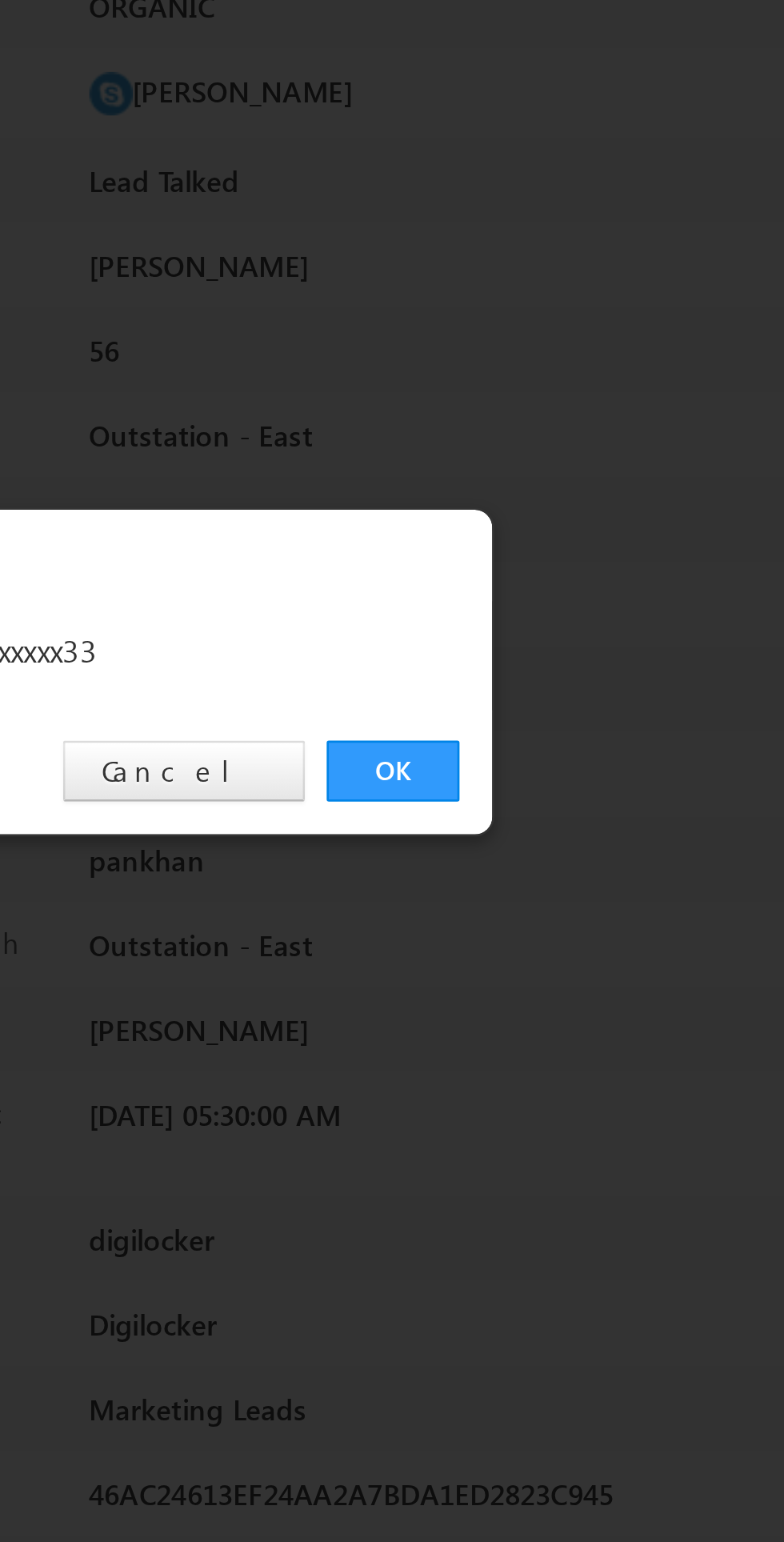
click at [589, 814] on link "OK" at bounding box center [588, 806] width 49 height 23
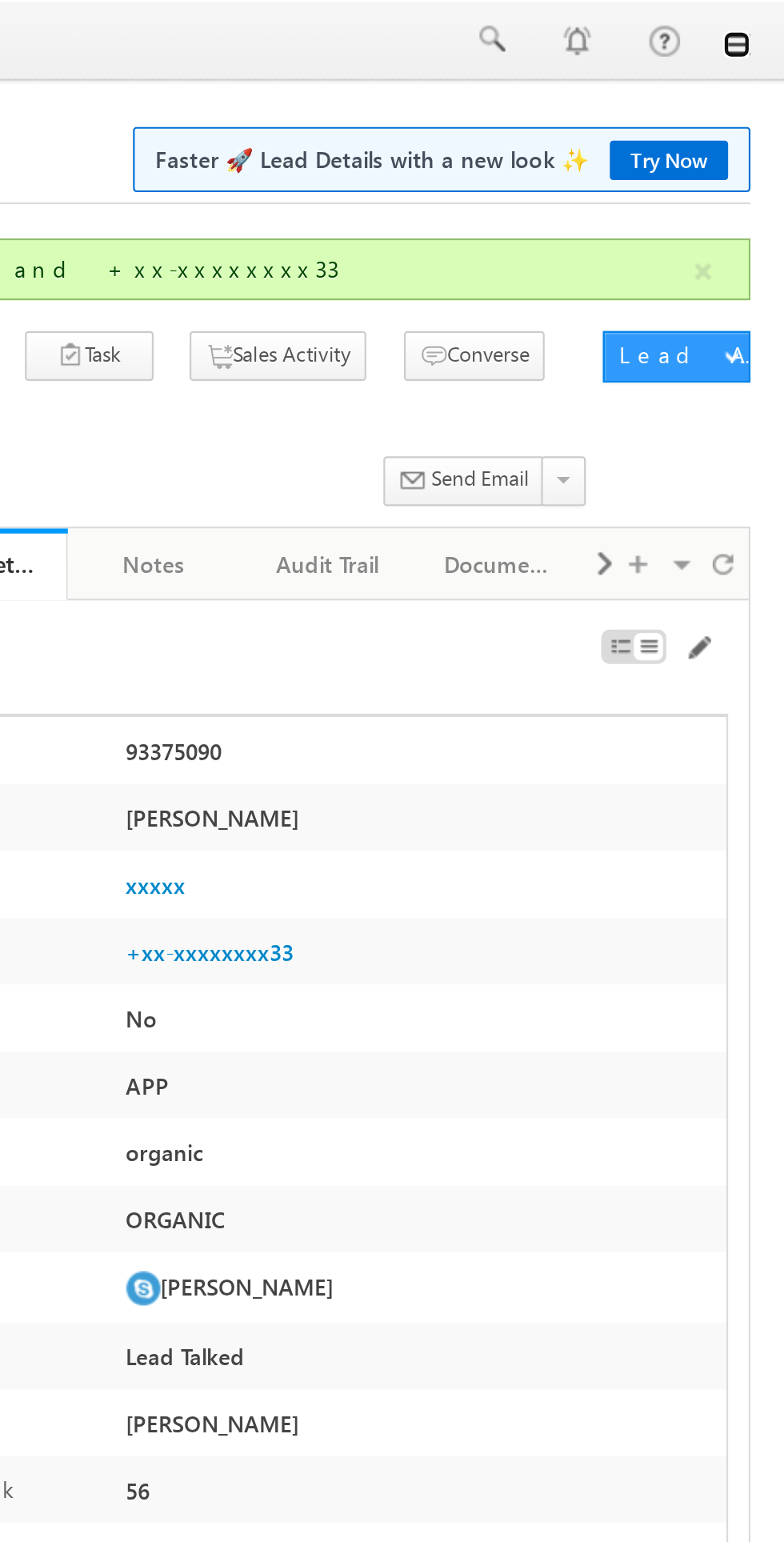
click at [761, 22] on link at bounding box center [761, 20] width 13 height 13
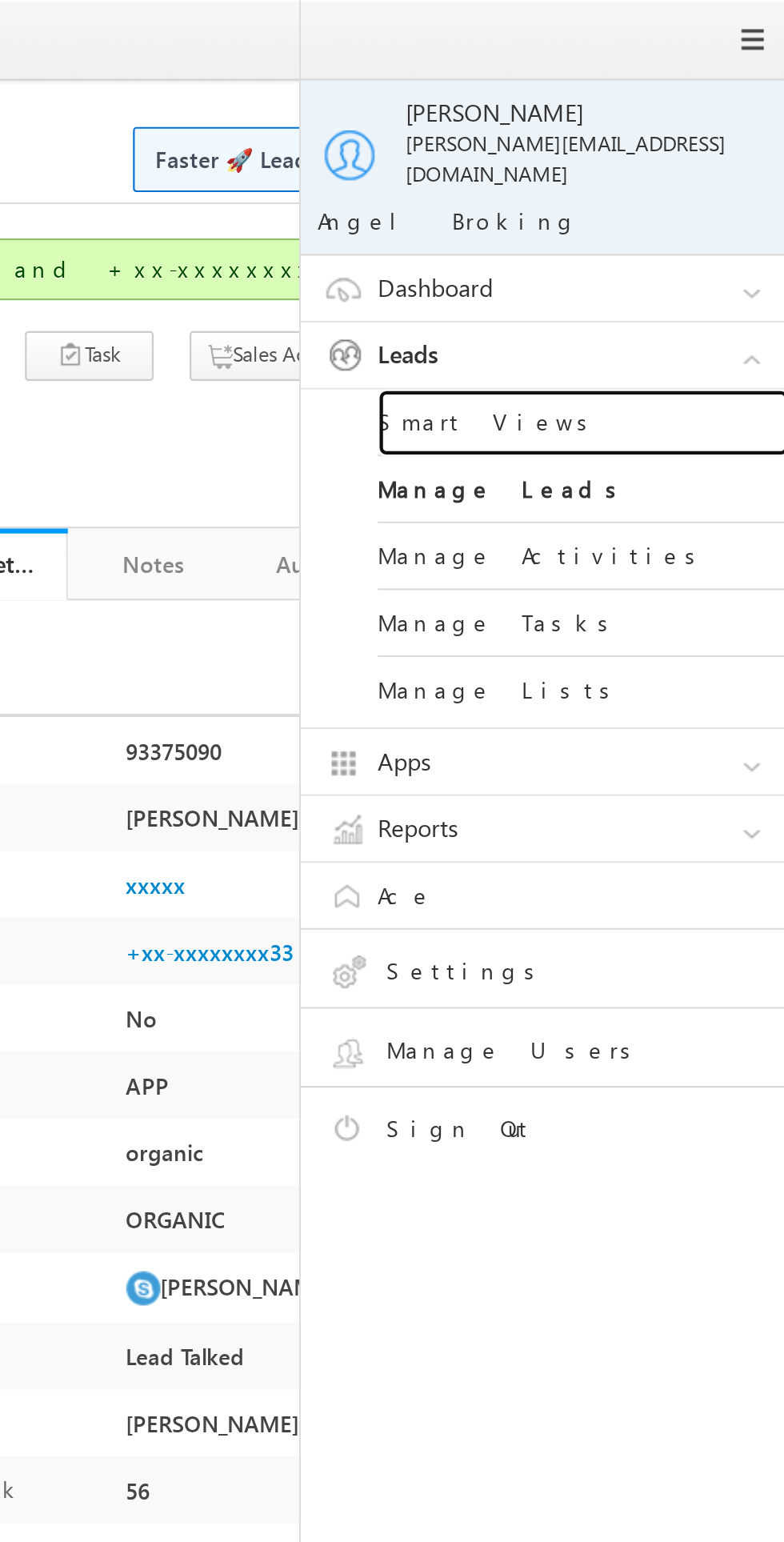
click at [655, 185] on link "Smart Views" at bounding box center [689, 196] width 192 height 31
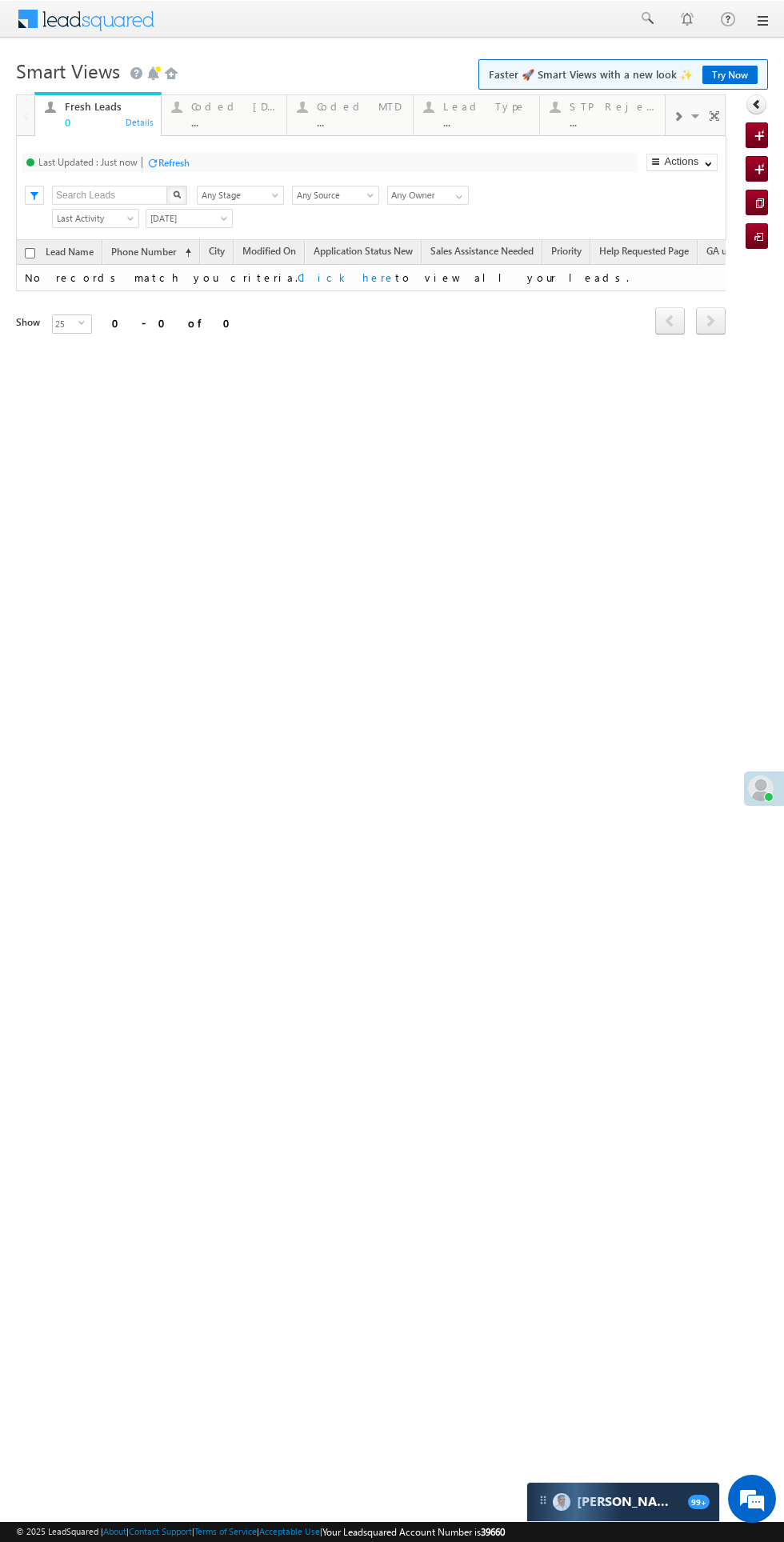
click at [213, 112] on div "Coded [DATE]" at bounding box center [234, 106] width 87 height 13
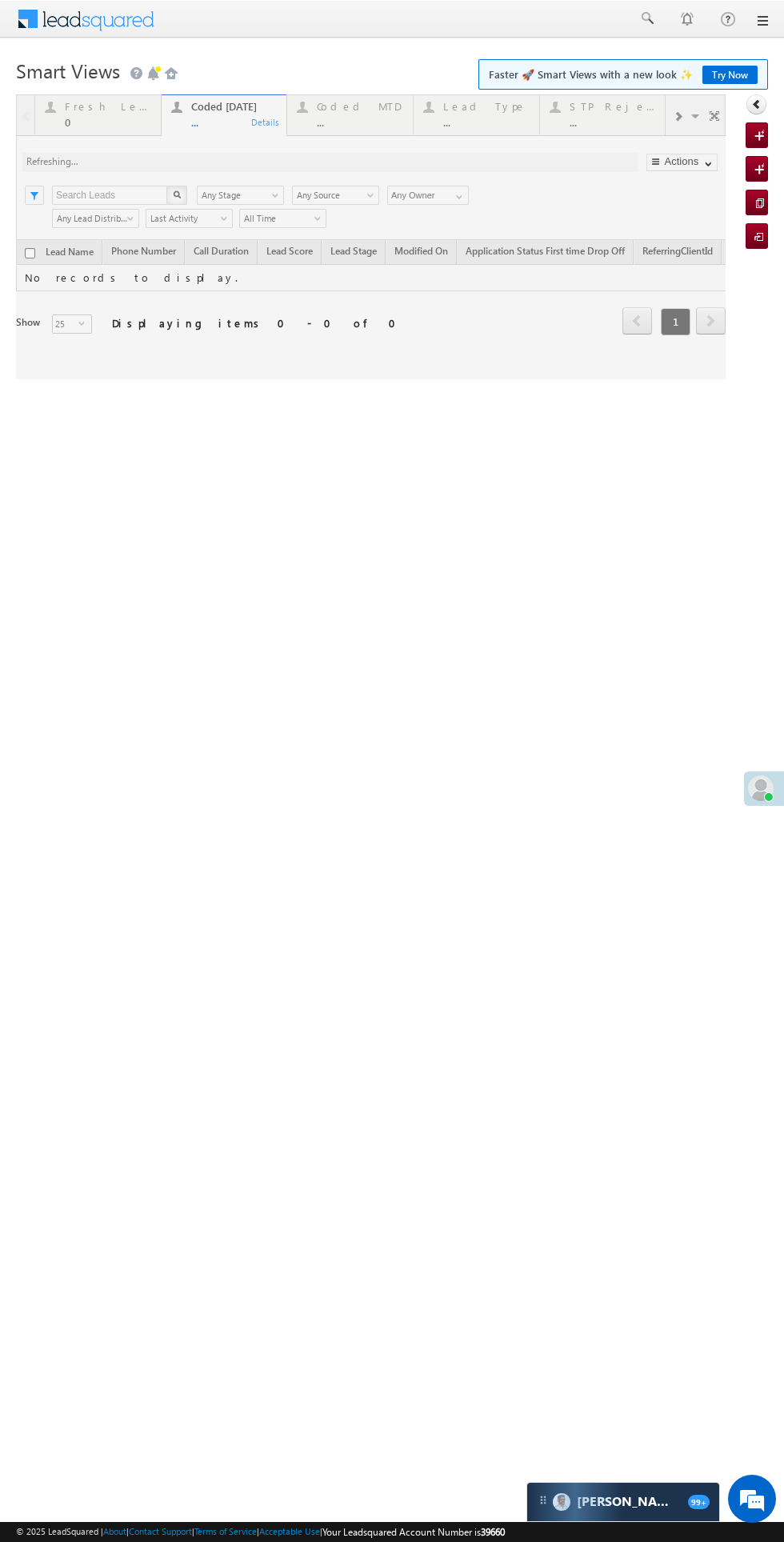
click at [493, 494] on html "Menu [PERSON_NAME] [PERSON_NAME] @ange lbrok ing.c om" at bounding box center [392, 247] width 784 height 494
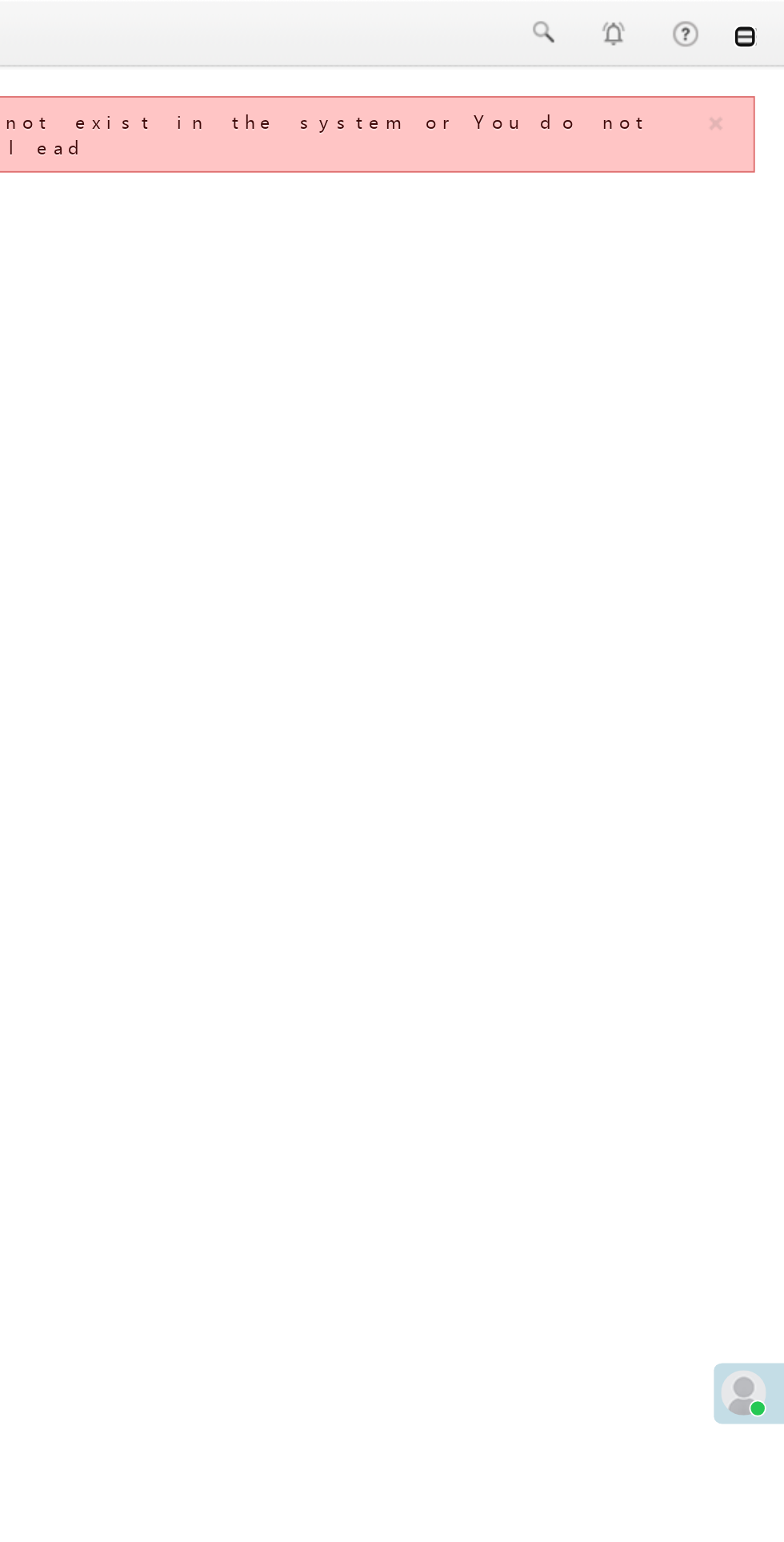
click at [765, 25] on link at bounding box center [761, 20] width 13 height 13
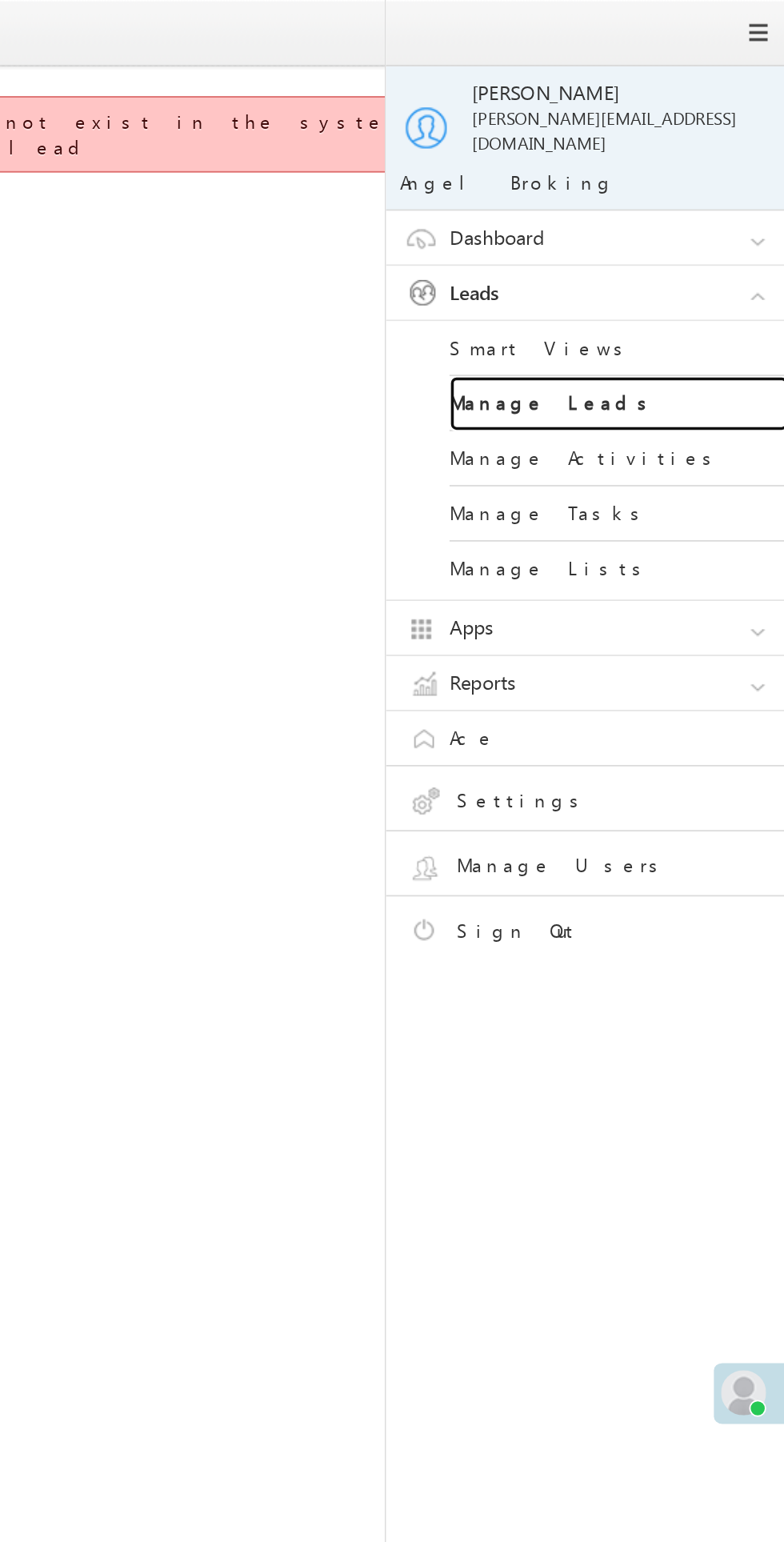
click at [654, 222] on link "Manage Leads" at bounding box center [689, 228] width 192 height 31
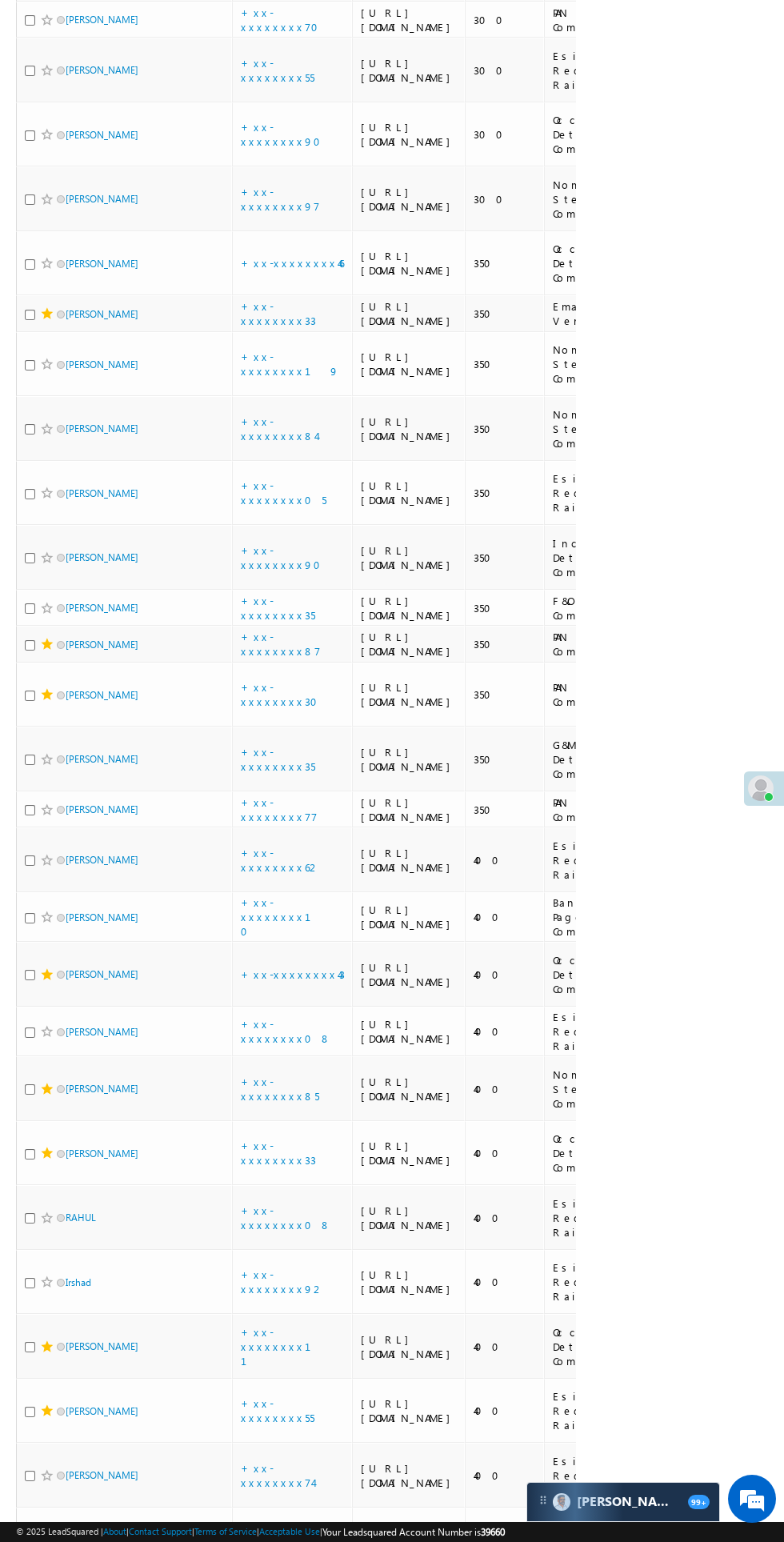
scroll to position [3139, 0]
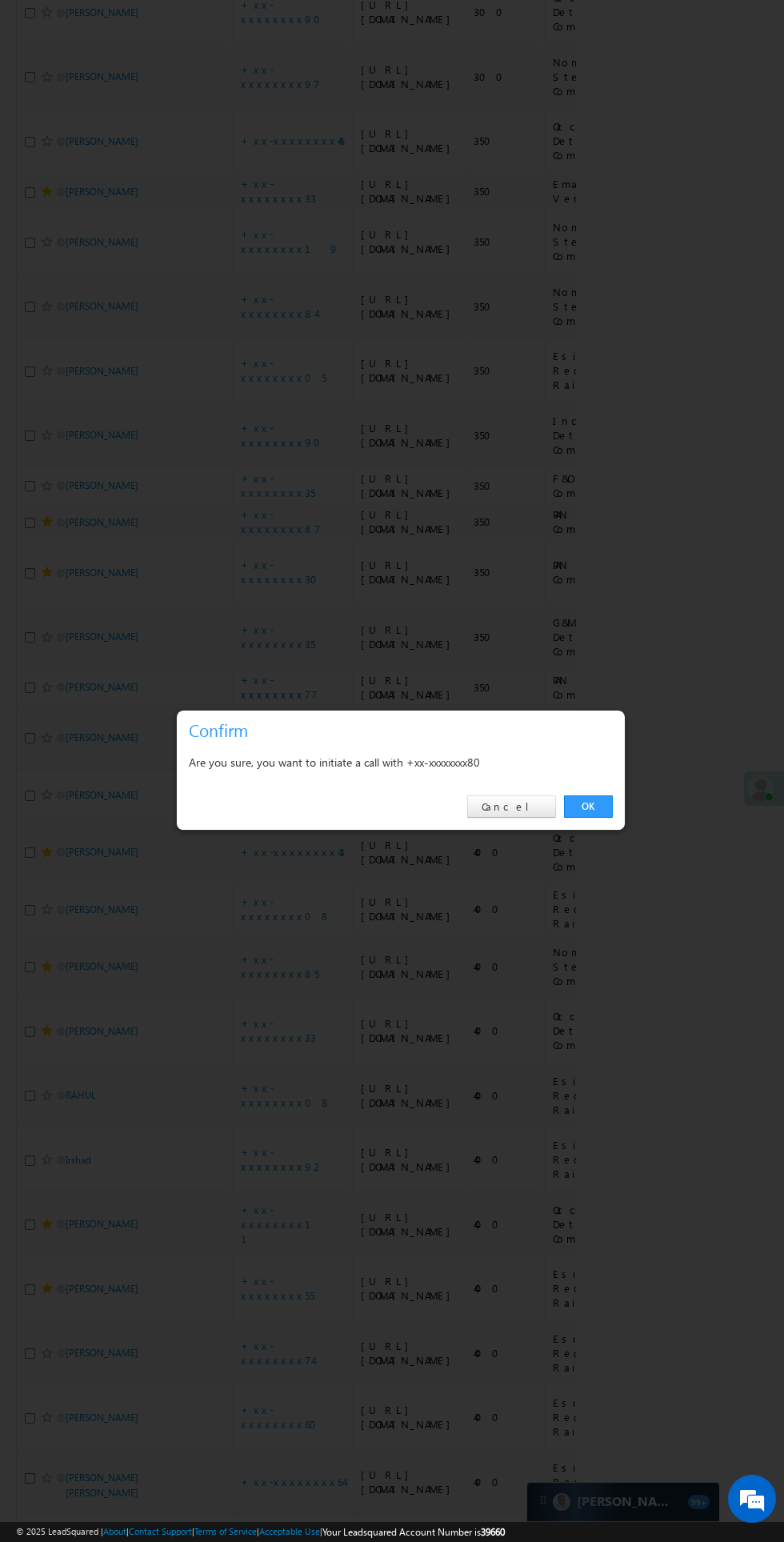
scroll to position [0, 0]
click at [589, 817] on link "OK" at bounding box center [588, 806] width 49 height 23
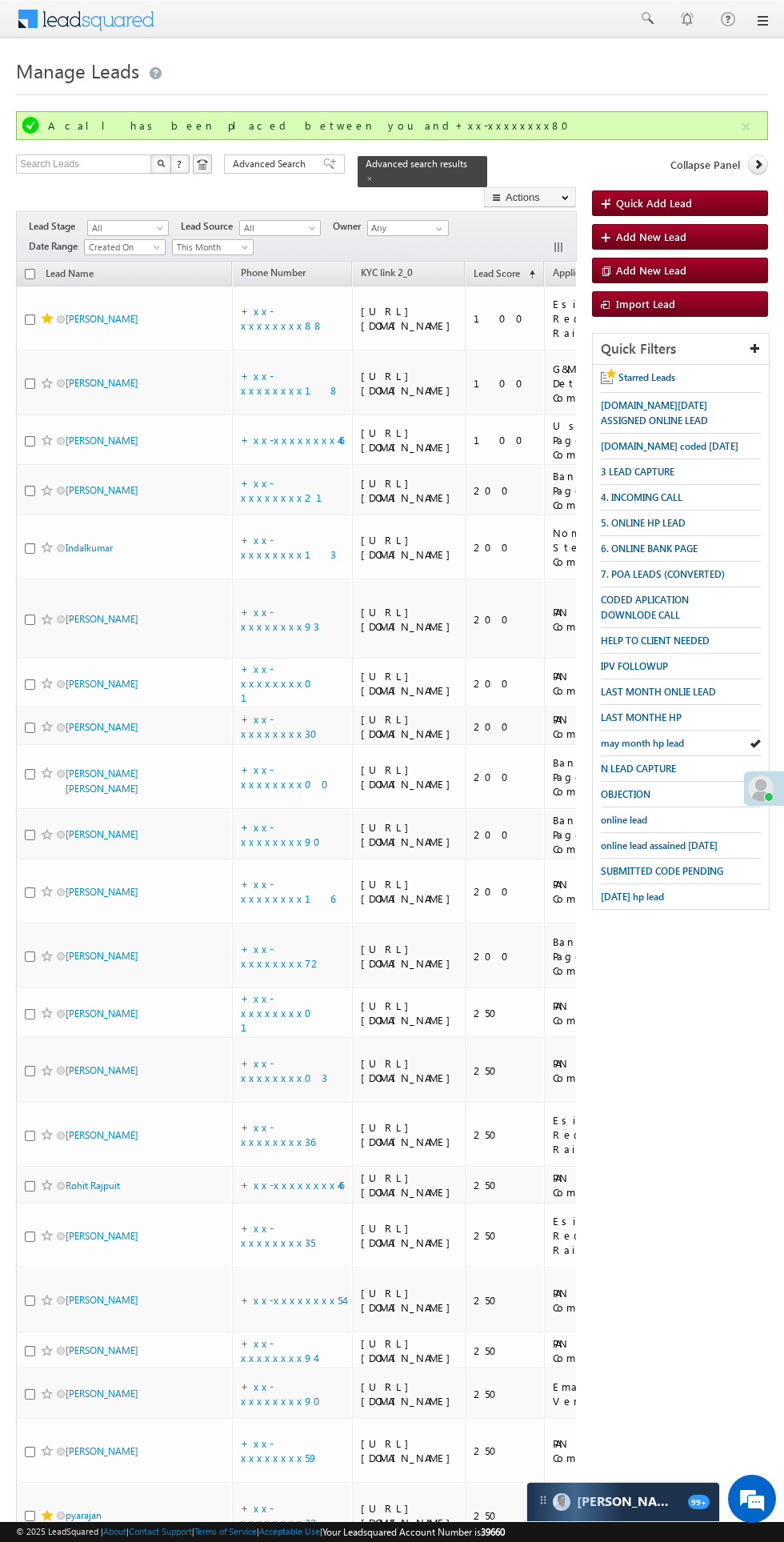
scroll to position [0, 2]
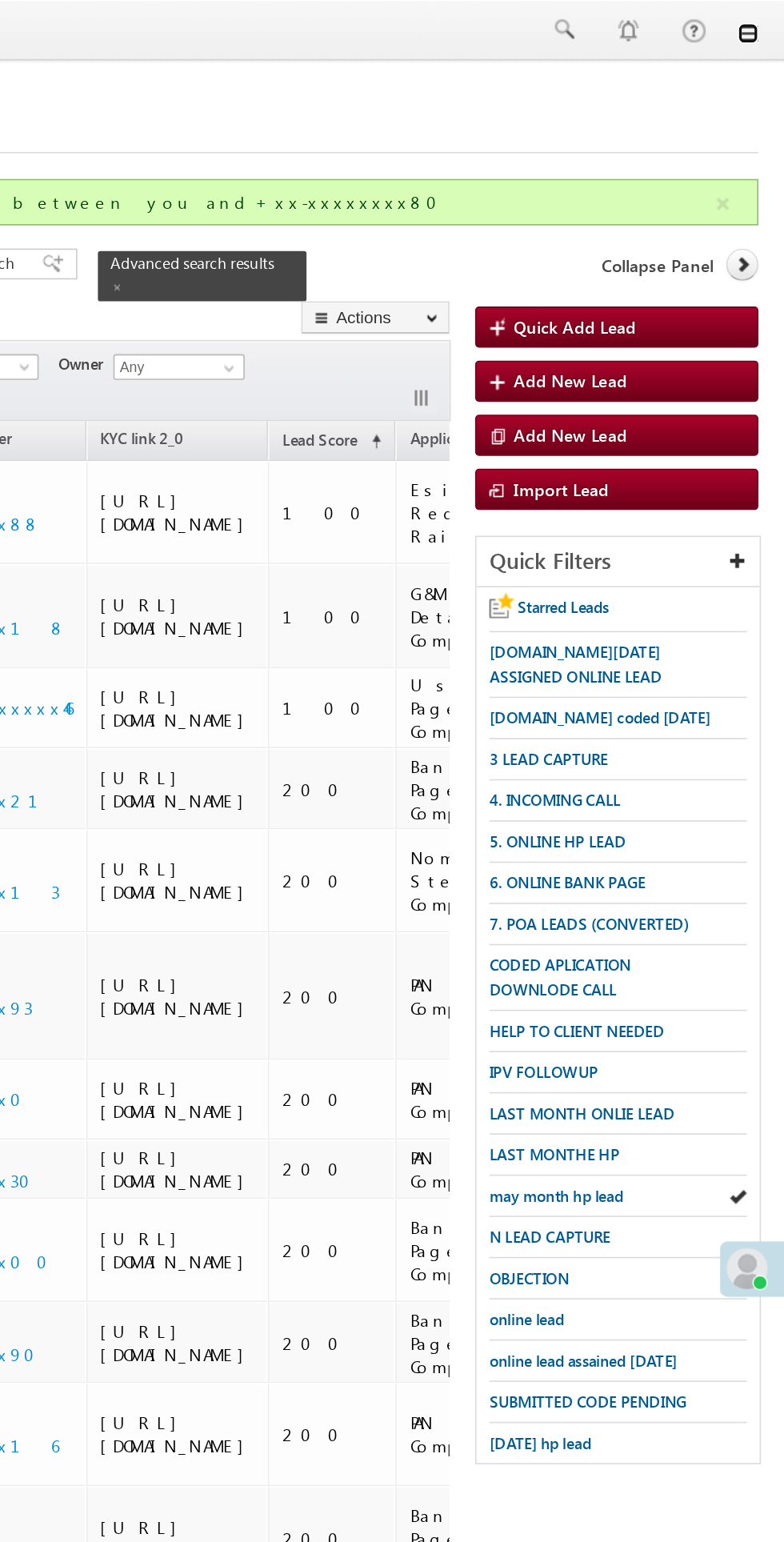
click at [761, 21] on link at bounding box center [761, 20] width 13 height 13
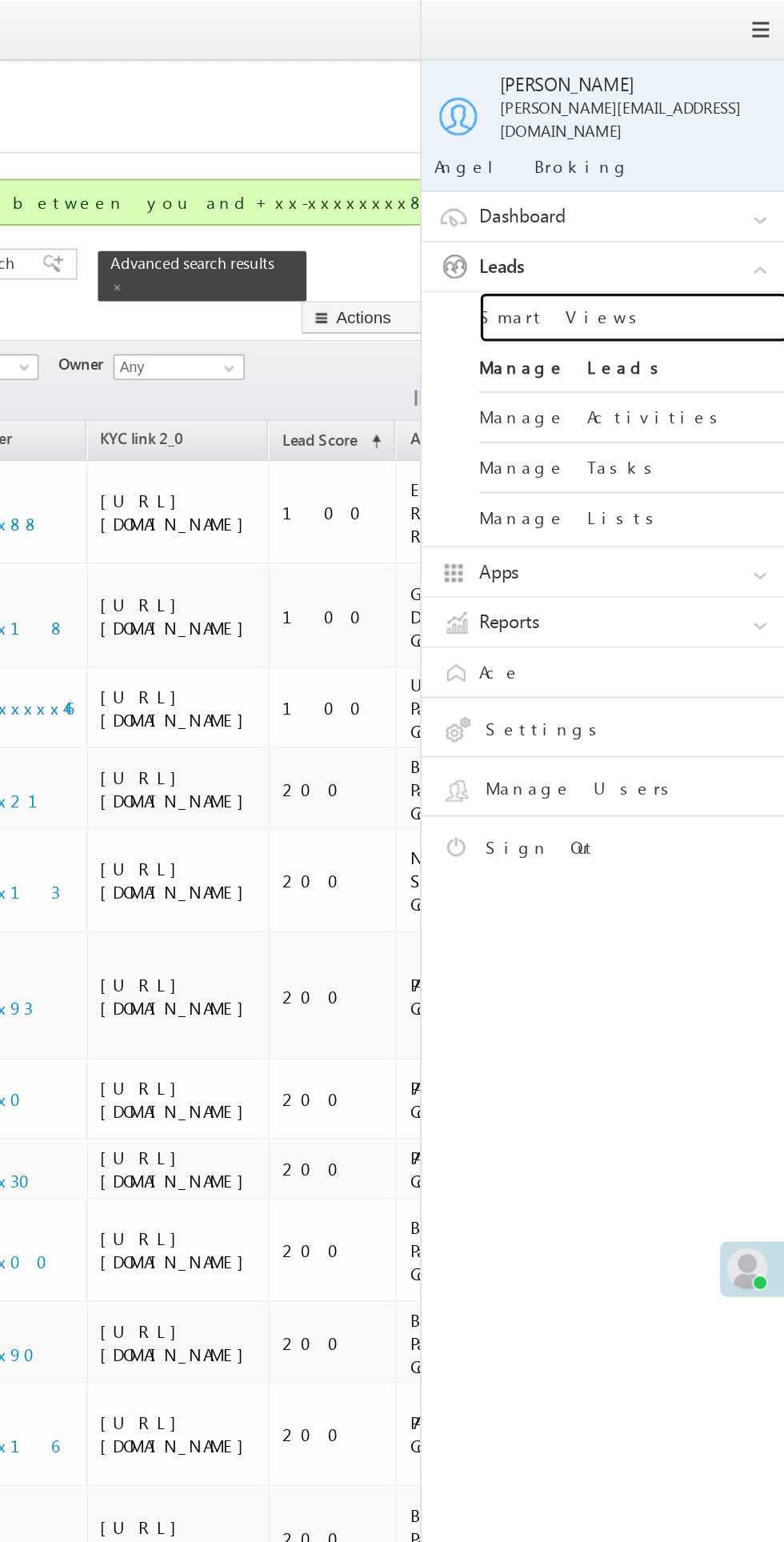
click at [658, 182] on link "Smart Views" at bounding box center [689, 196] width 192 height 31
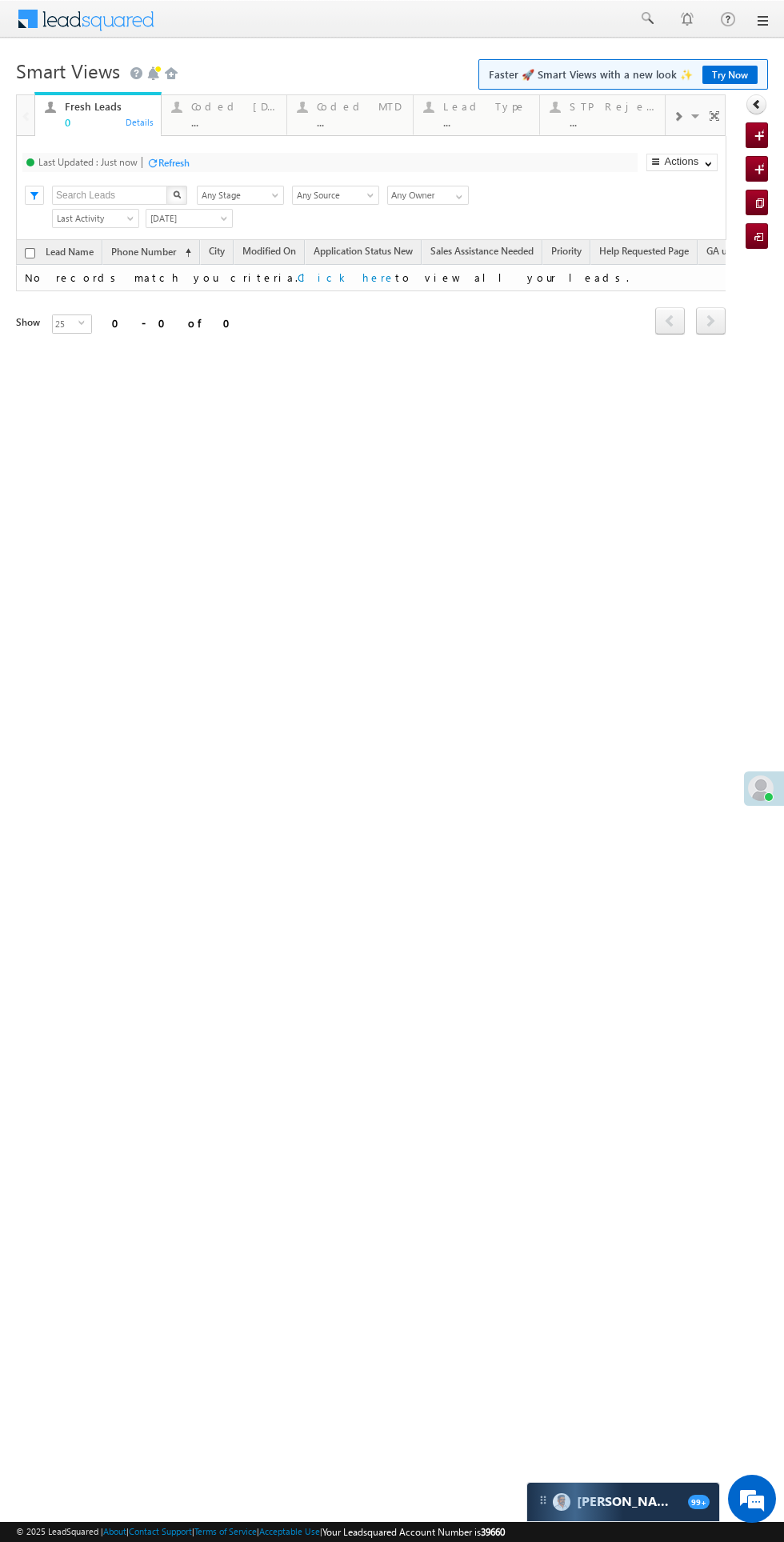
click at [229, 111] on div "Coded [DATE]" at bounding box center [234, 106] width 87 height 13
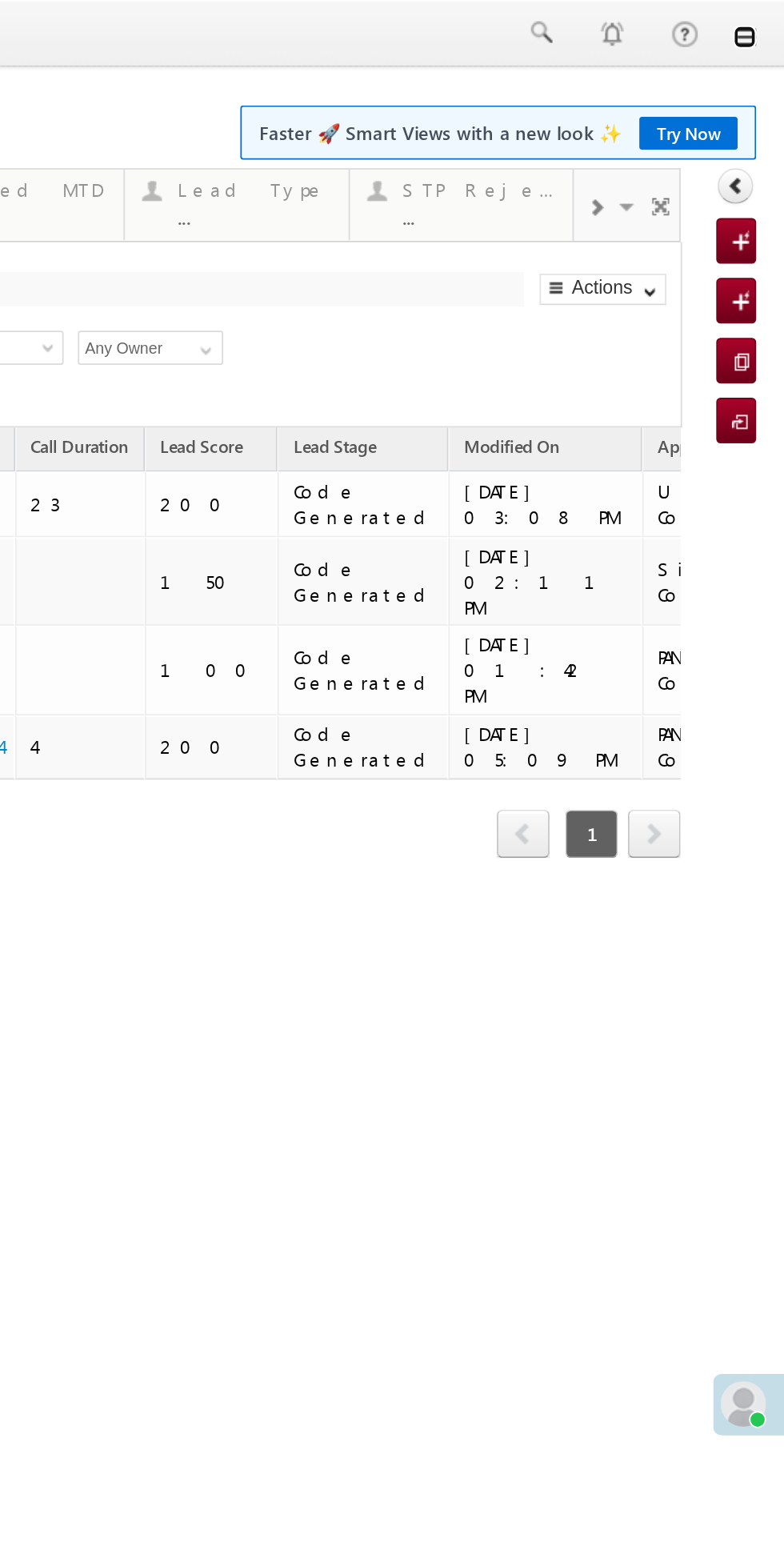
click at [149, 20] on link at bounding box center [150, 20] width 13 height 13
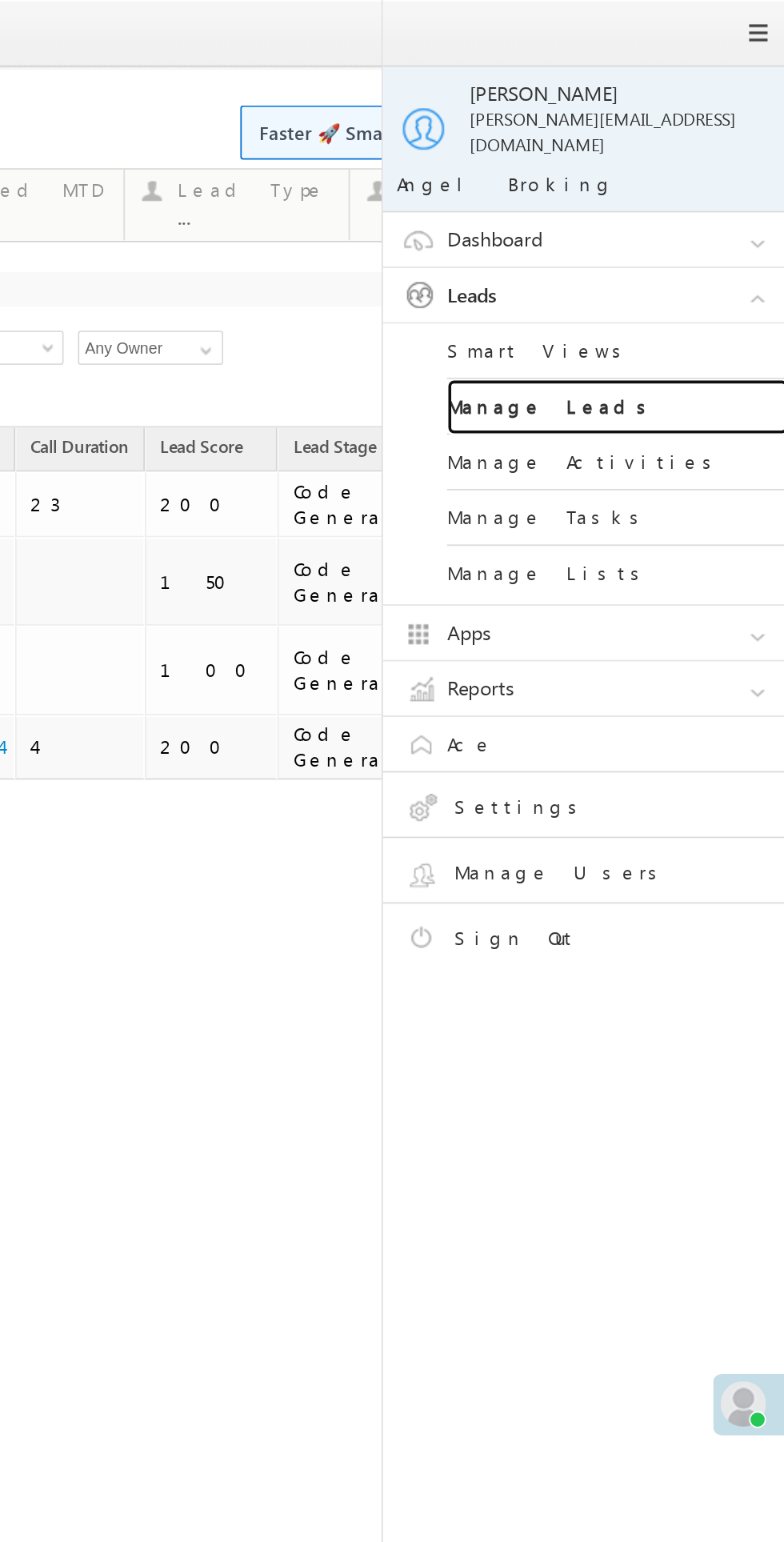
click at [70, 216] on link "Manage Leads" at bounding box center [79, 228] width 192 height 31
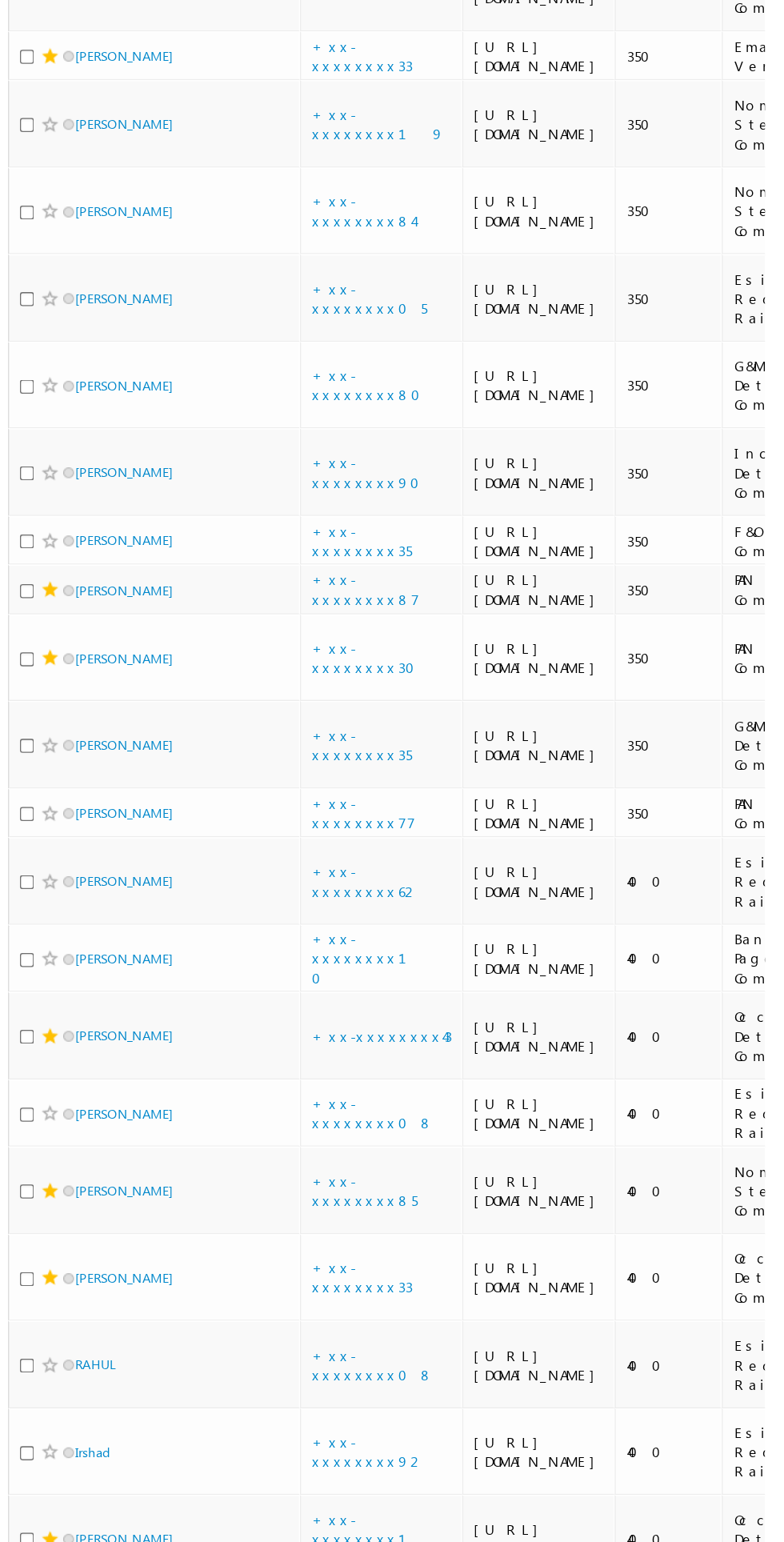
scroll to position [2900, 0]
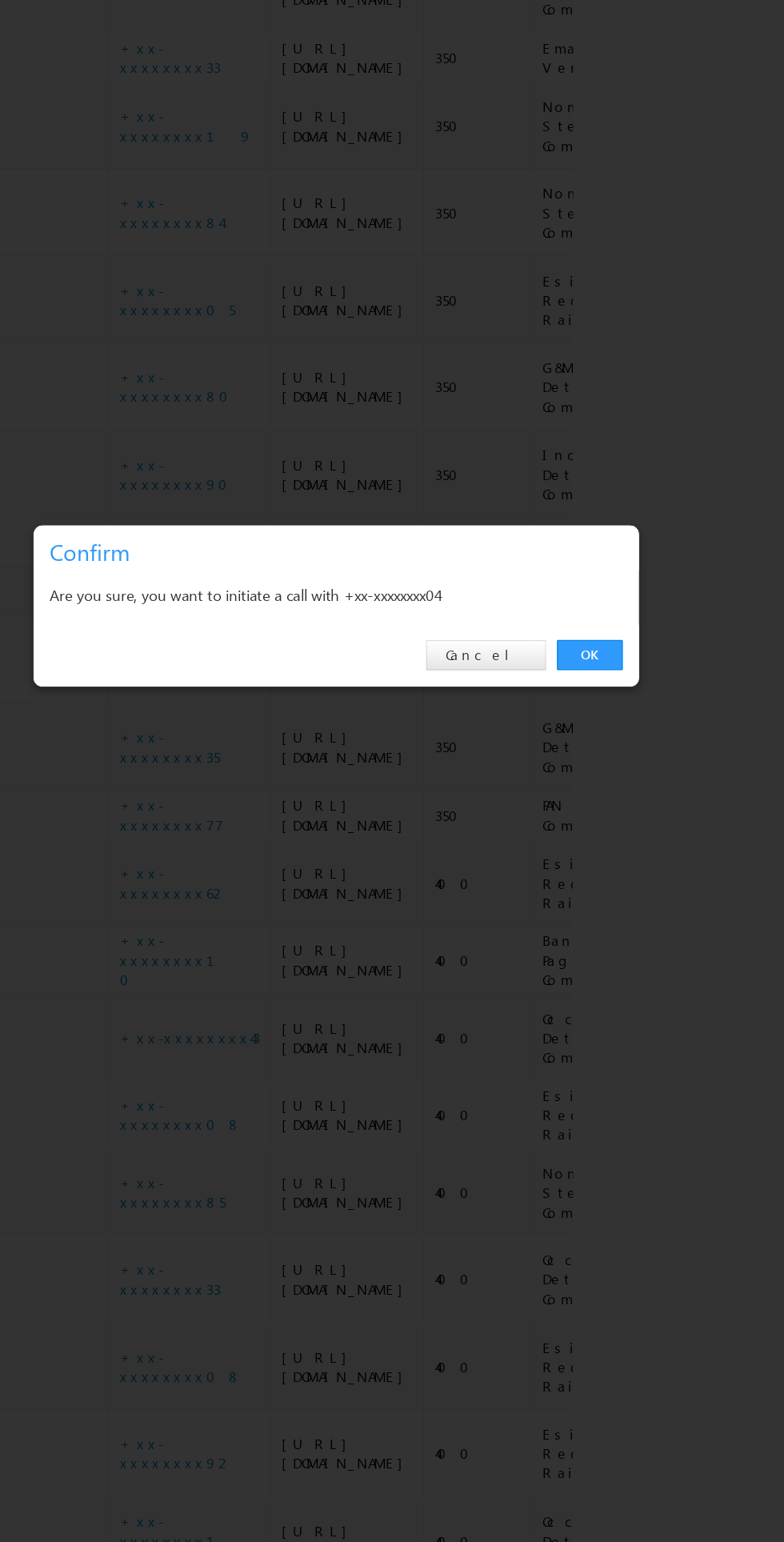
click at [600, 818] on link "OK" at bounding box center [588, 806] width 49 height 23
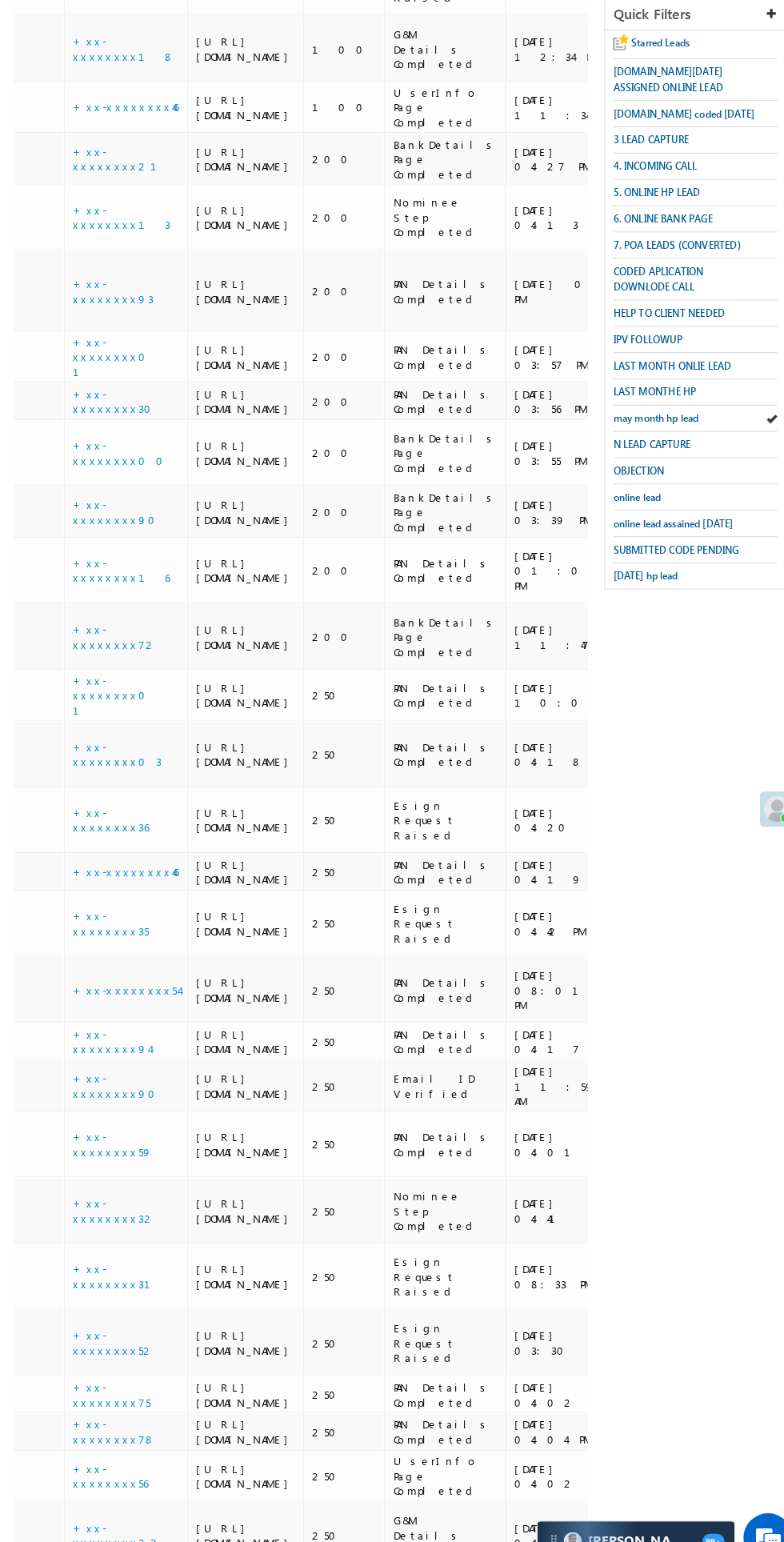
scroll to position [0, 0]
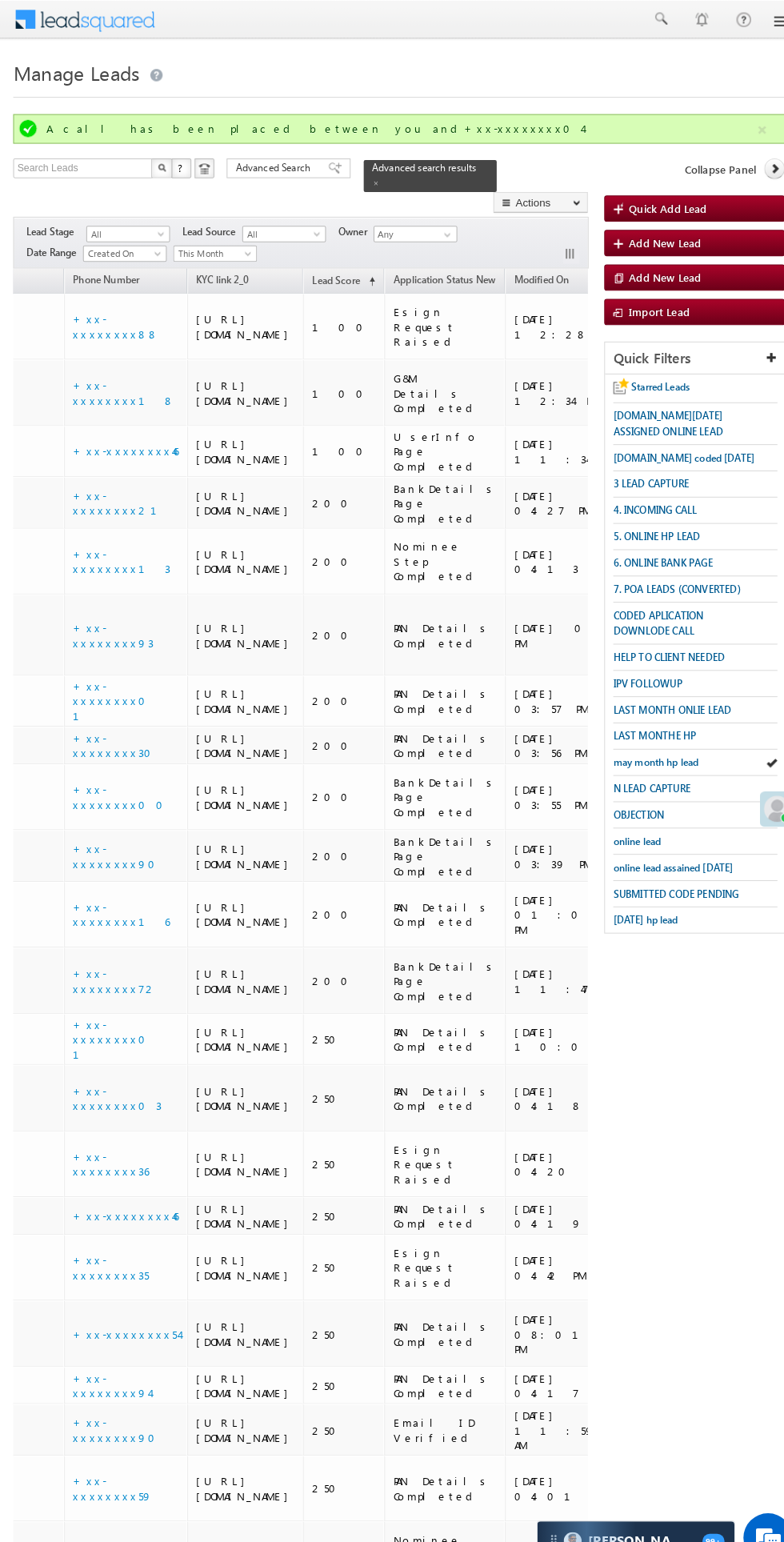
click at [729, 169] on span "Collapse Panel" at bounding box center [705, 164] width 70 height 14
click at [730, 168] on span "Collapse Panel" at bounding box center [705, 164] width 70 height 14
click at [731, 169] on span "Collapse Panel" at bounding box center [705, 164] width 70 height 14
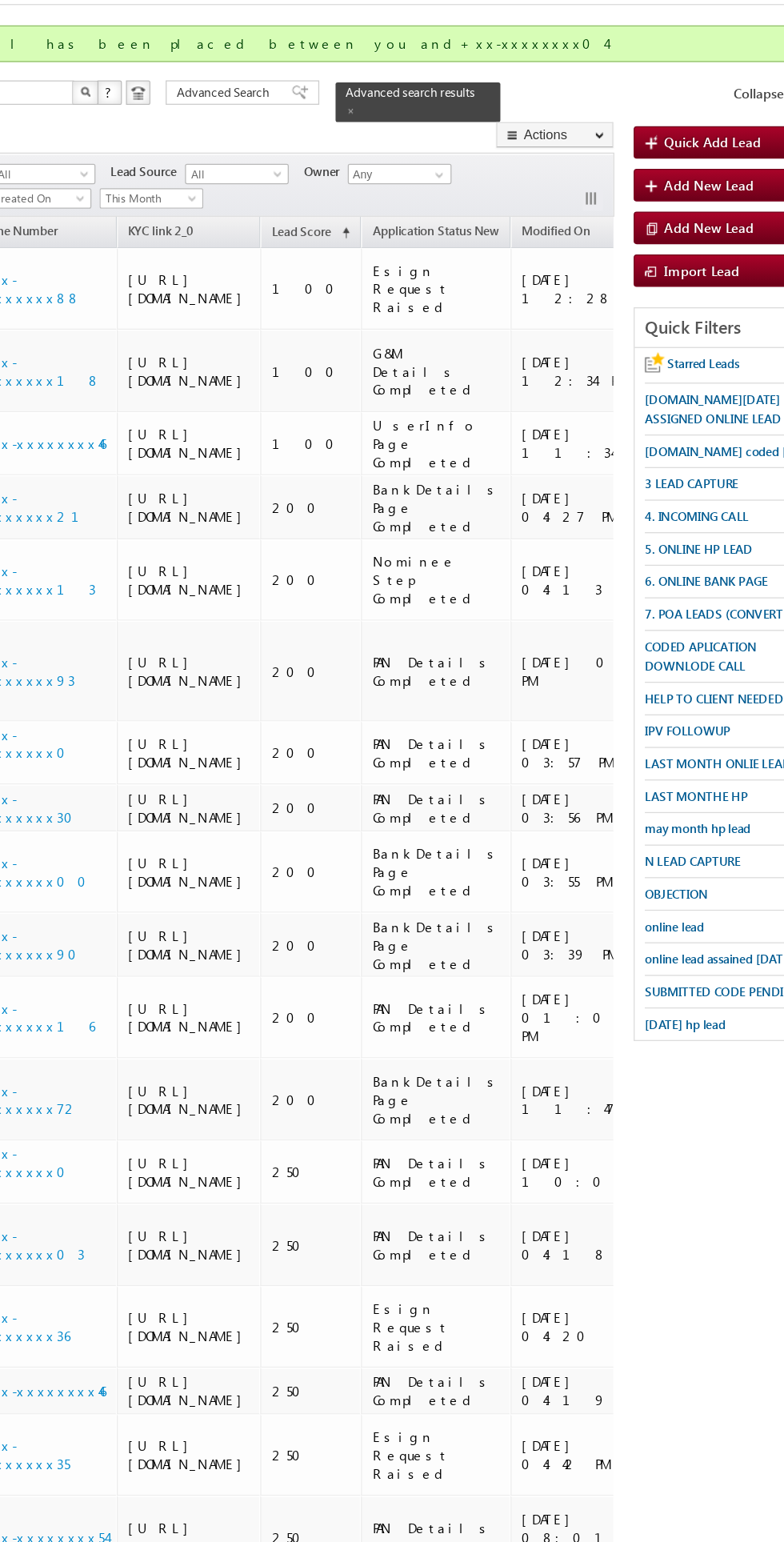
scroll to position [0, 166]
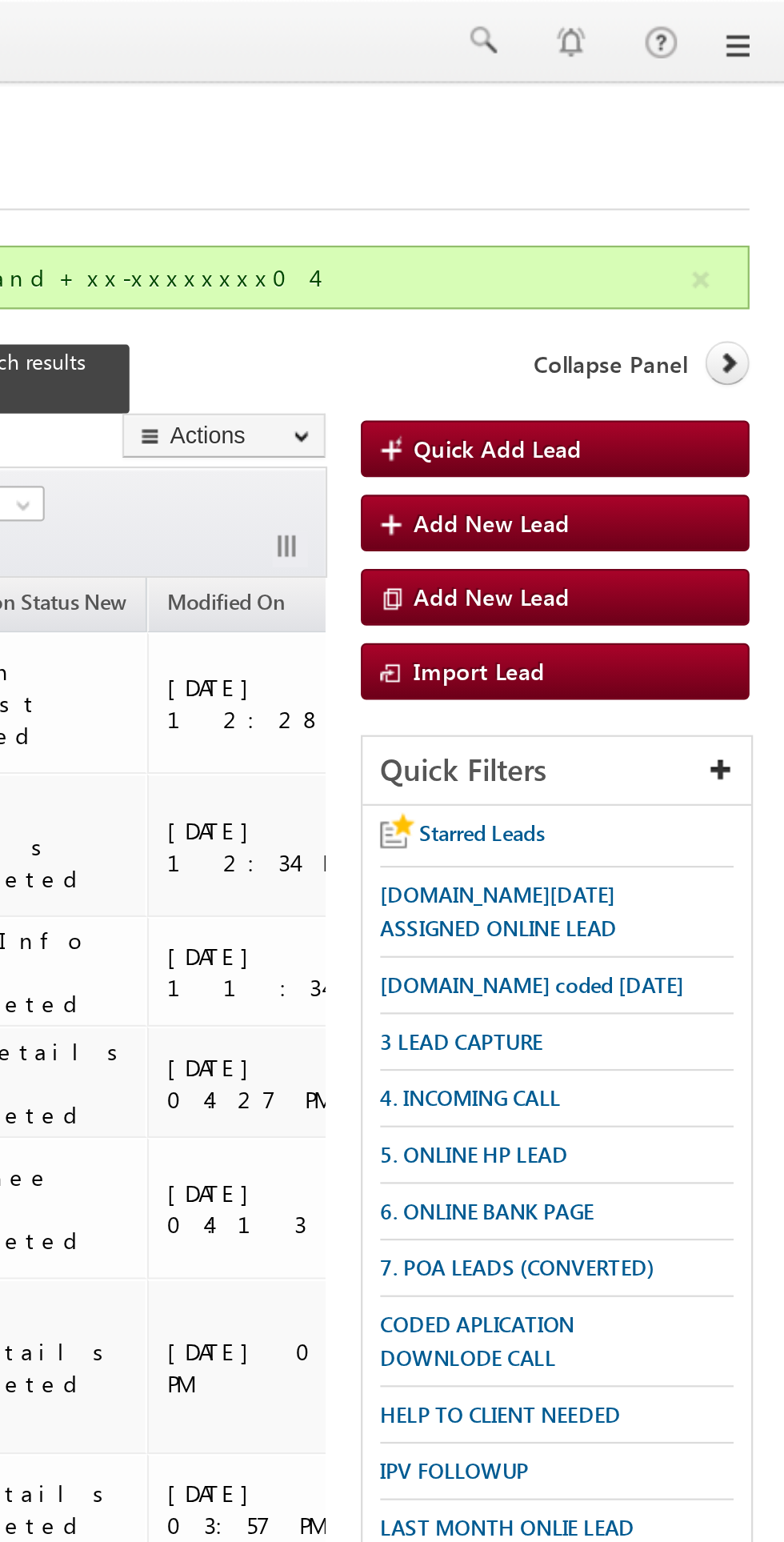
click at [762, 164] on icon at bounding box center [757, 163] width 11 height 11
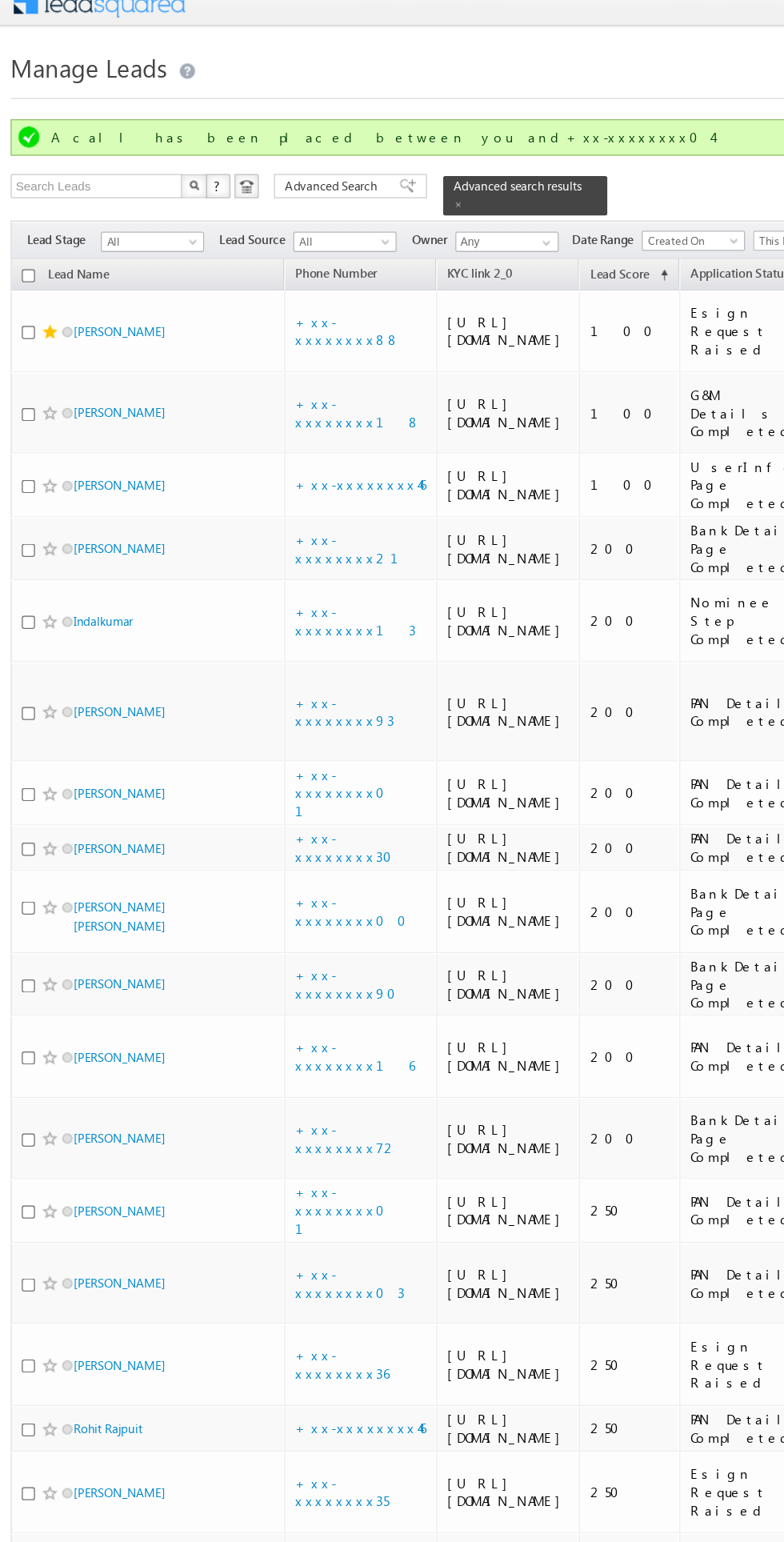
scroll to position [0, 0]
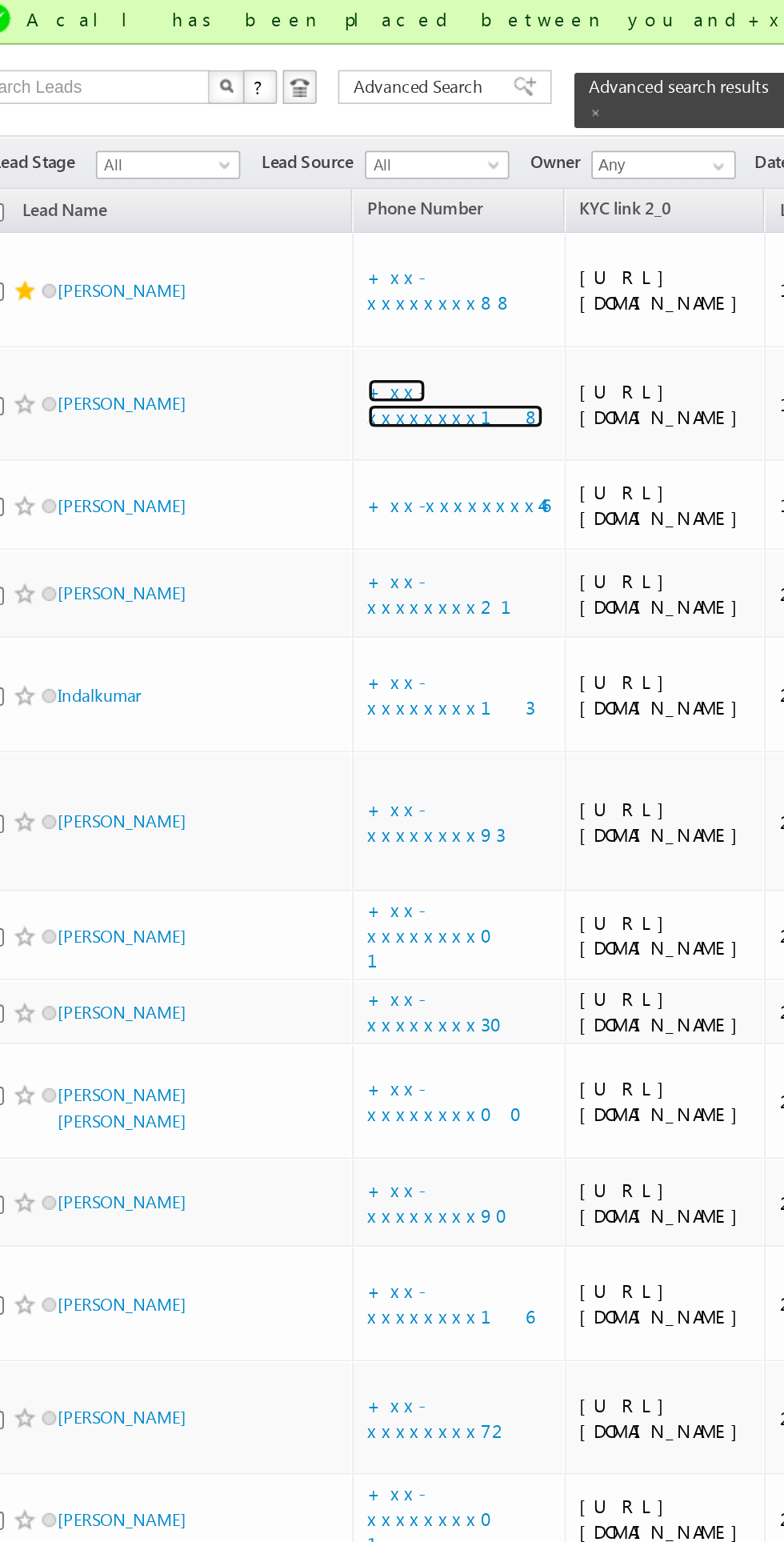
click at [276, 357] on link "+xx-xxxxxxxx18" at bounding box center [291, 342] width 99 height 28
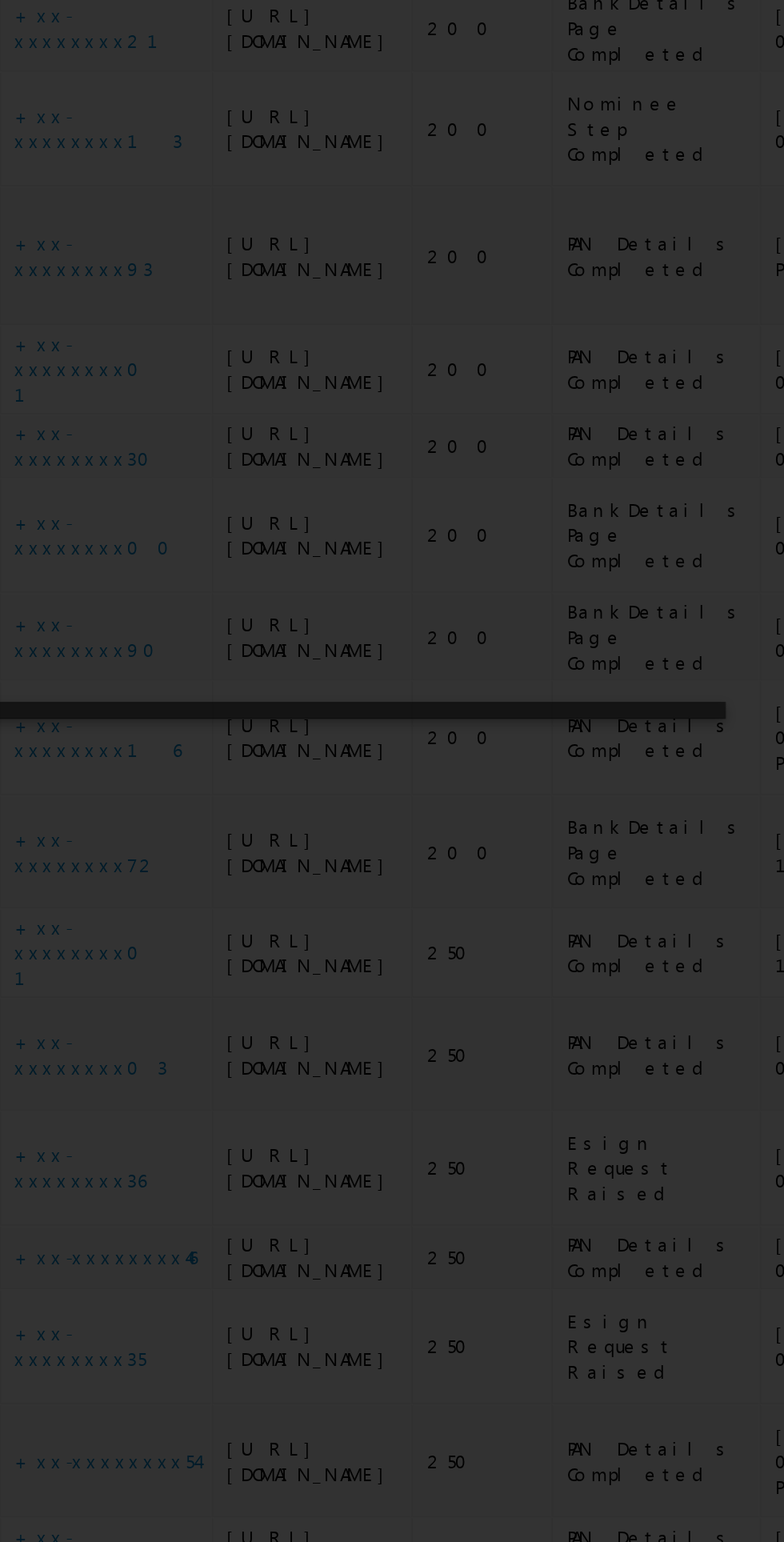
scroll to position [107, 0]
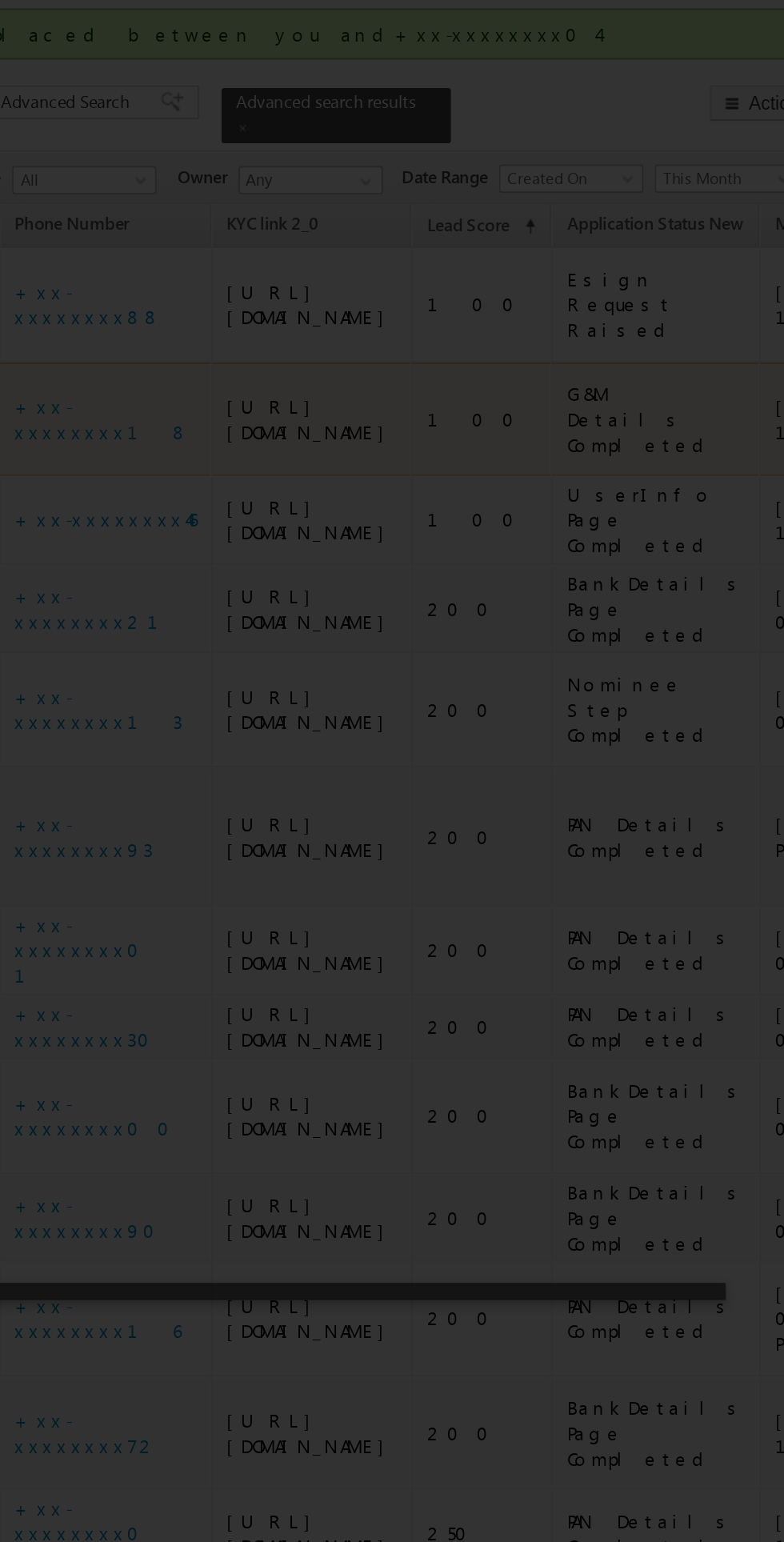
click at [510, 437] on div at bounding box center [392, 771] width 784 height 1542
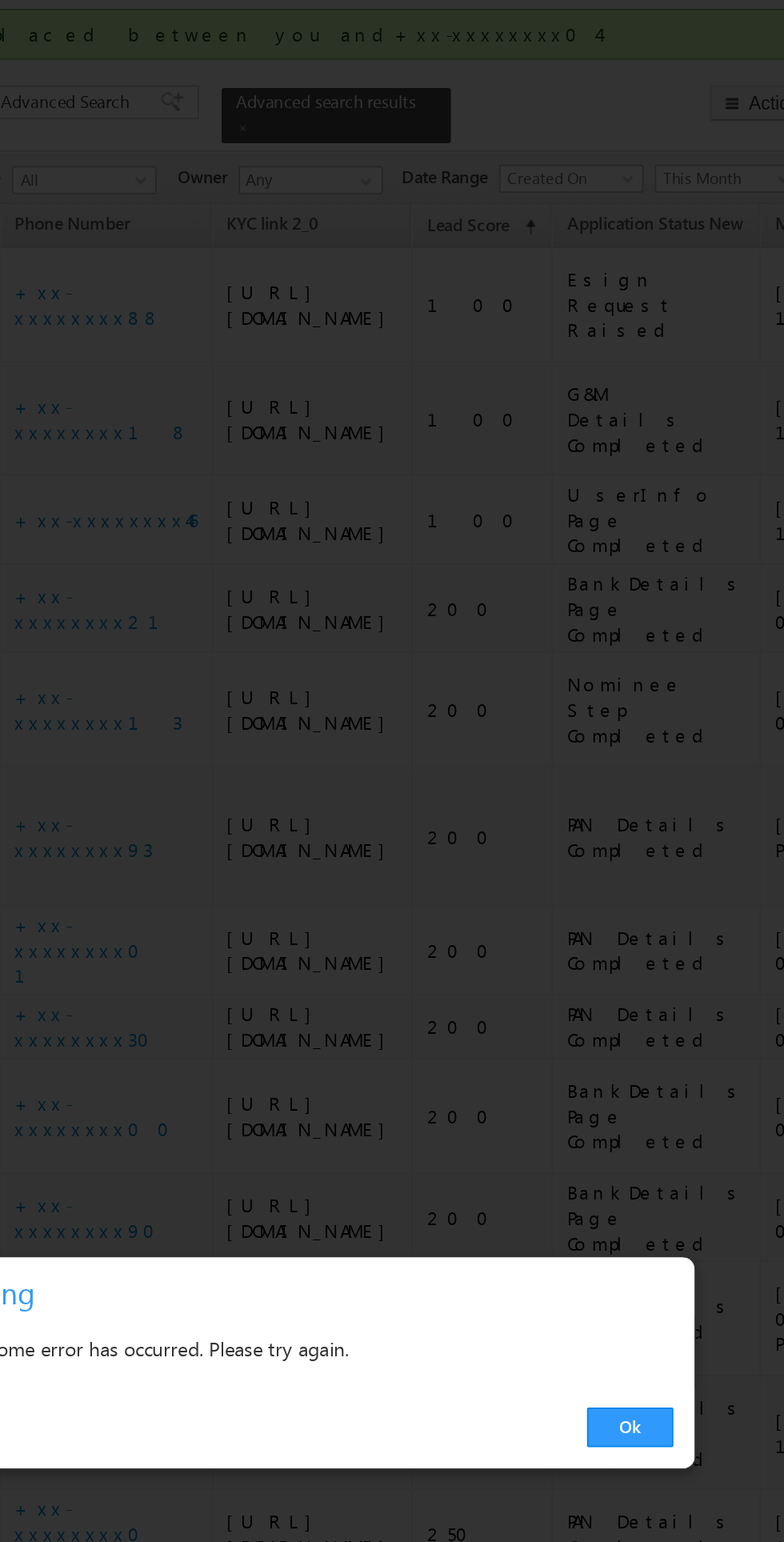
click at [578, 804] on link "Ok" at bounding box center [588, 806] width 49 height 23
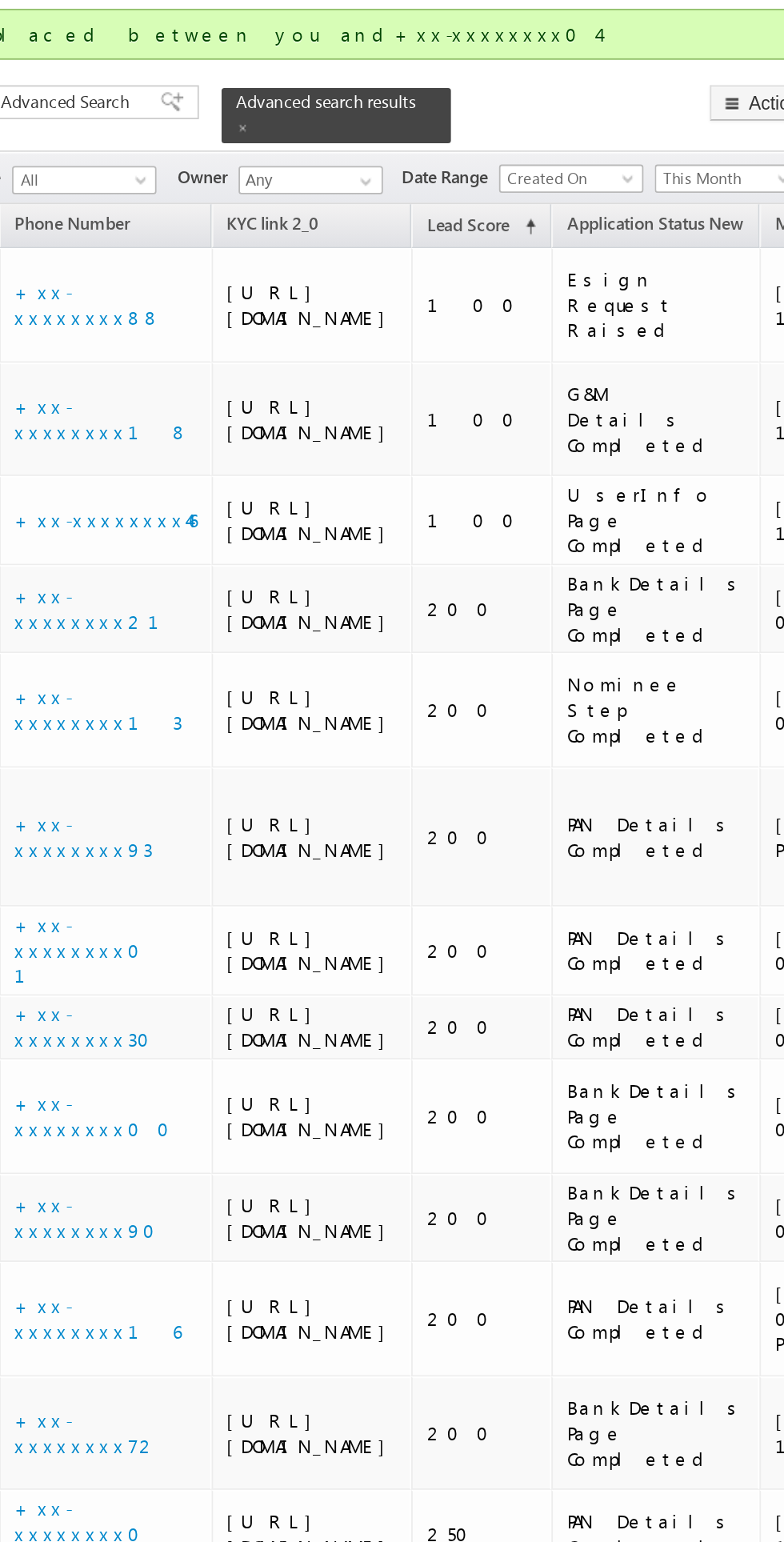
scroll to position [0, 0]
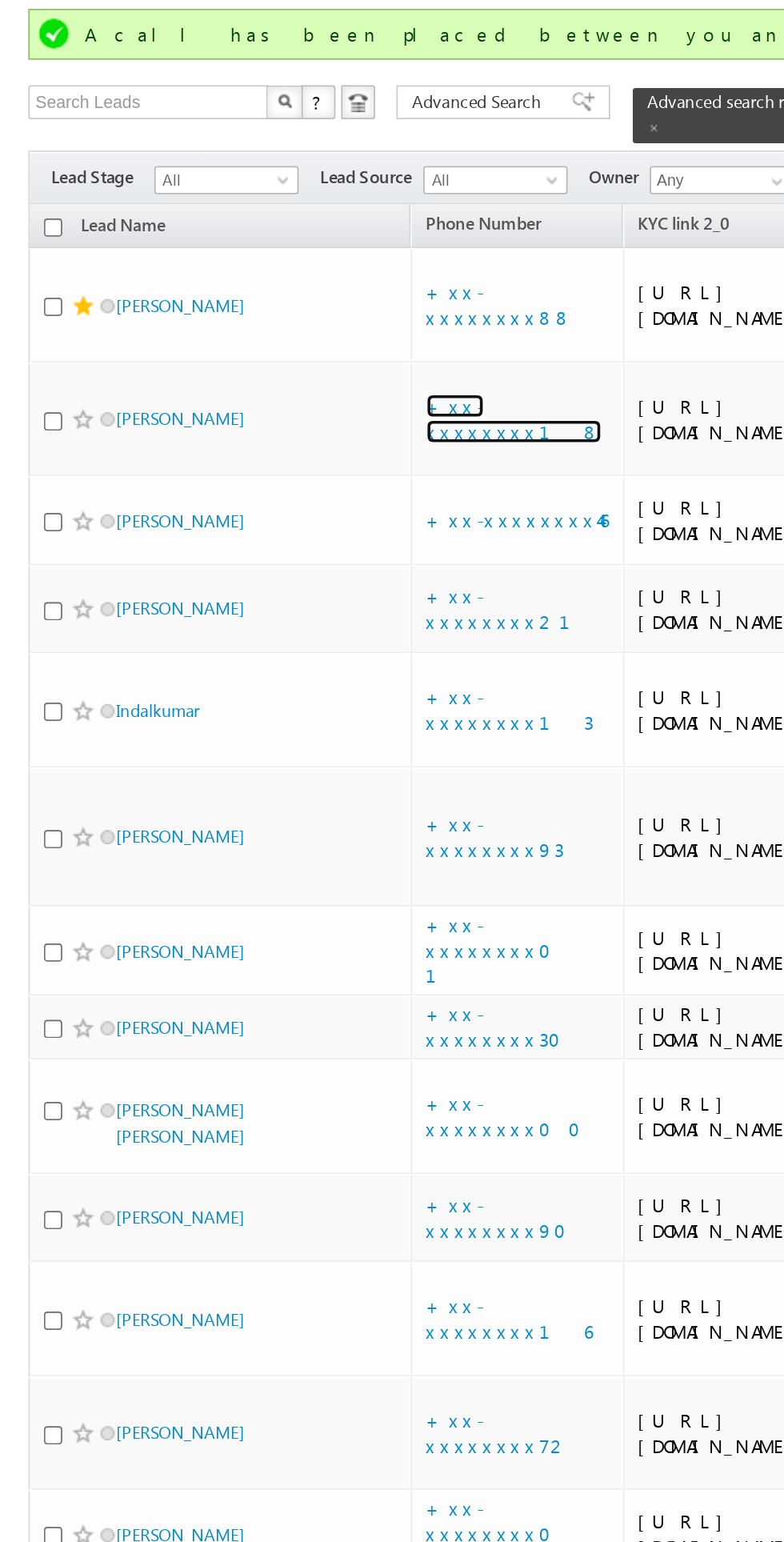
click at [274, 251] on link "+xx-xxxxxxxx18" at bounding box center [291, 236] width 99 height 28
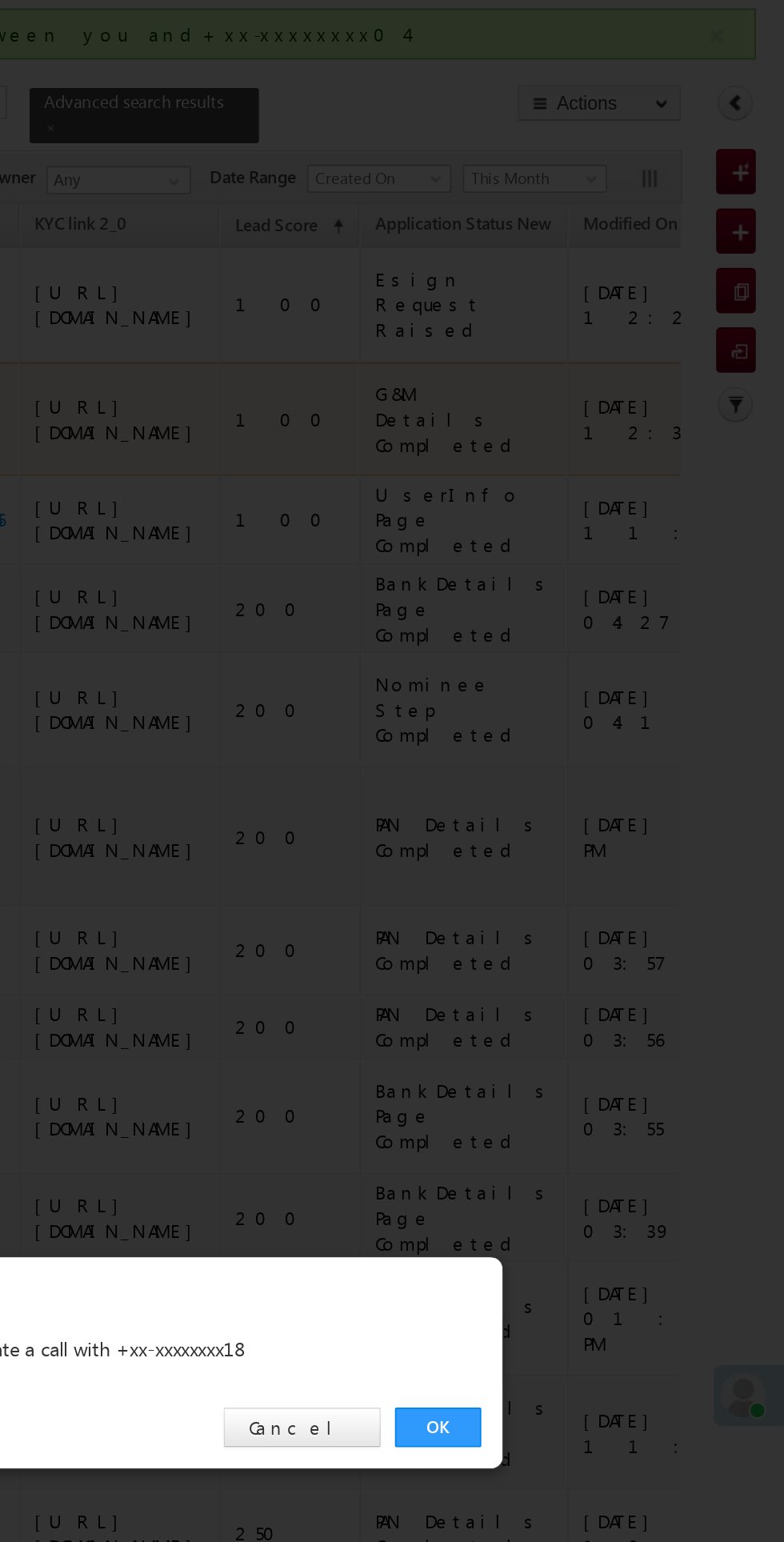
click at [573, 805] on link "OK" at bounding box center [588, 806] width 49 height 23
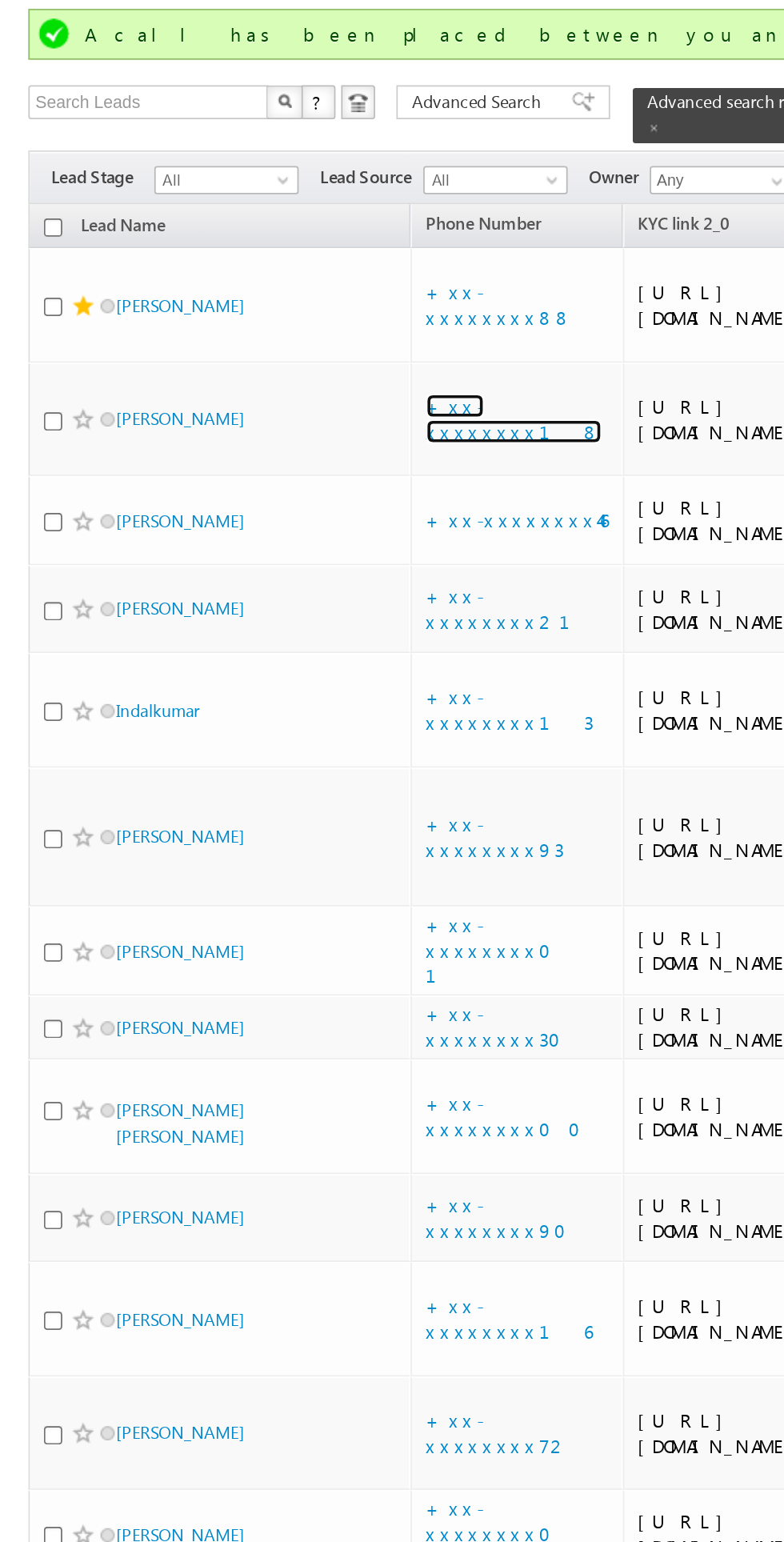
click at [293, 251] on link "+xx-xxxxxxxx18" at bounding box center [291, 236] width 99 height 28
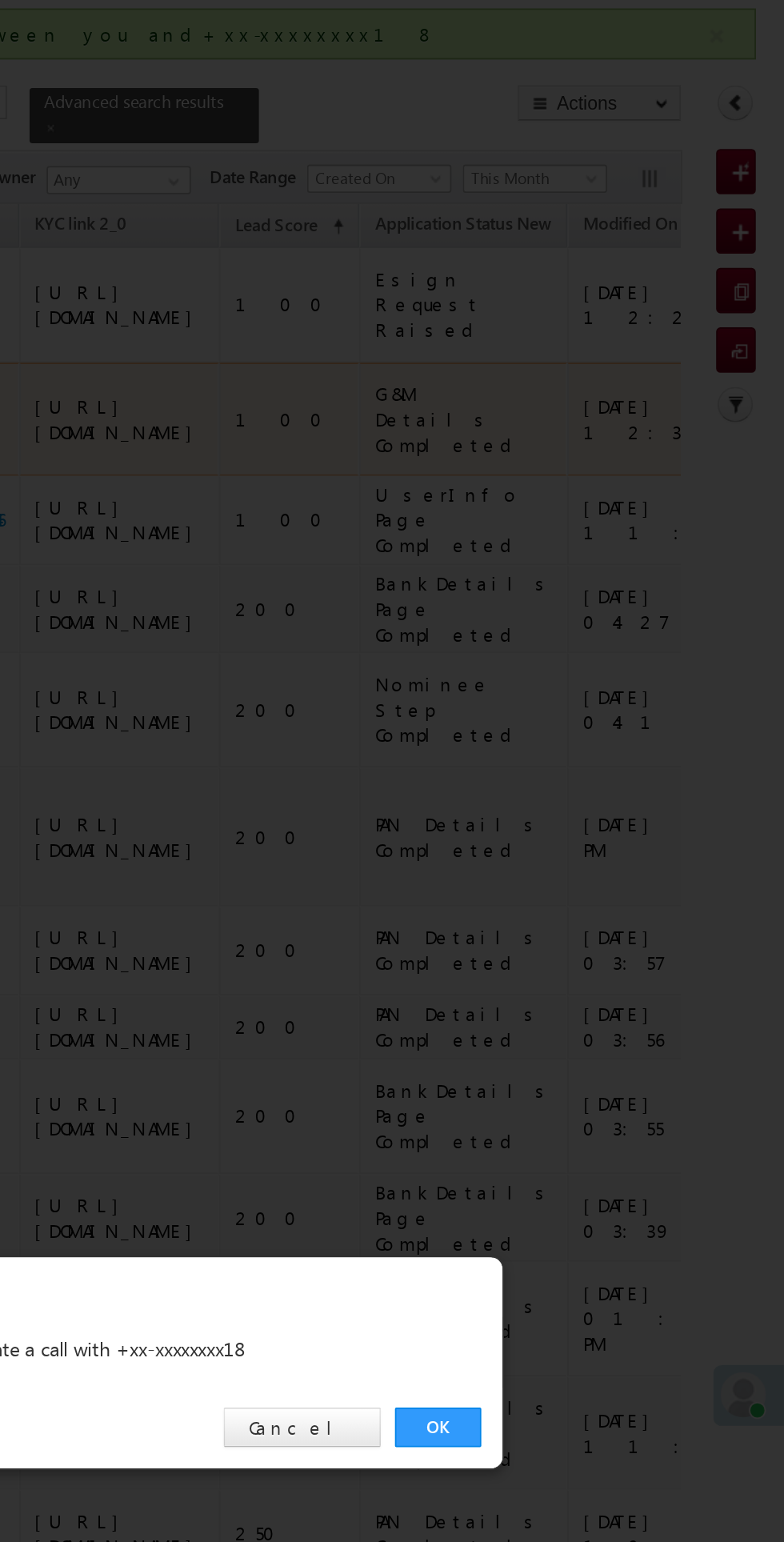
click at [591, 806] on link "OK" at bounding box center [588, 806] width 49 height 23
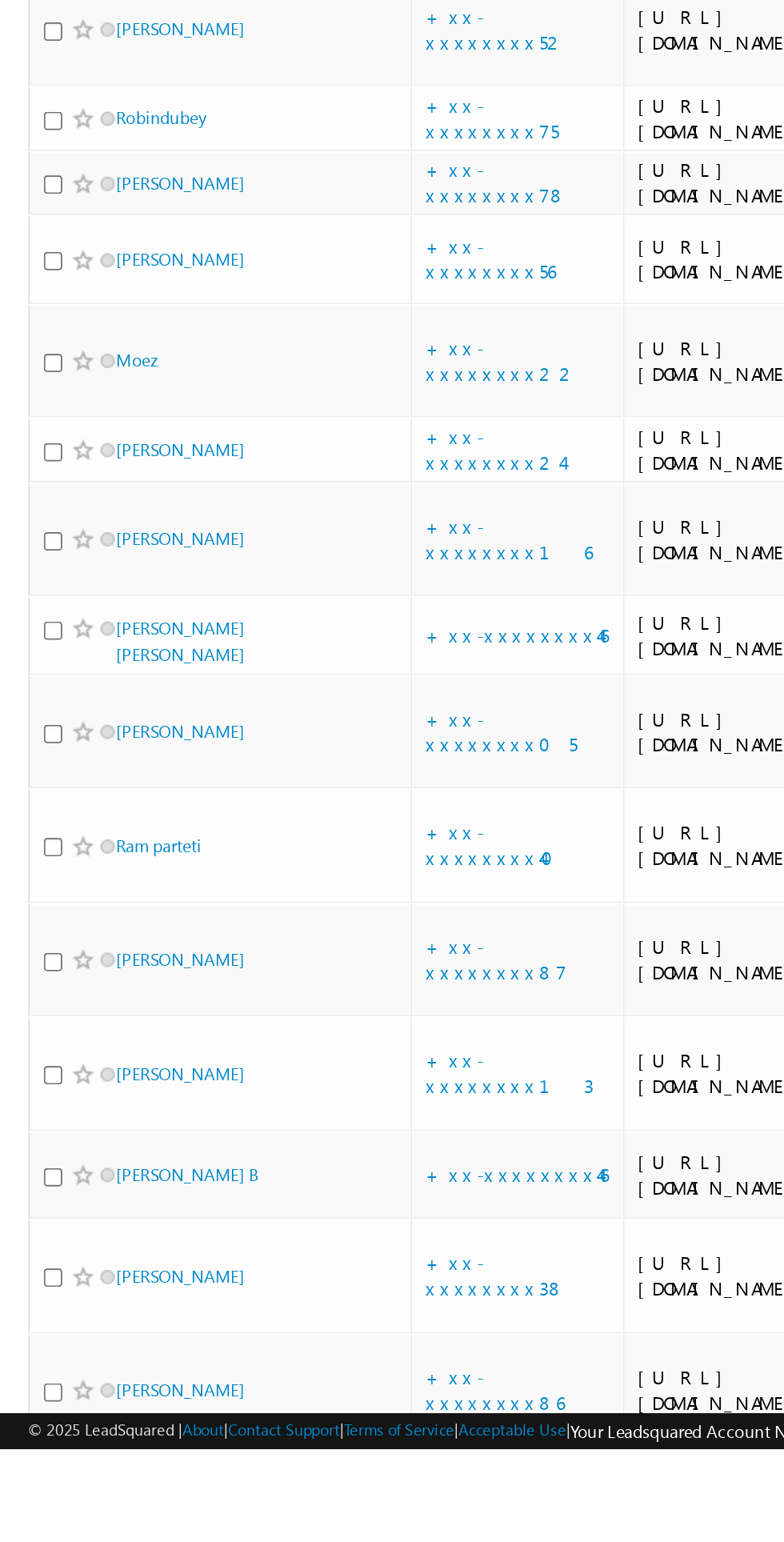
scroll to position [876, 0]
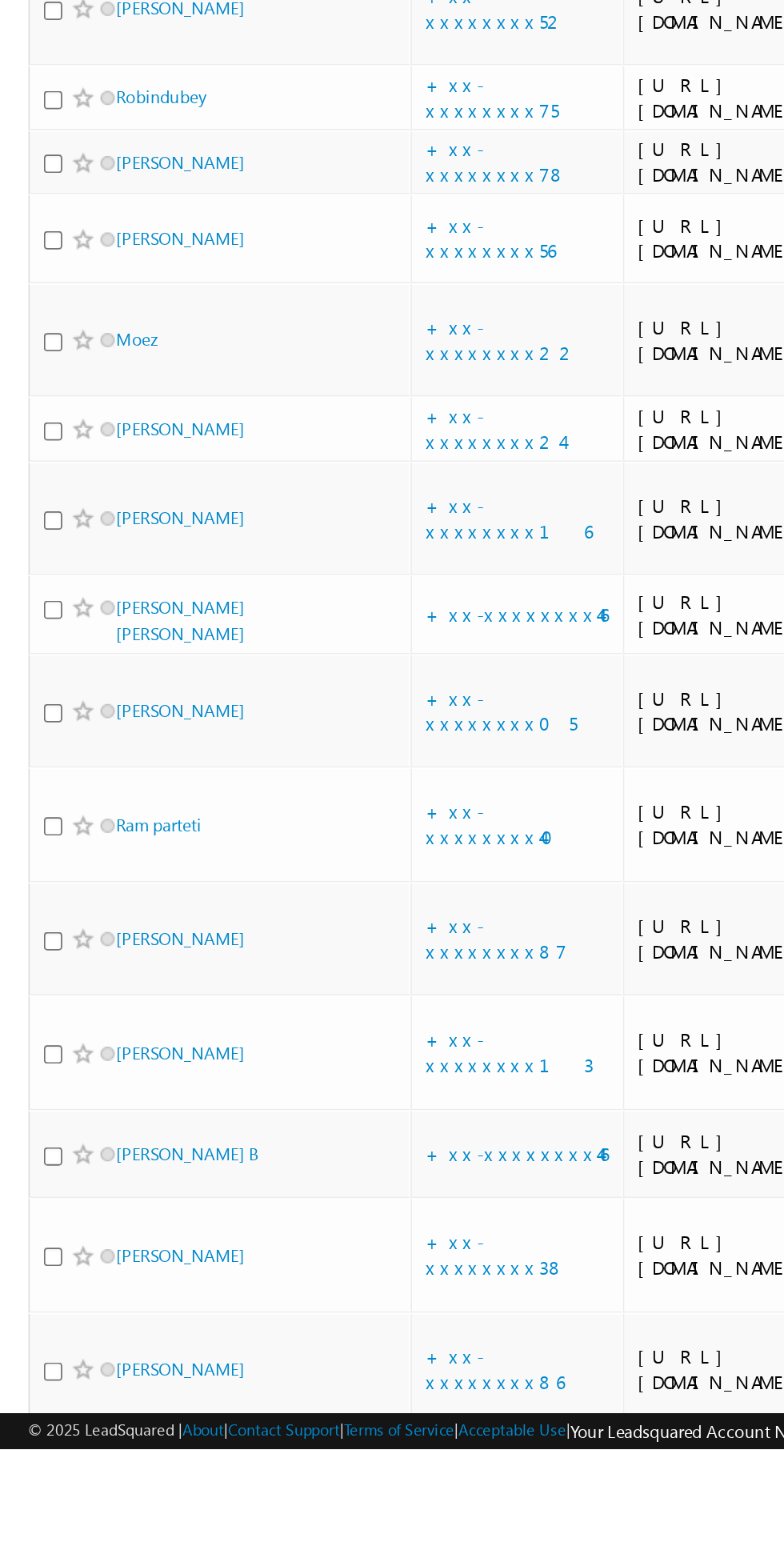
click at [270, 613] on link "+xx-xxxxxxxx32" at bounding box center [281, 599] width 81 height 28
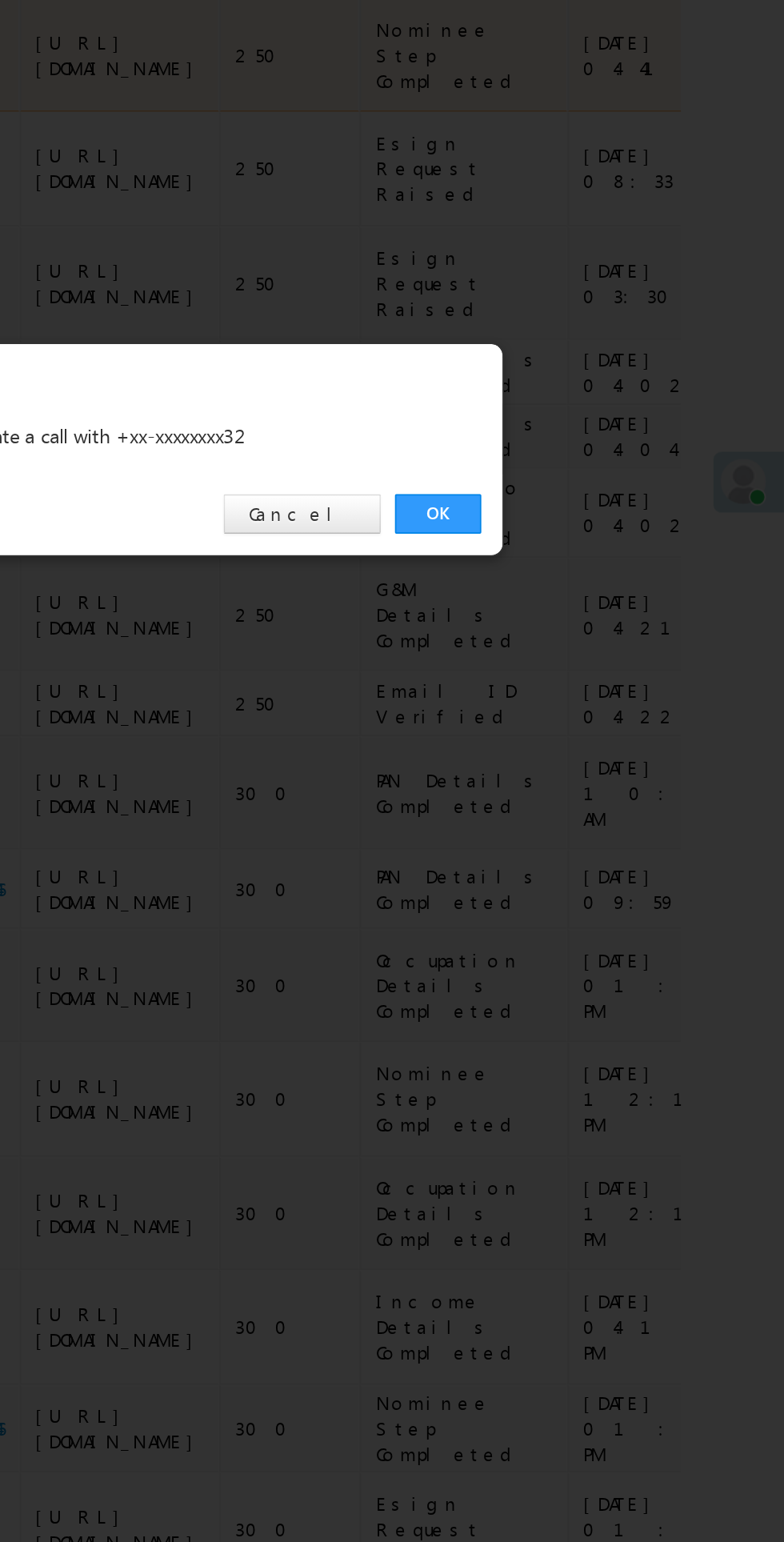
scroll to position [929, 0]
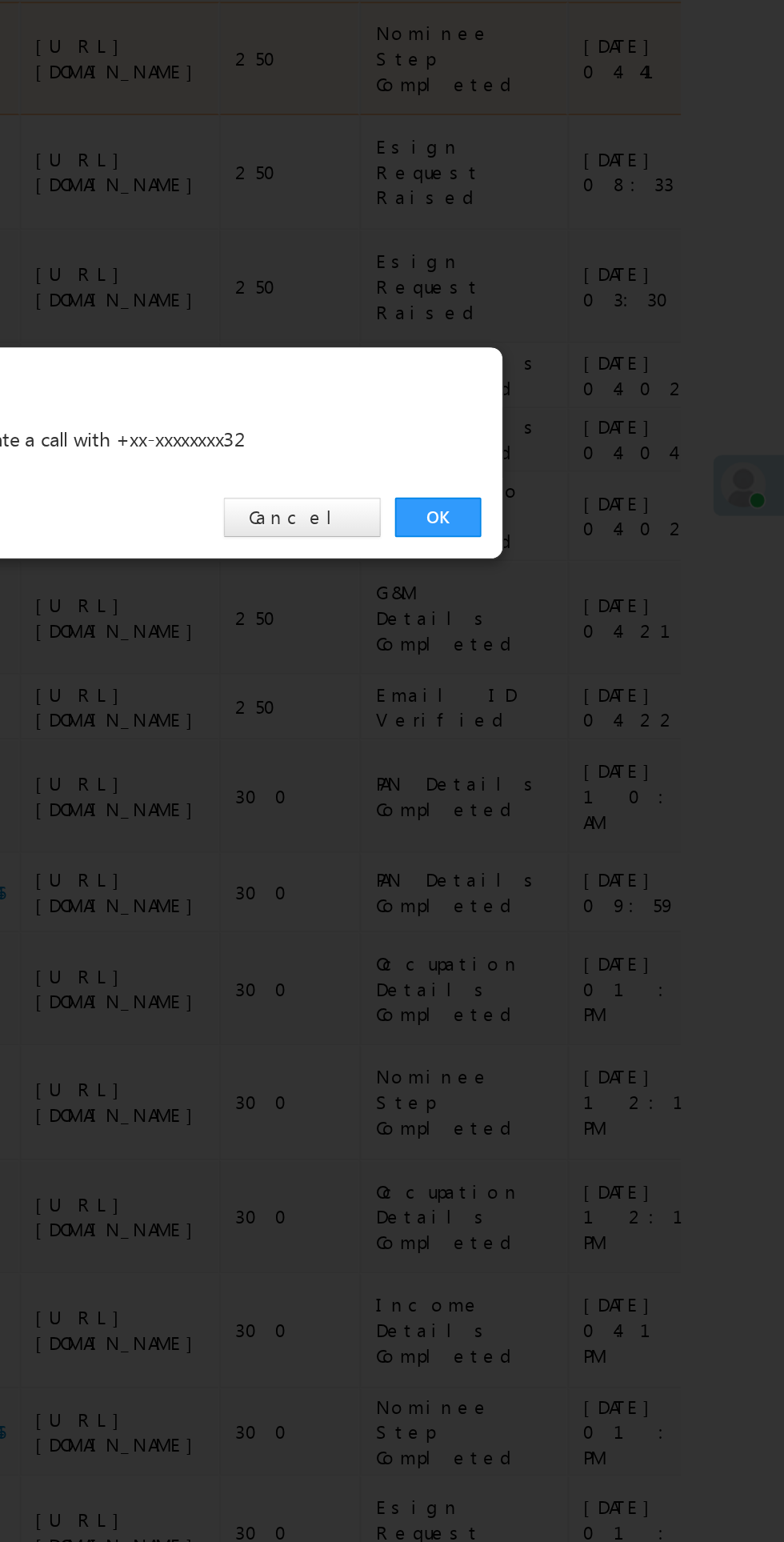
click at [588, 805] on link "OK" at bounding box center [588, 806] width 49 height 23
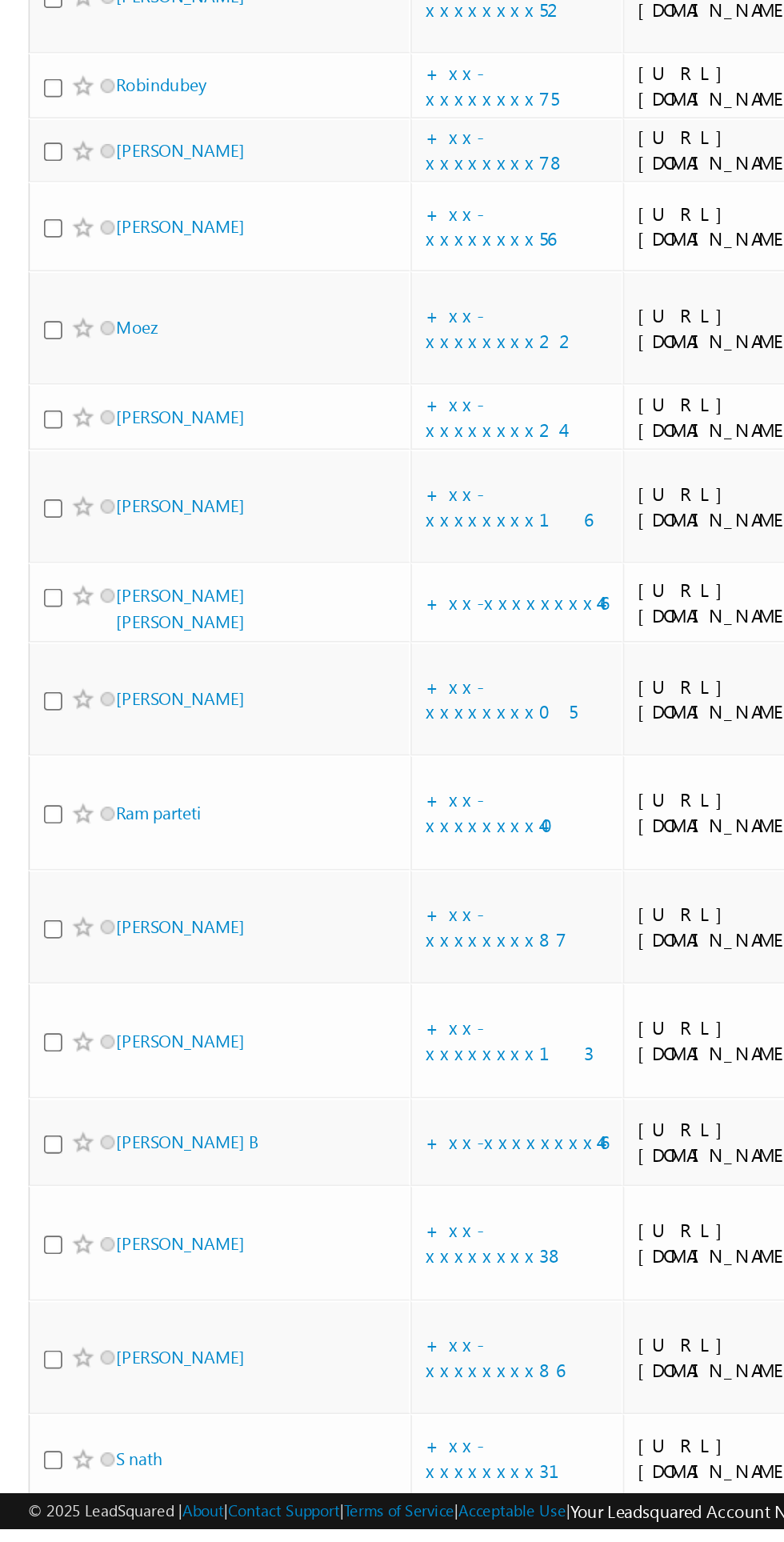
click at [267, 561] on link "+xx-xxxxxxxx32" at bounding box center [281, 547] width 81 height 28
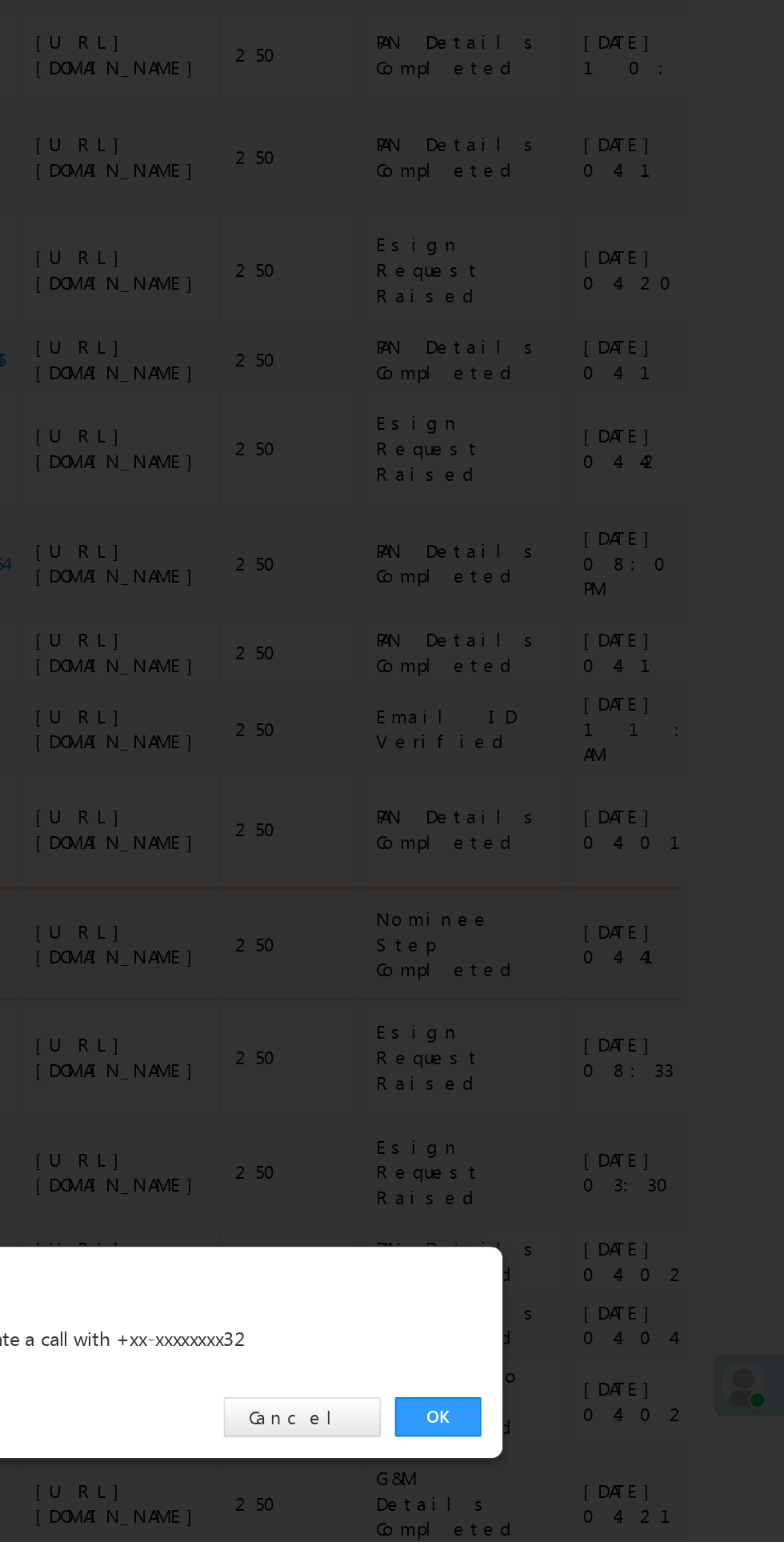
scroll to position [937, 0]
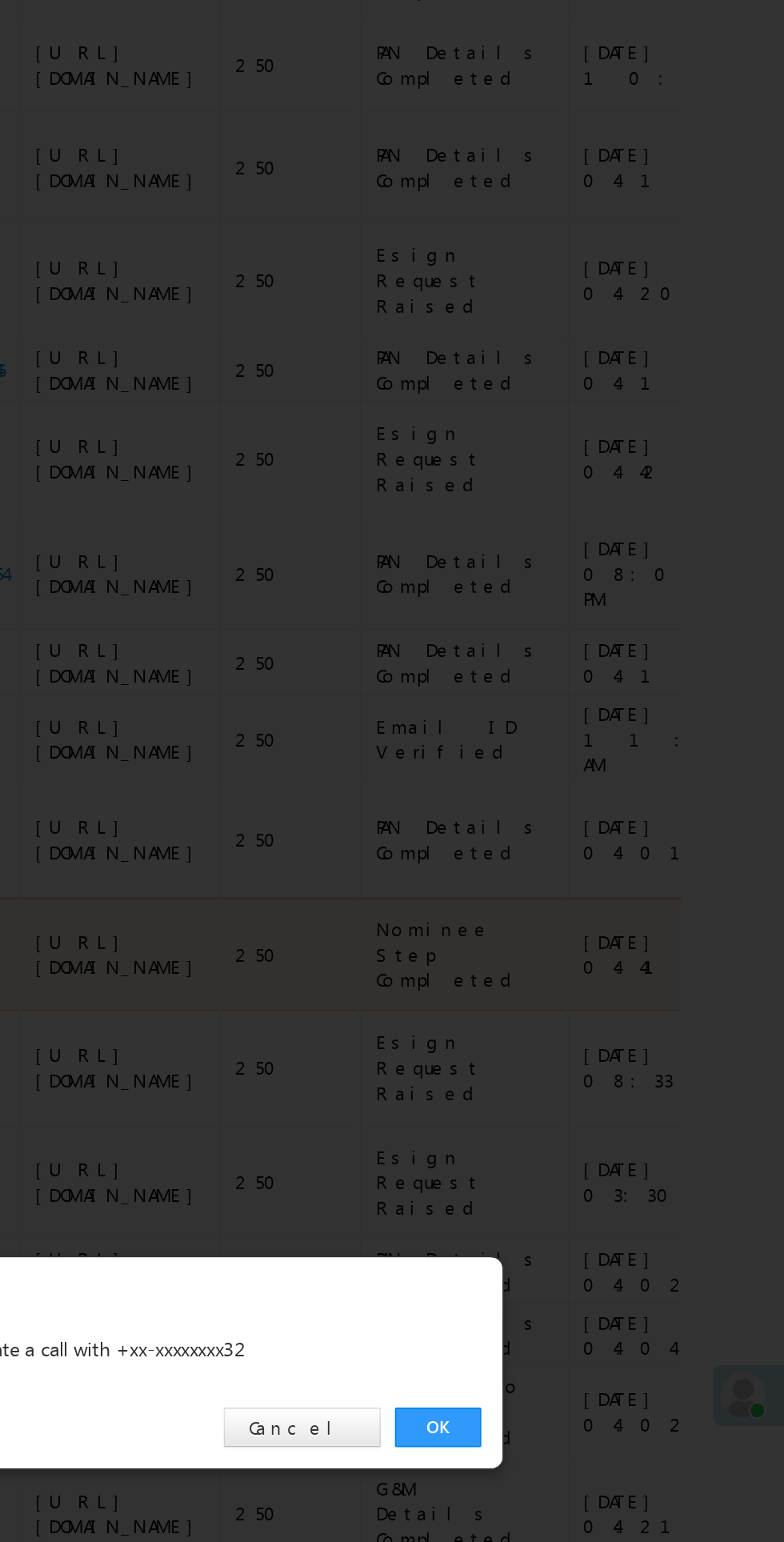
click at [574, 805] on link "OK" at bounding box center [588, 806] width 49 height 23
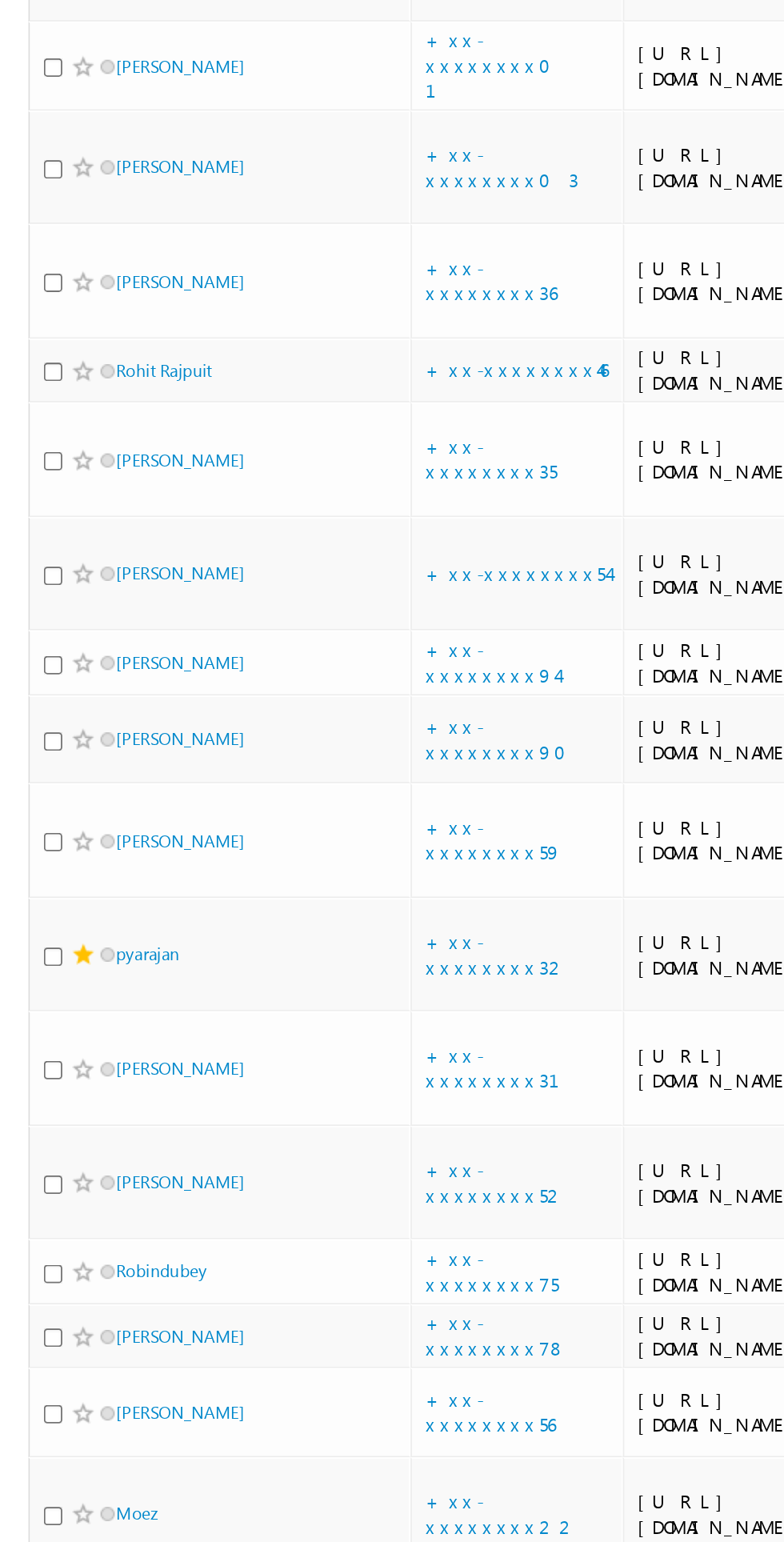
scroll to position [0, 0]
